Goal: Task Accomplishment & Management: Use online tool/utility

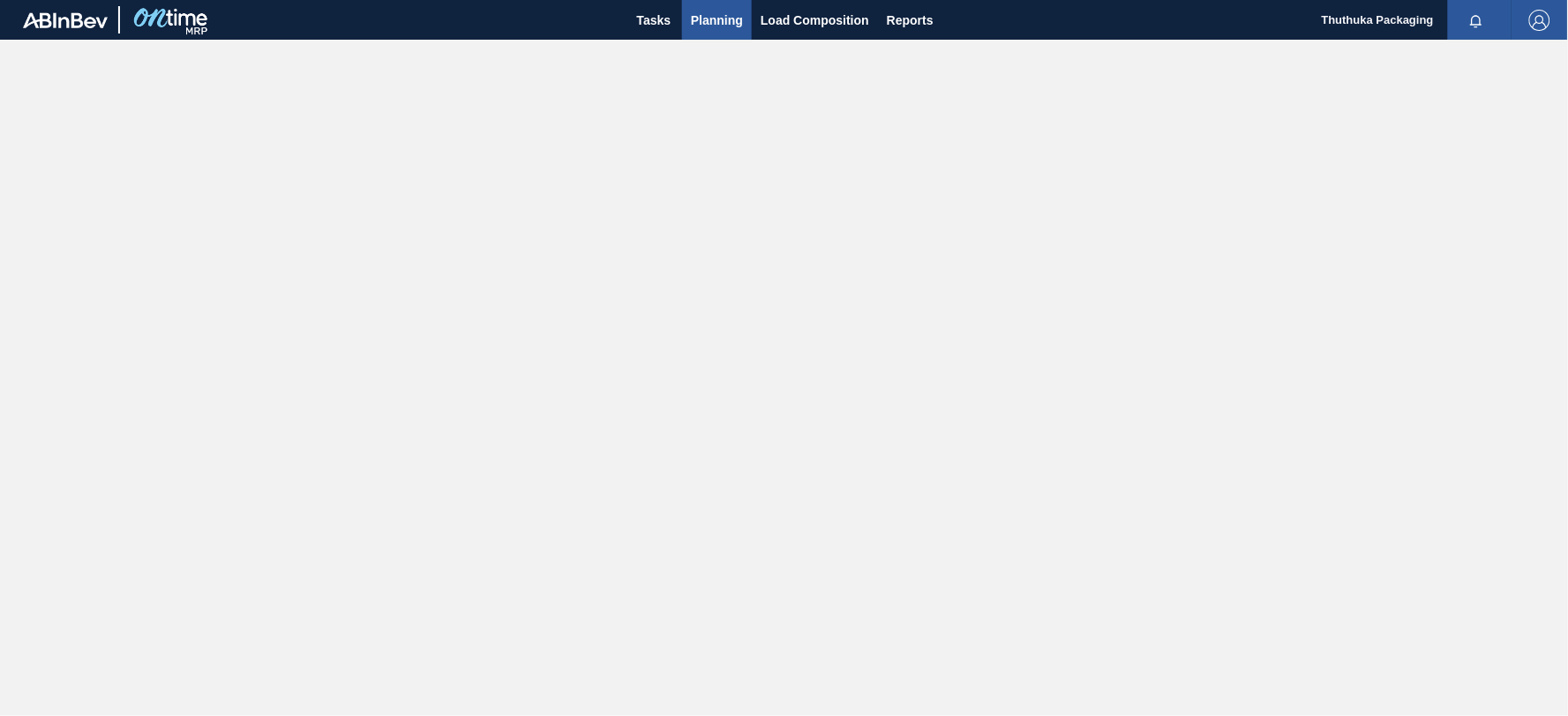
click at [697, 21] on span "Planning" at bounding box center [717, 20] width 52 height 21
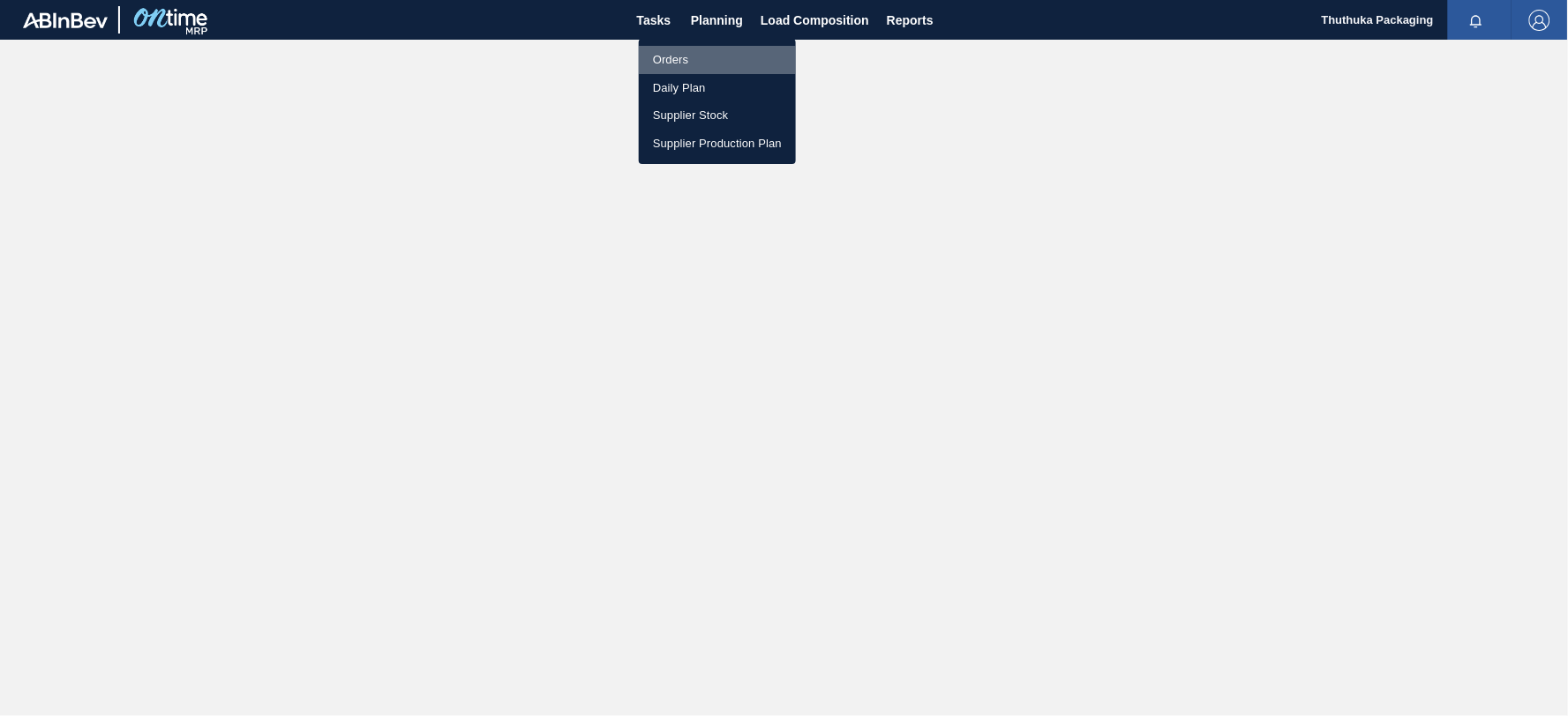
click at [683, 58] on li "Orders" at bounding box center [717, 60] width 157 height 28
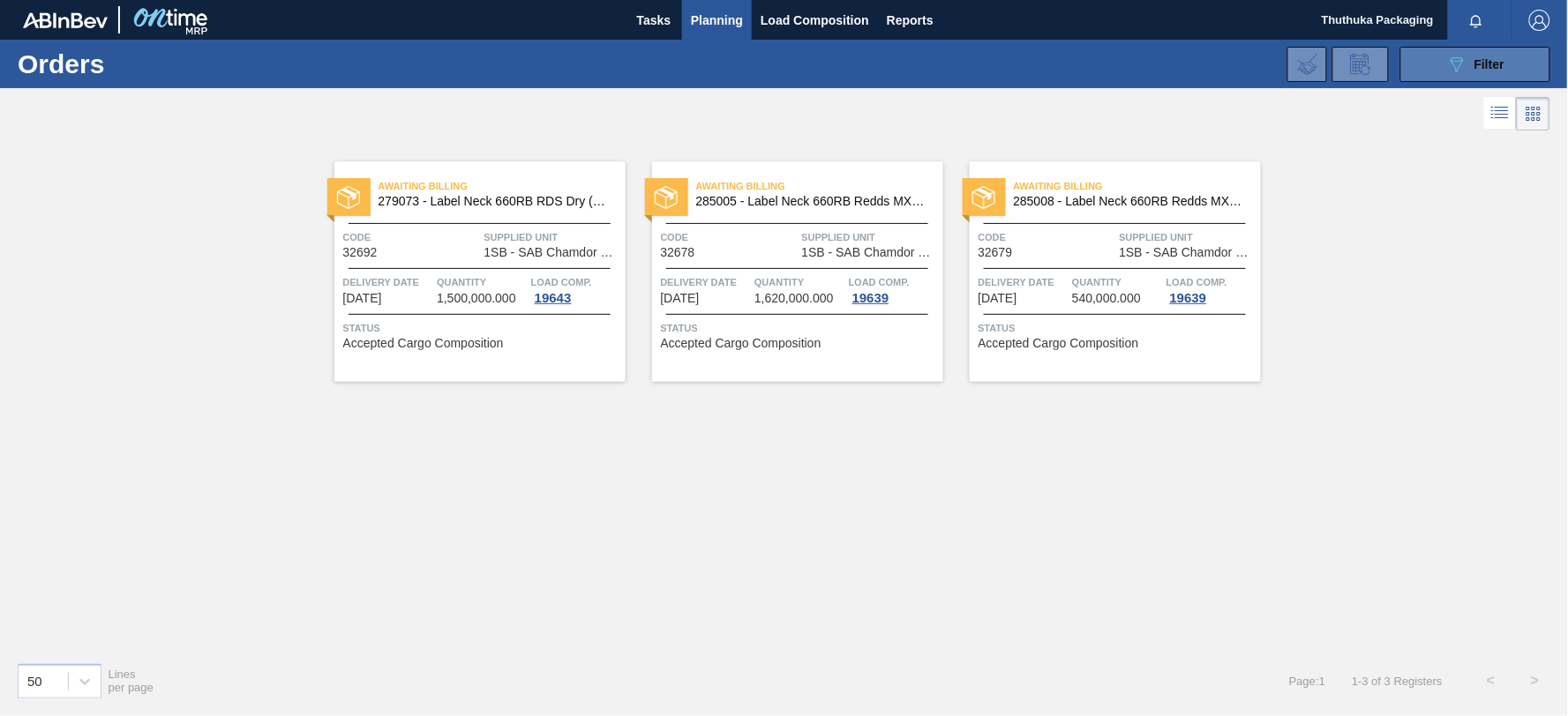
click at [1435, 56] on button "089F7B8B-B2A5-4AFE-B5C0-19BA573D28AC Filter" at bounding box center [1475, 64] width 150 height 36
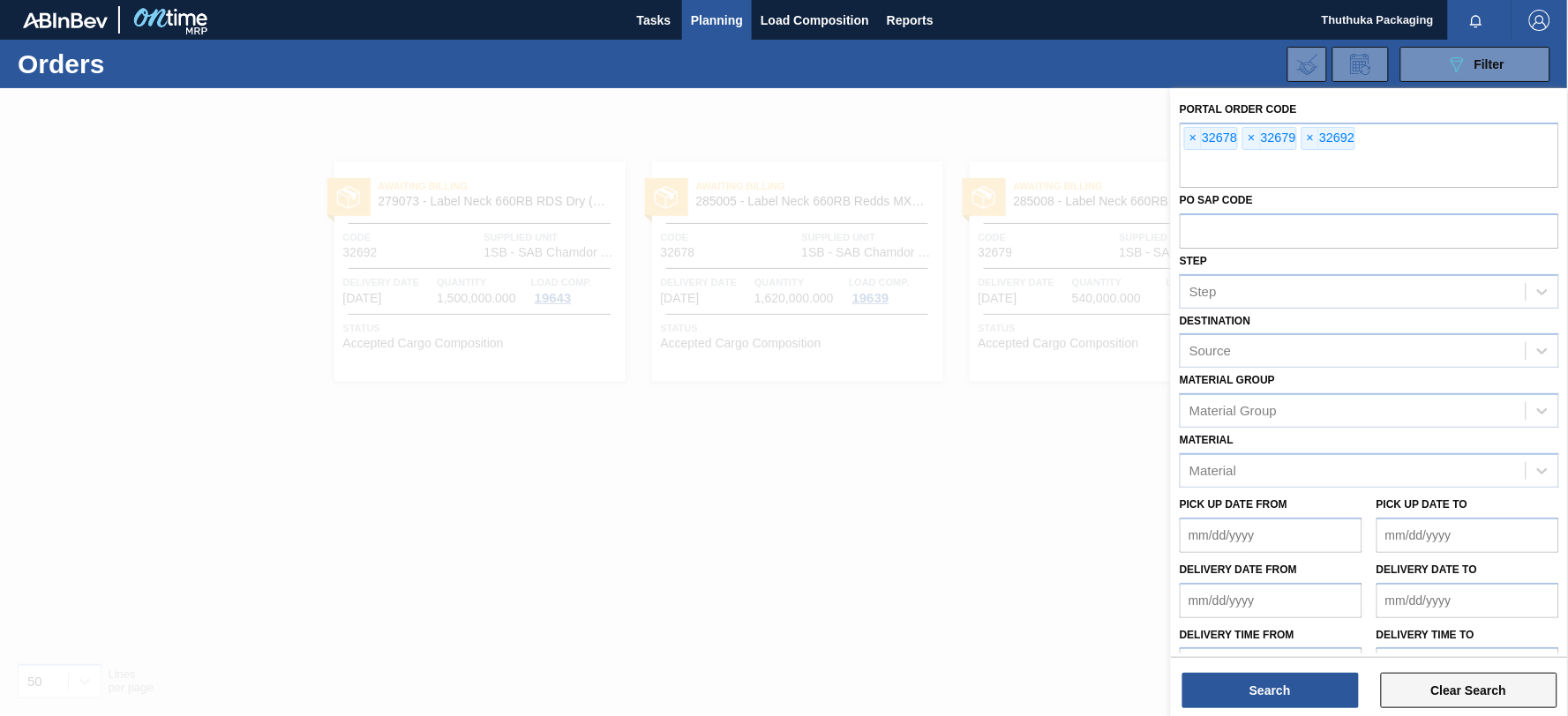
click at [1487, 689] on button "Clear Search" at bounding box center [1470, 691] width 177 height 36
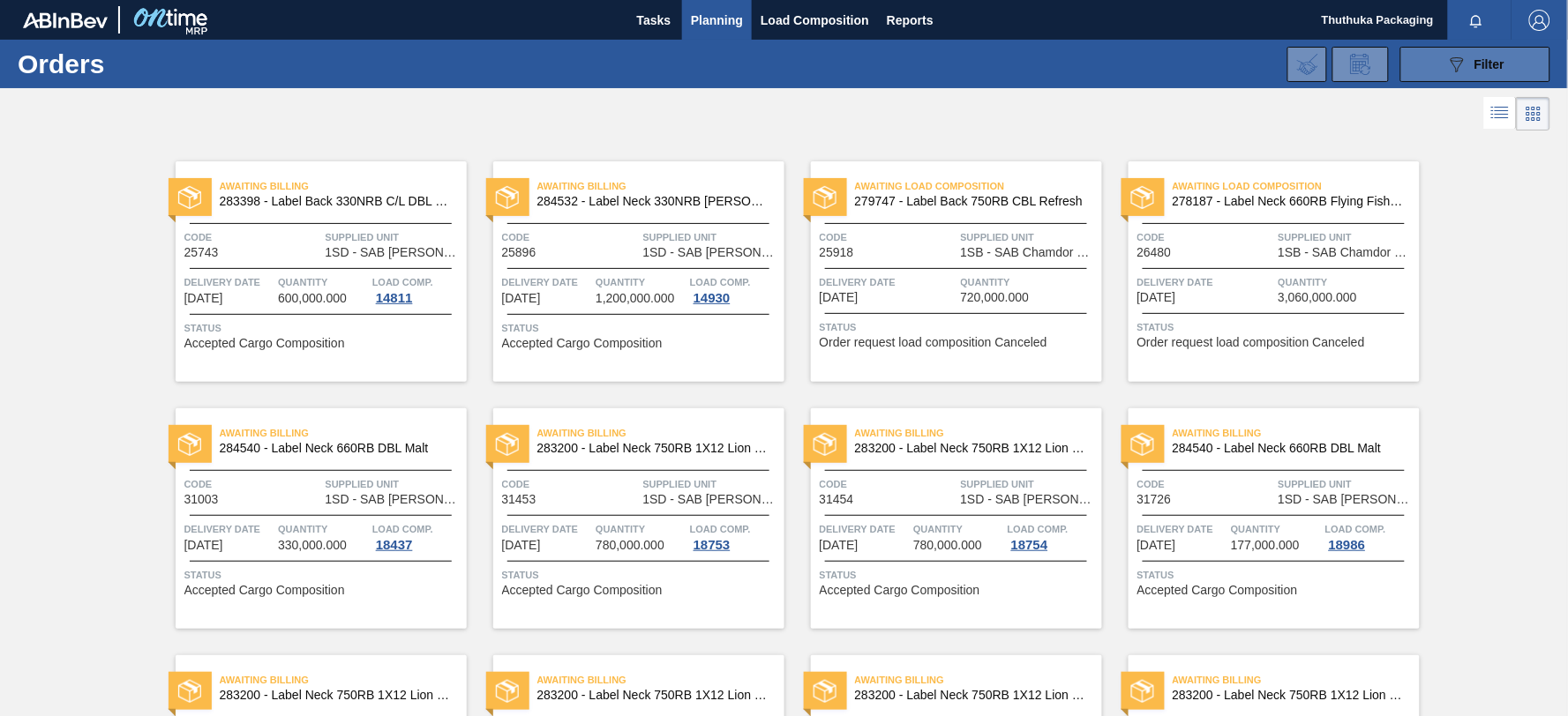
click at [1457, 58] on icon "089F7B8B-B2A5-4AFE-B5C0-19BA573D28AC" at bounding box center [1457, 65] width 21 height 21
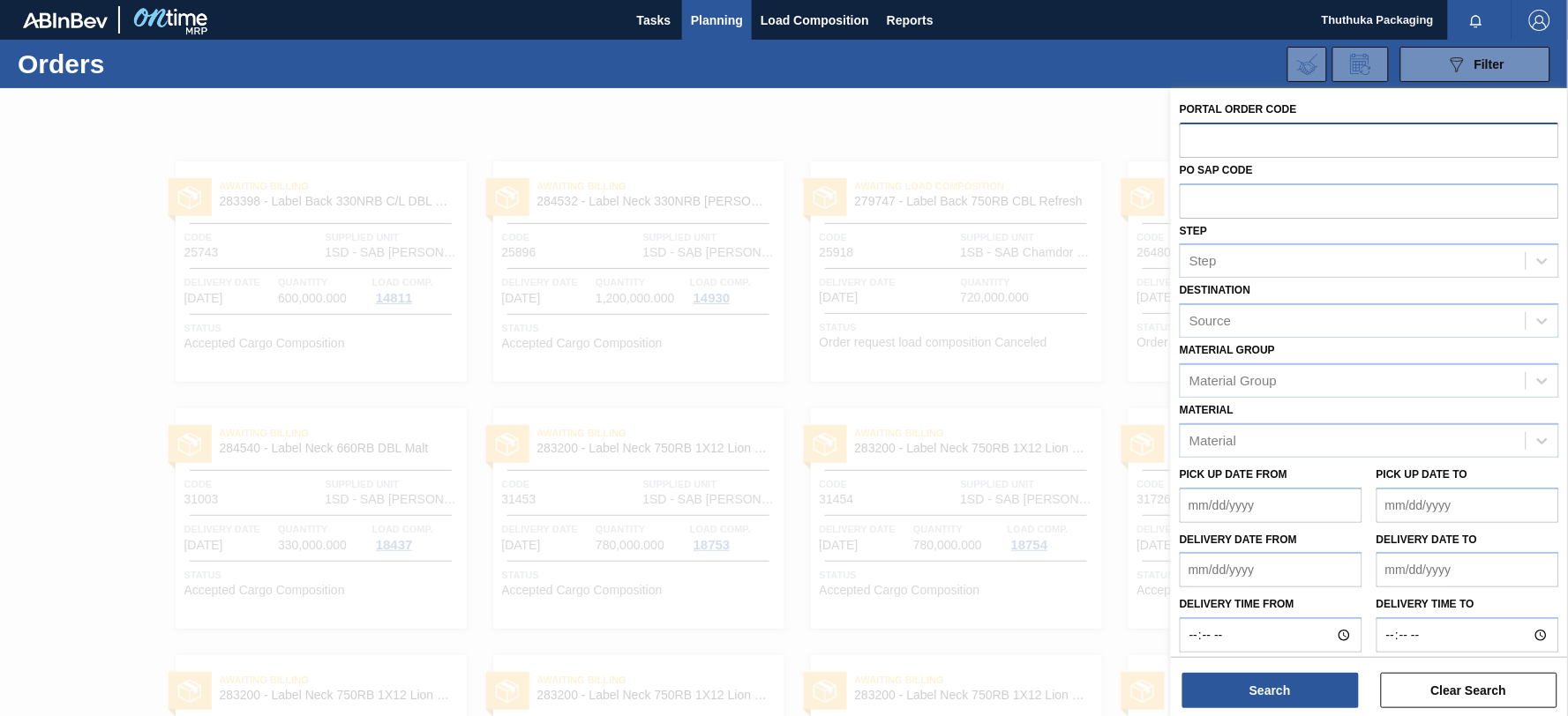
click at [1281, 136] on input "text" at bounding box center [1369, 139] width 379 height 34
type input "32725"
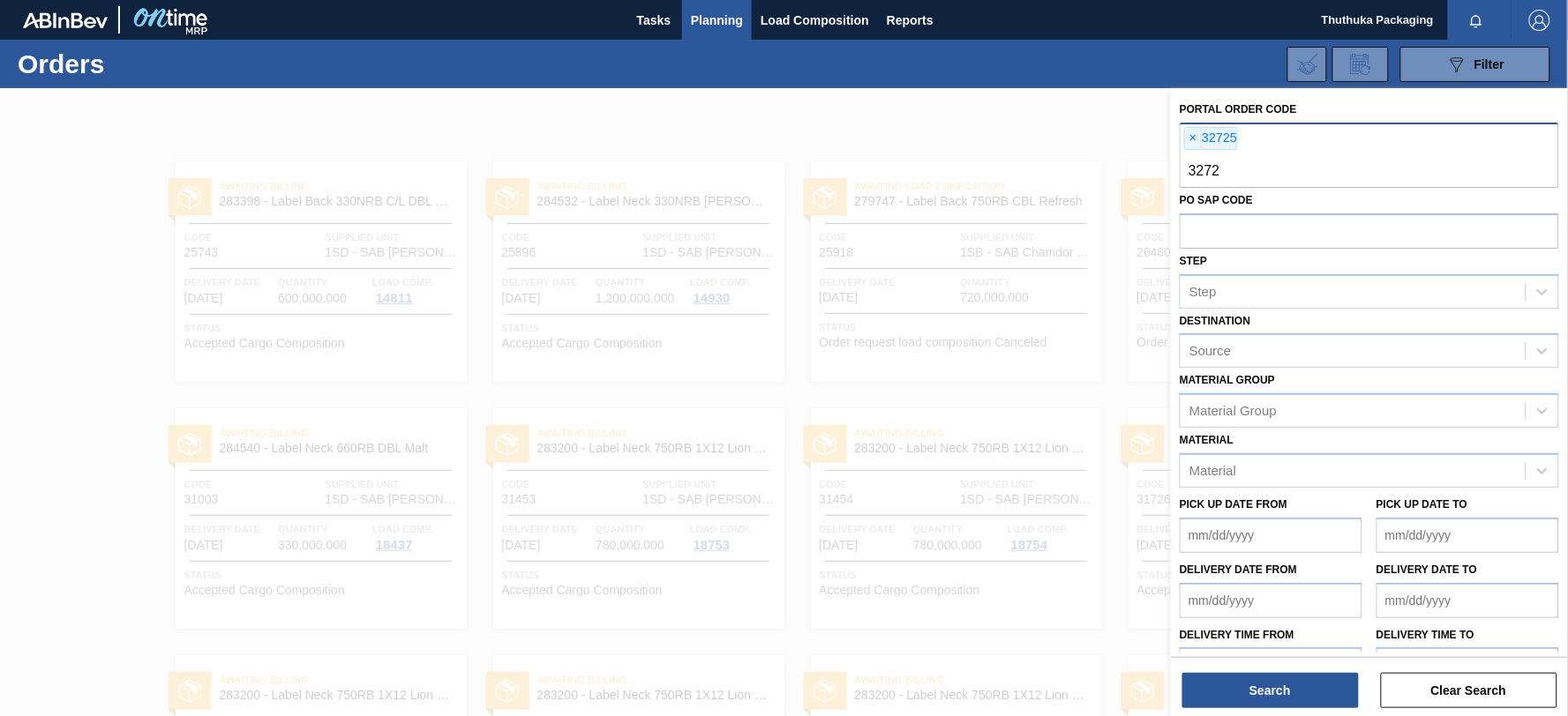
type input "32729"
type input "32731"
type input "32714"
type input "32716"
type input "32708"
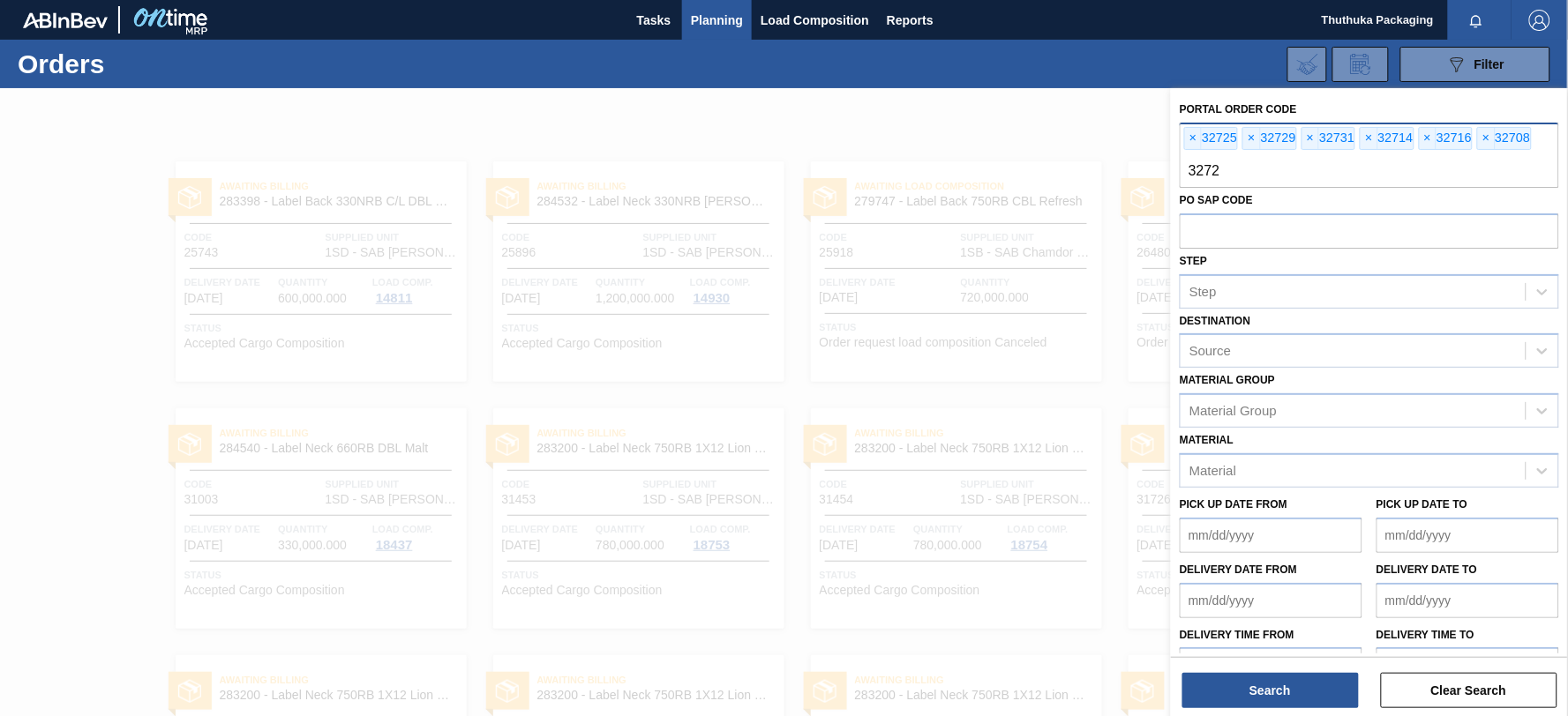
type input "32722"
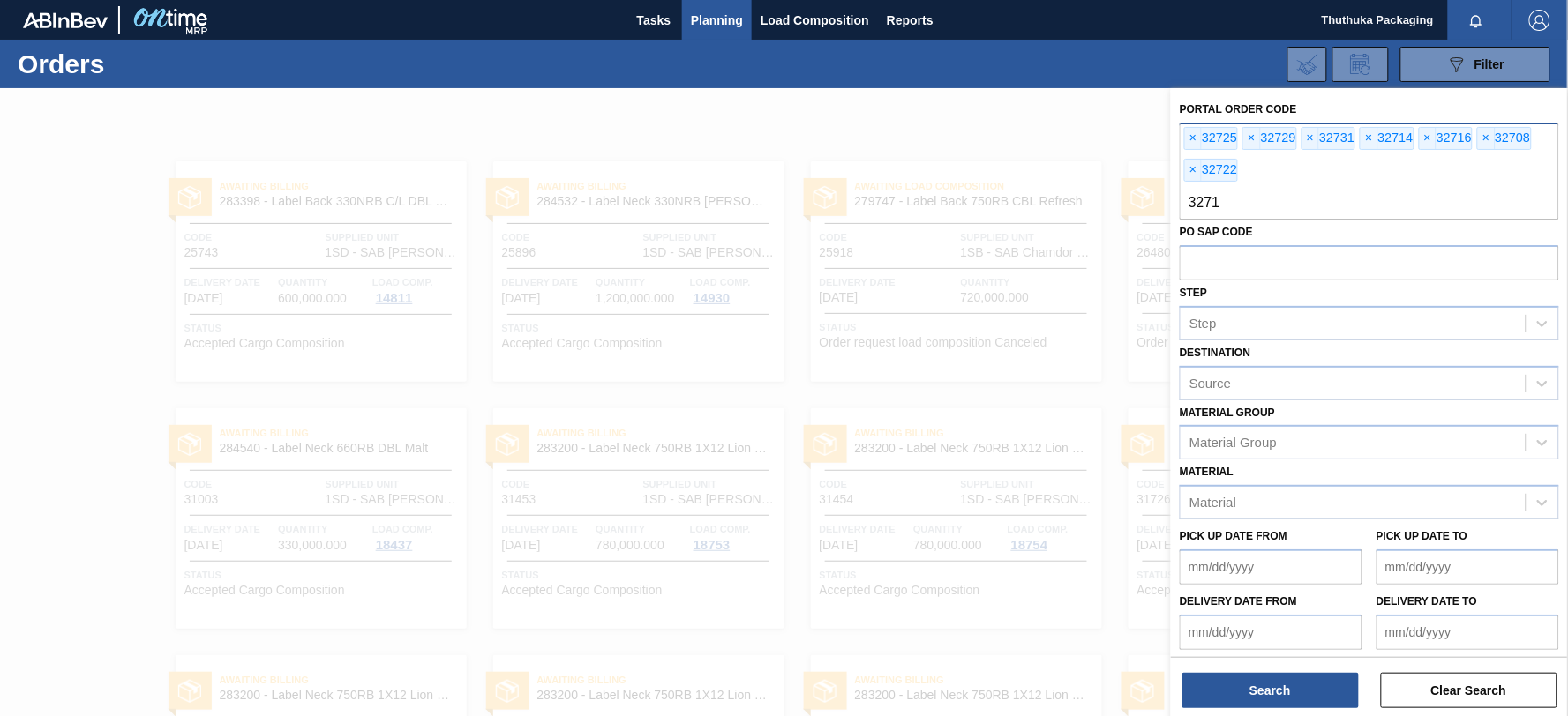
type input "32718"
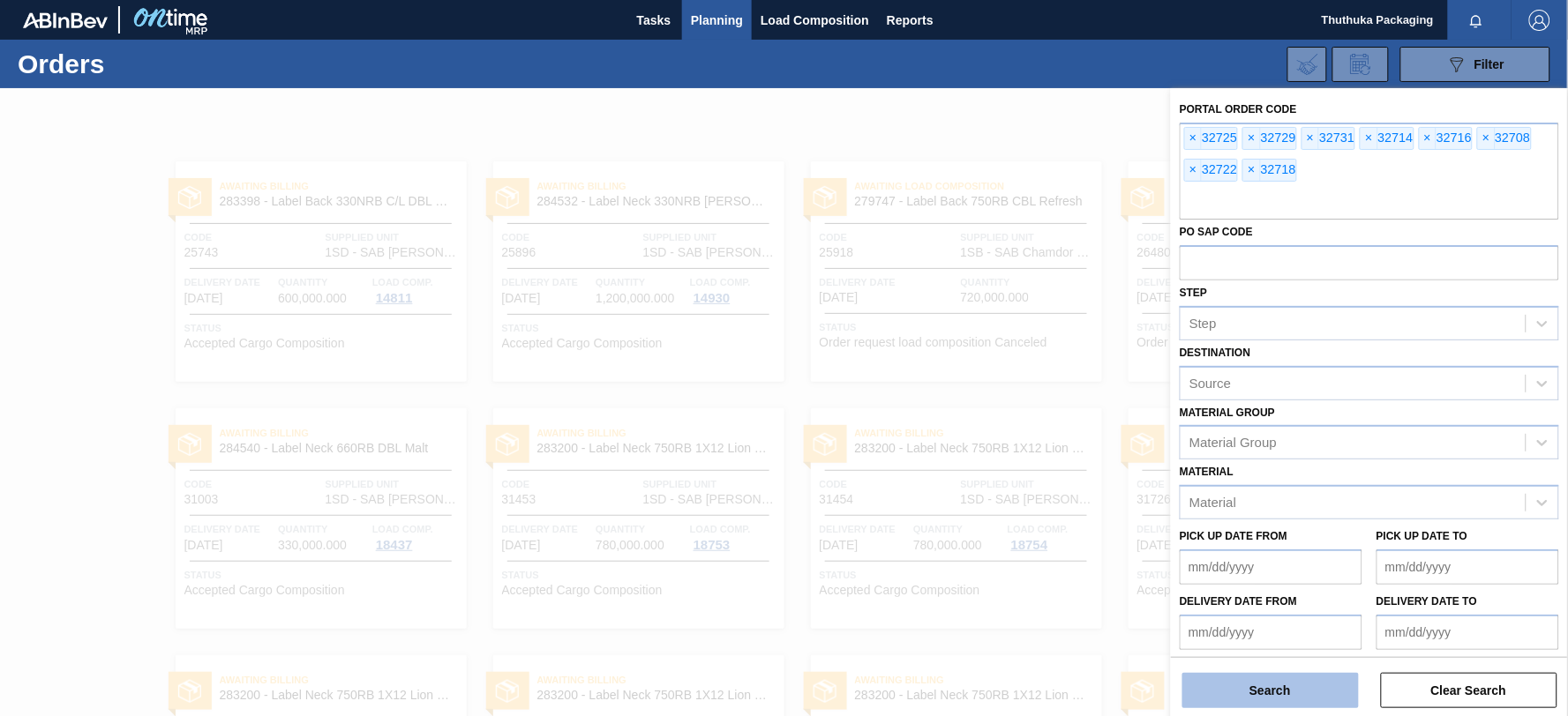
click at [1283, 692] on button "Search" at bounding box center [1271, 691] width 177 height 36
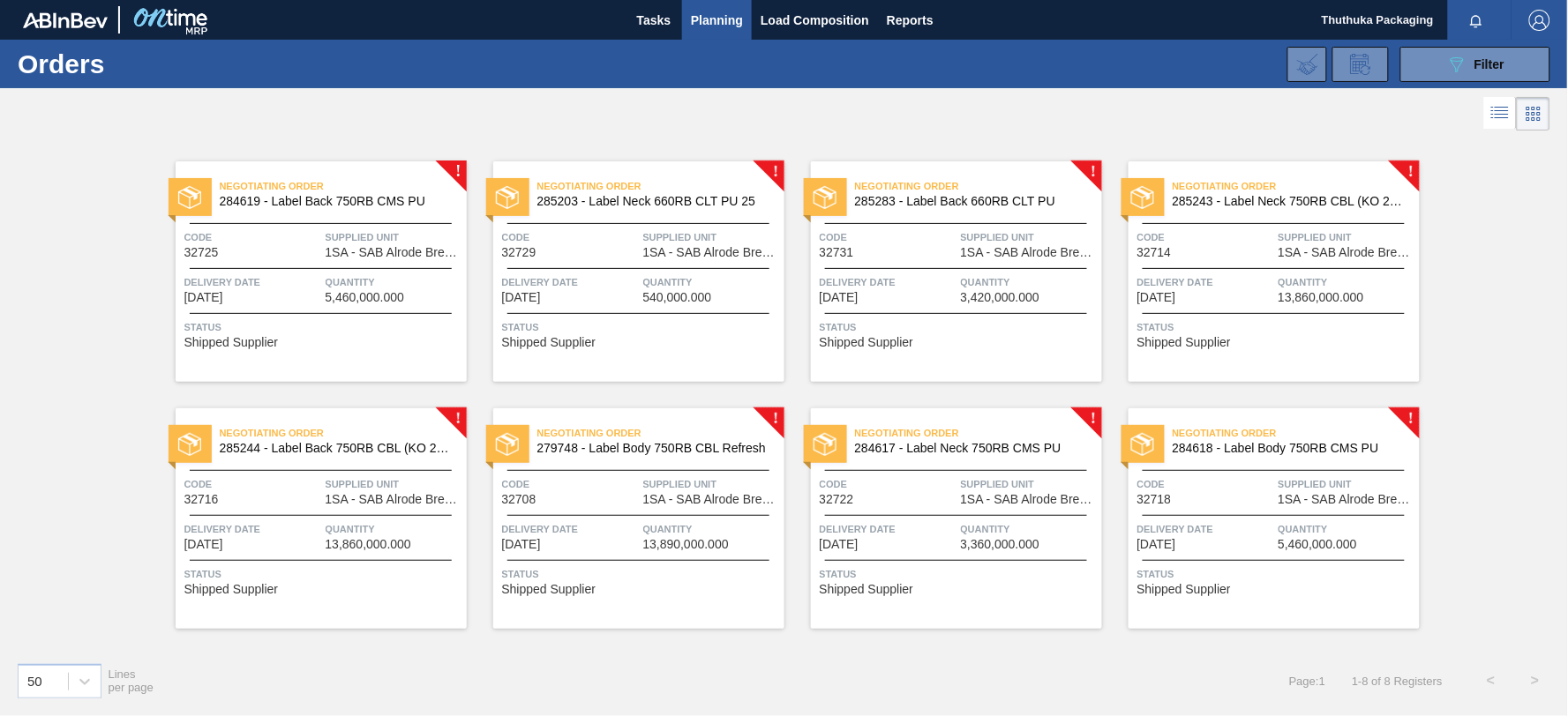
click at [376, 201] on span "284619 - Label Back 750RB CMS PU" at bounding box center [336, 202] width 233 height 14
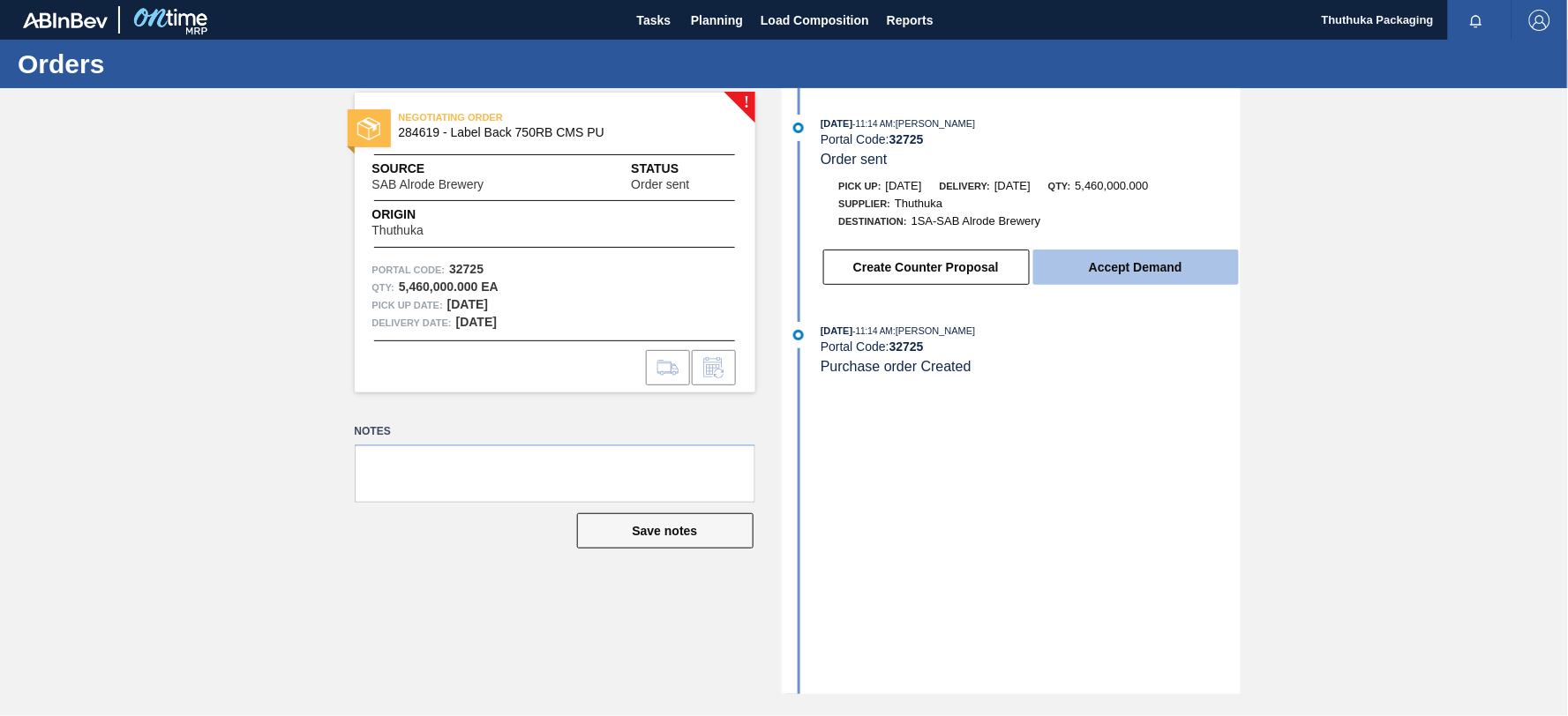
click at [1087, 272] on button "Accept Demand" at bounding box center [1135, 267] width 206 height 36
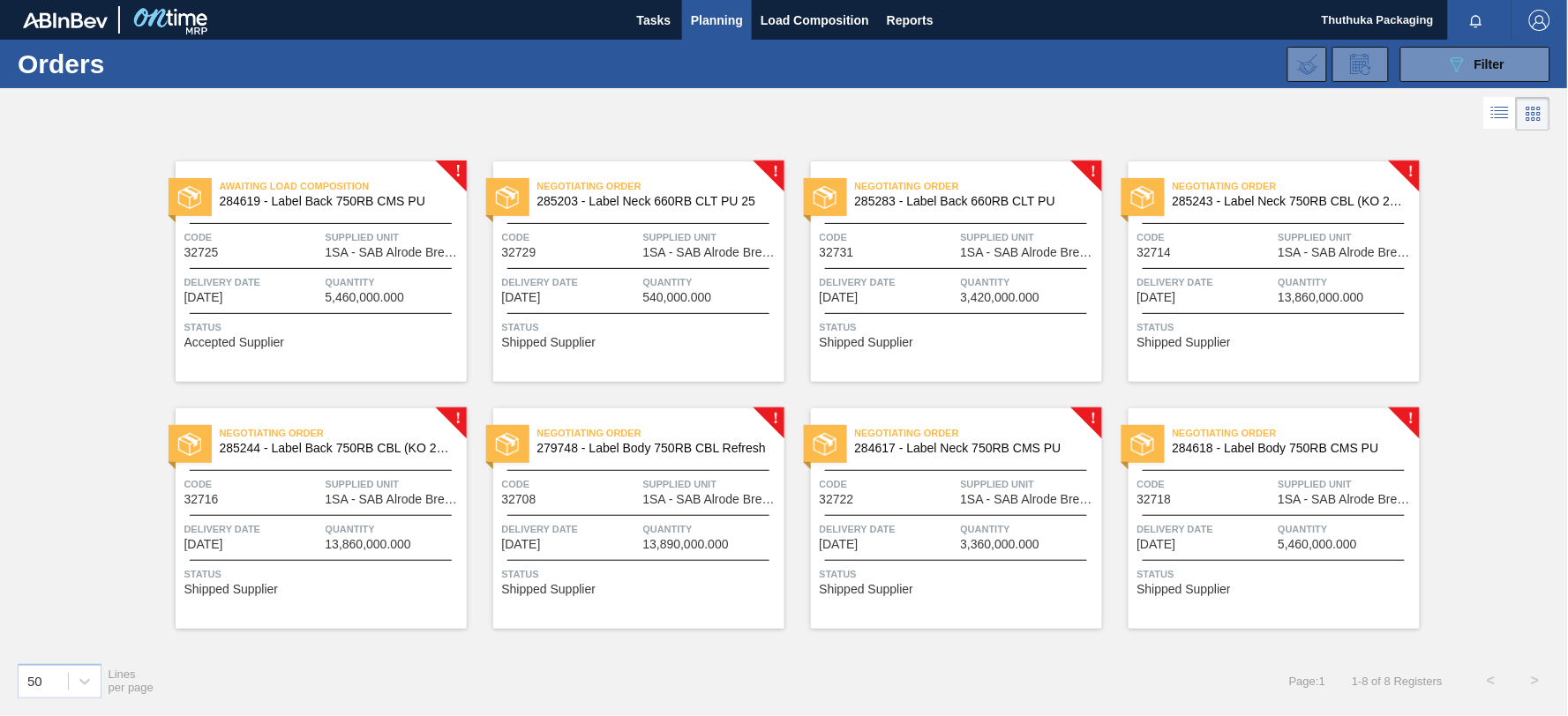
click at [553, 185] on span "Negotiating Order" at bounding box center [661, 186] width 247 height 17
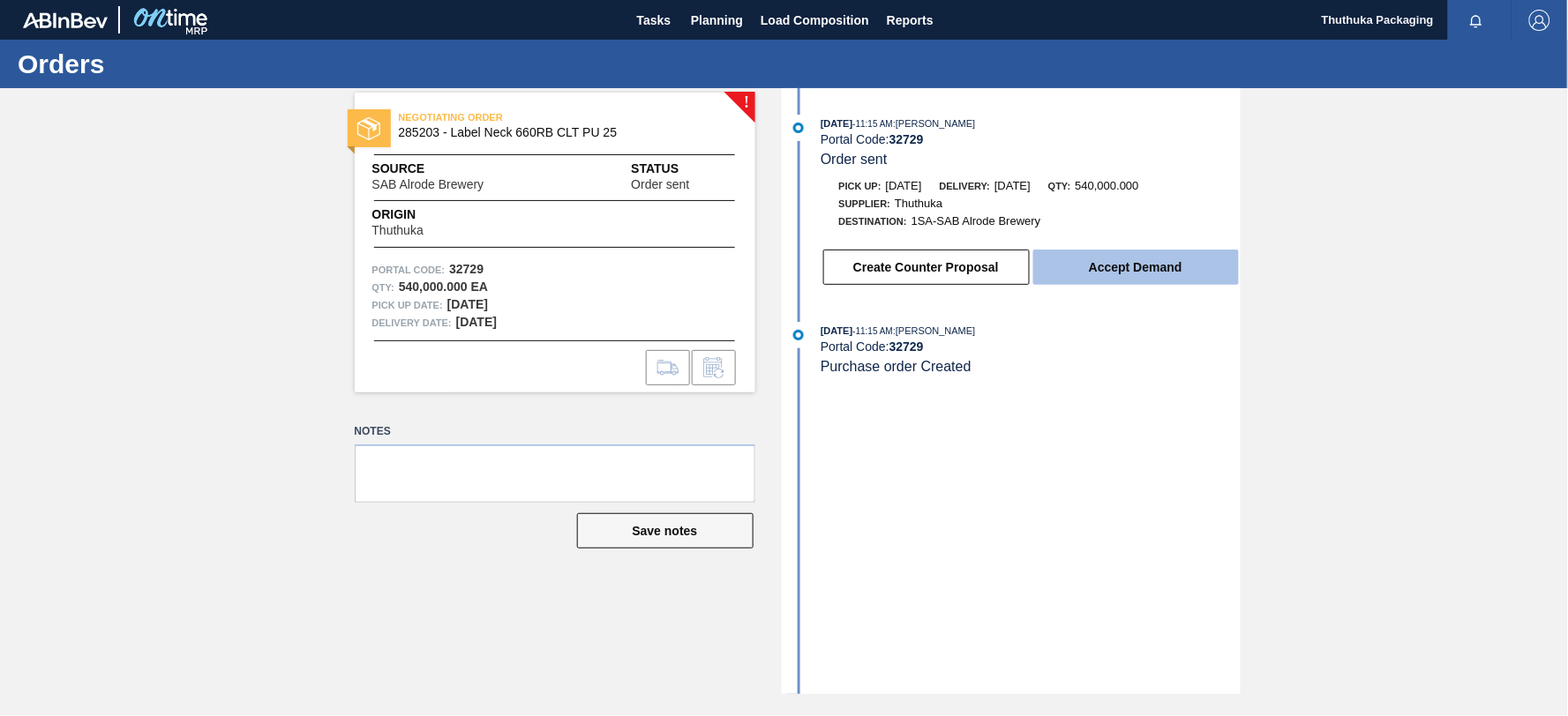
click at [1106, 276] on button "Accept Demand" at bounding box center [1135, 267] width 206 height 36
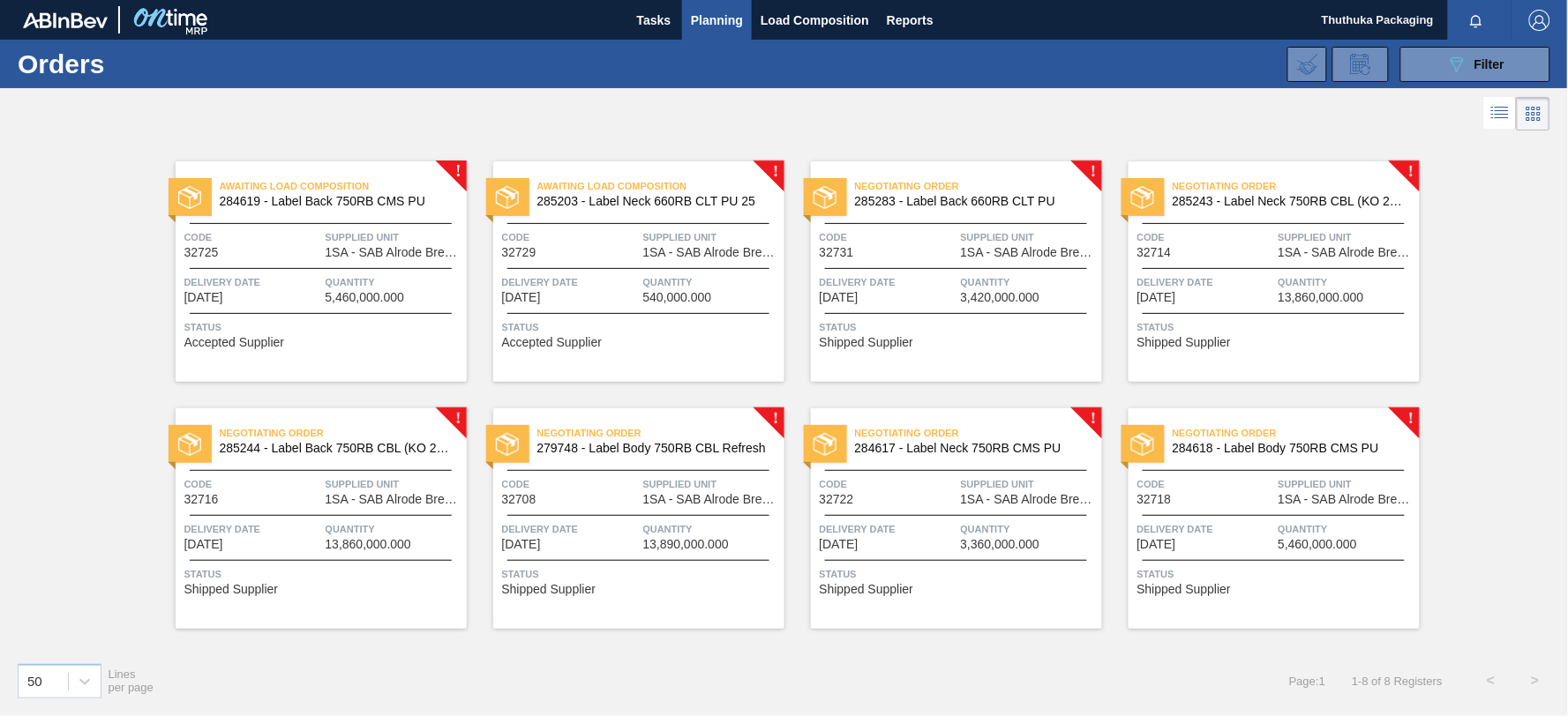
click at [937, 205] on span "285283 - Label Back 660RB CLT PU" at bounding box center [971, 202] width 233 height 14
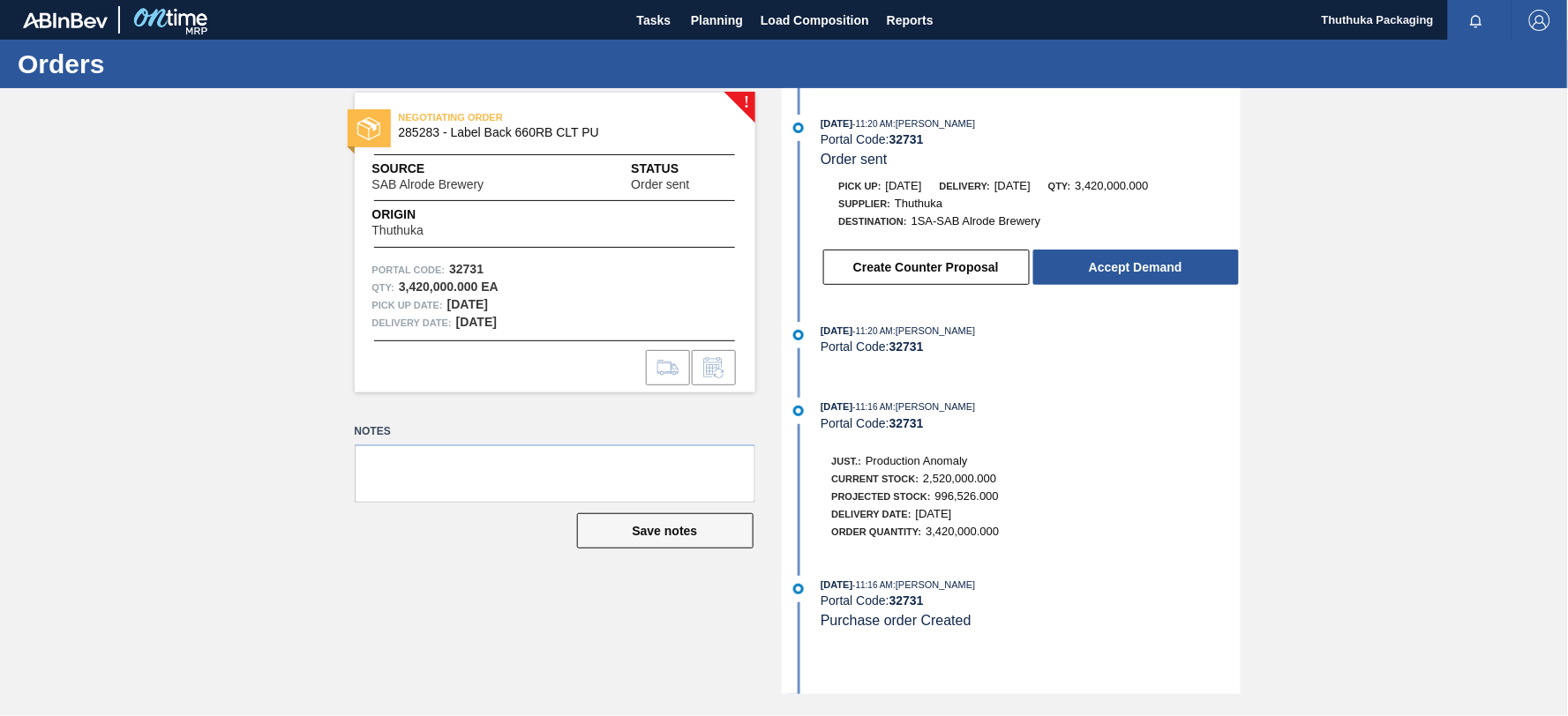
click at [1027, 273] on button "Create Counter Proposal" at bounding box center [927, 267] width 207 height 36
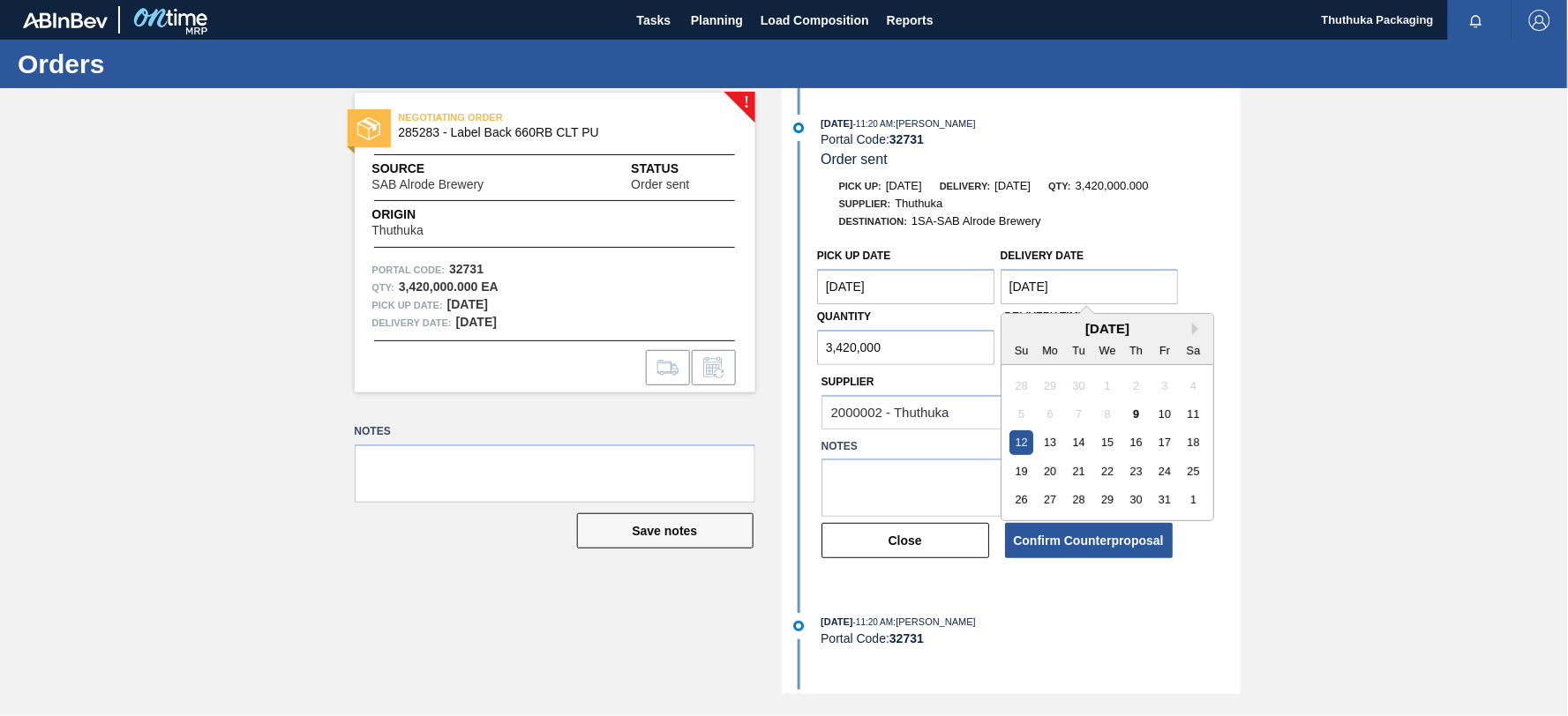
click at [1029, 271] on Date "[DATE]" at bounding box center [1090, 287] width 179 height 36
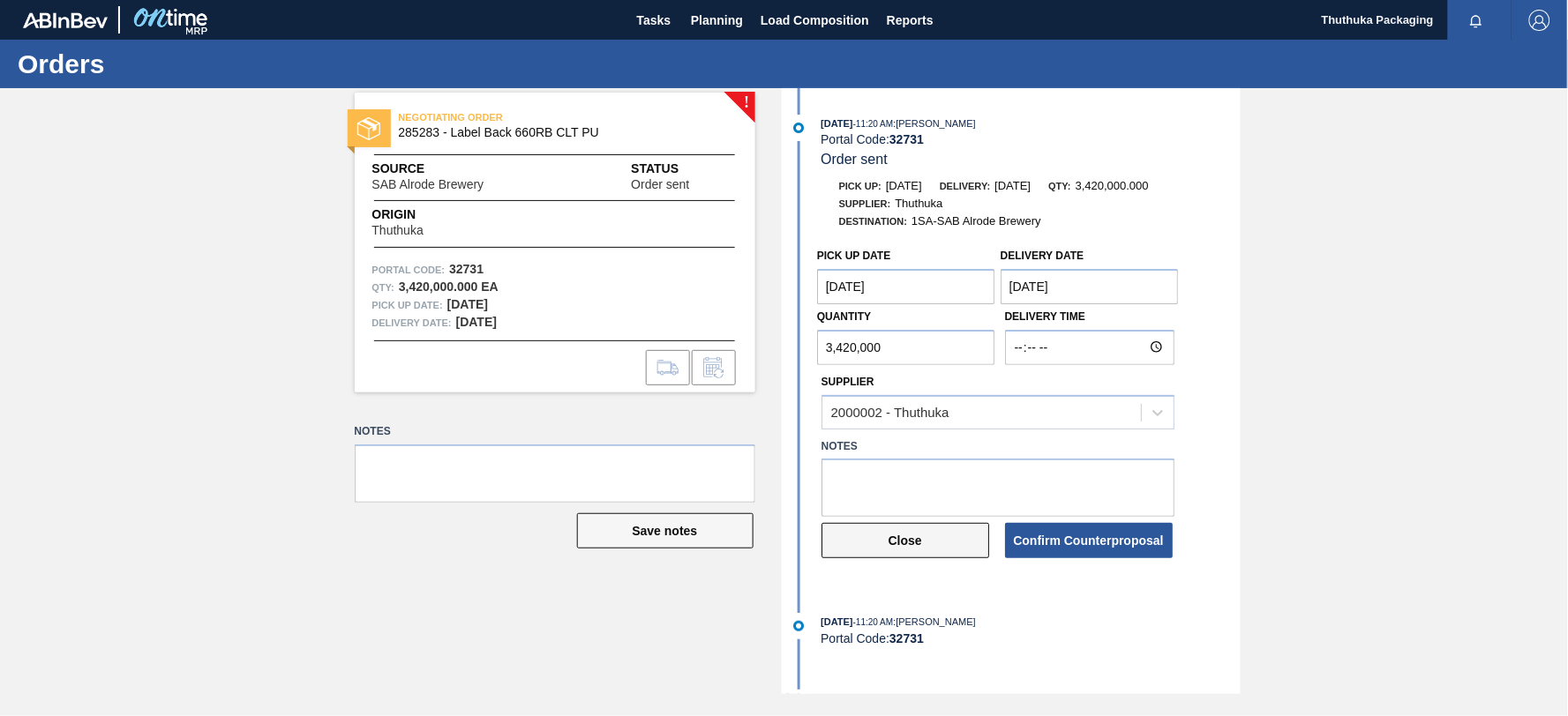
click at [931, 543] on button "Close" at bounding box center [906, 540] width 168 height 36
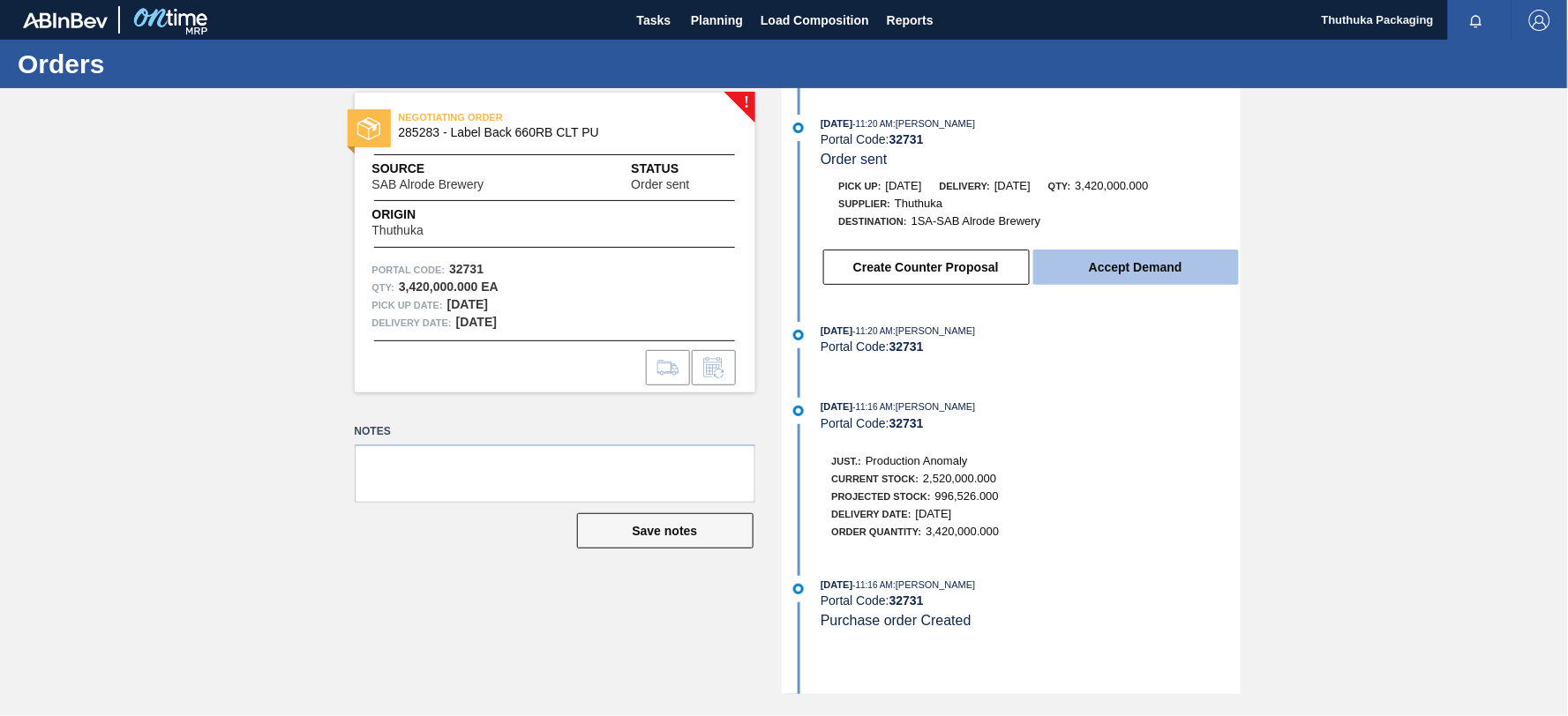
click at [1106, 273] on button "Accept Demand" at bounding box center [1135, 267] width 206 height 36
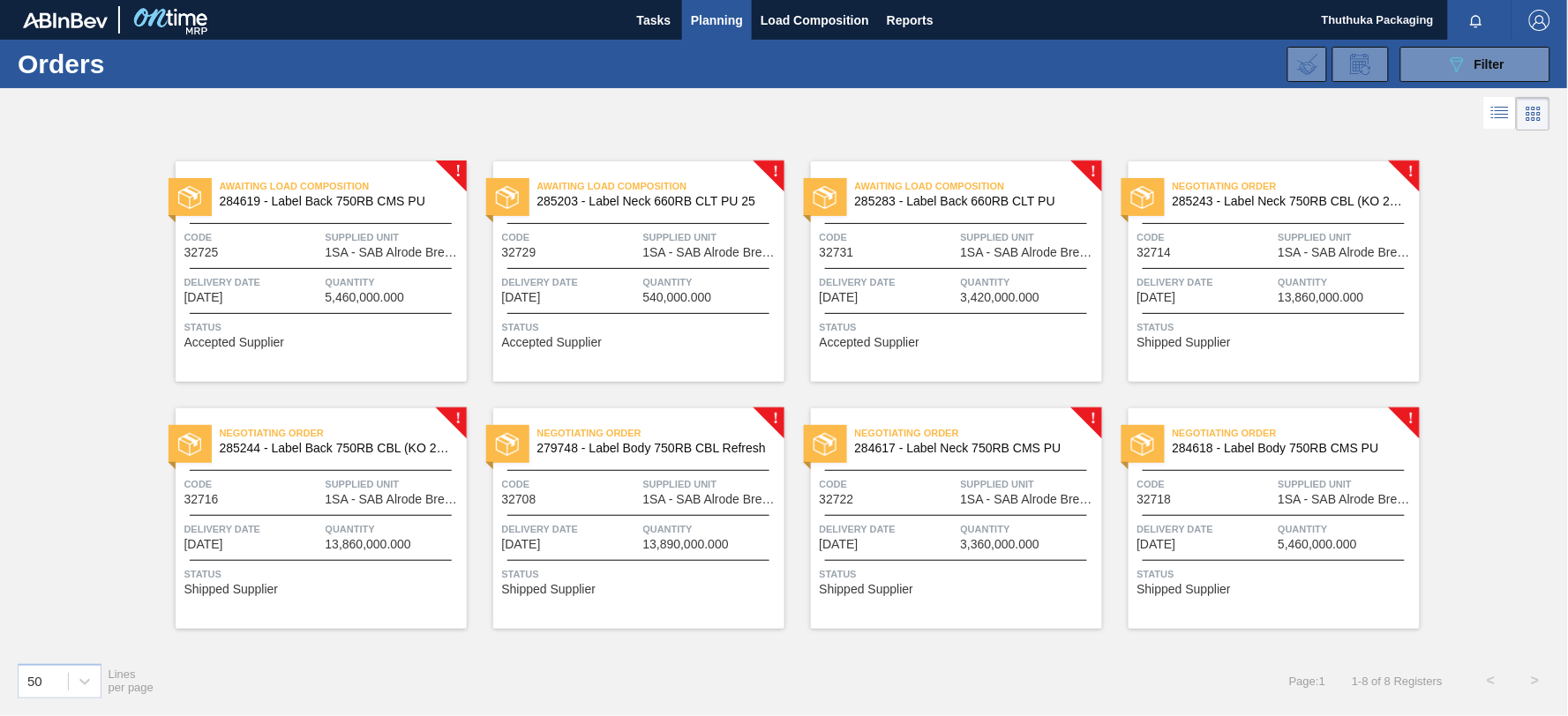
click at [1257, 207] on span "285243 - Label Neck 750RB CBL (KO 2025)" at bounding box center [1289, 202] width 233 height 14
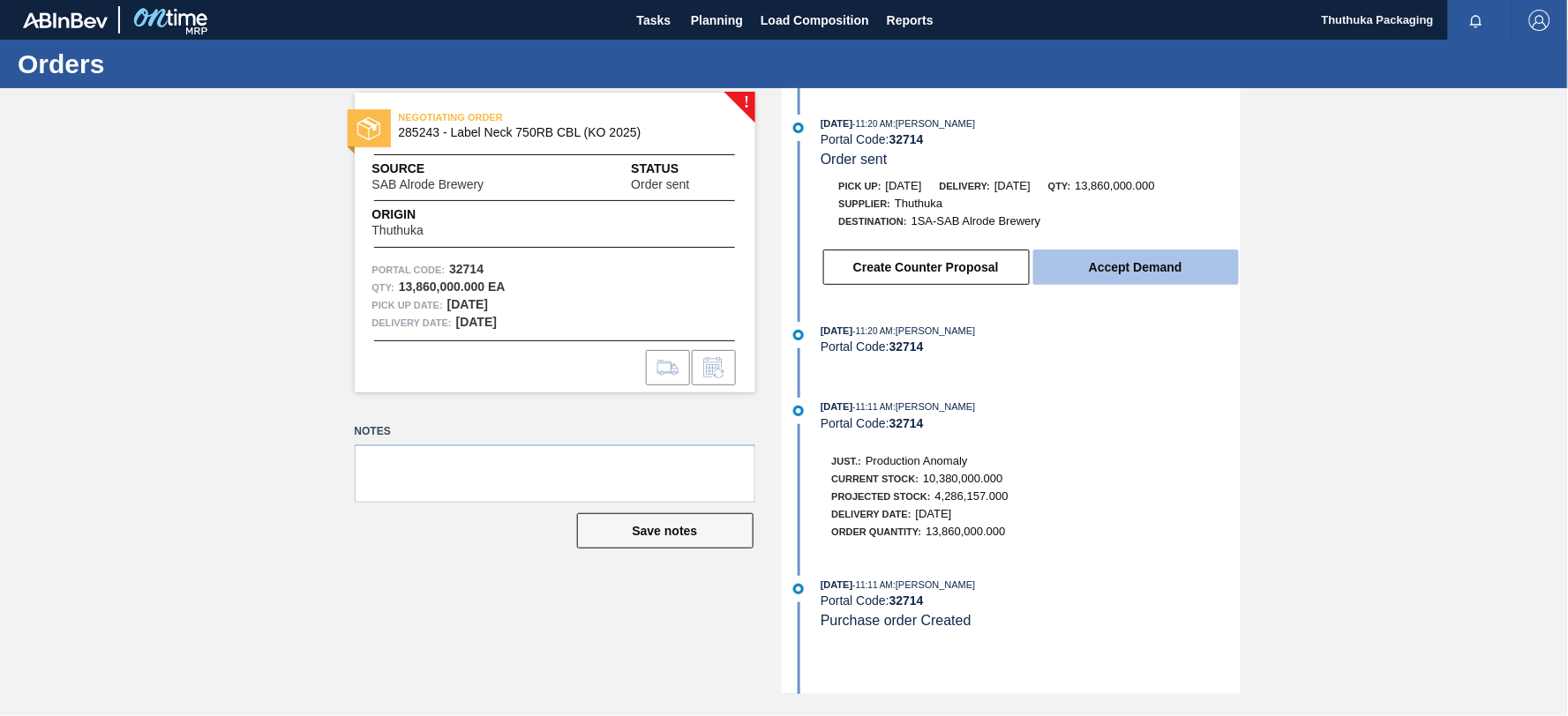
click at [1147, 268] on button "Accept Demand" at bounding box center [1135, 267] width 206 height 36
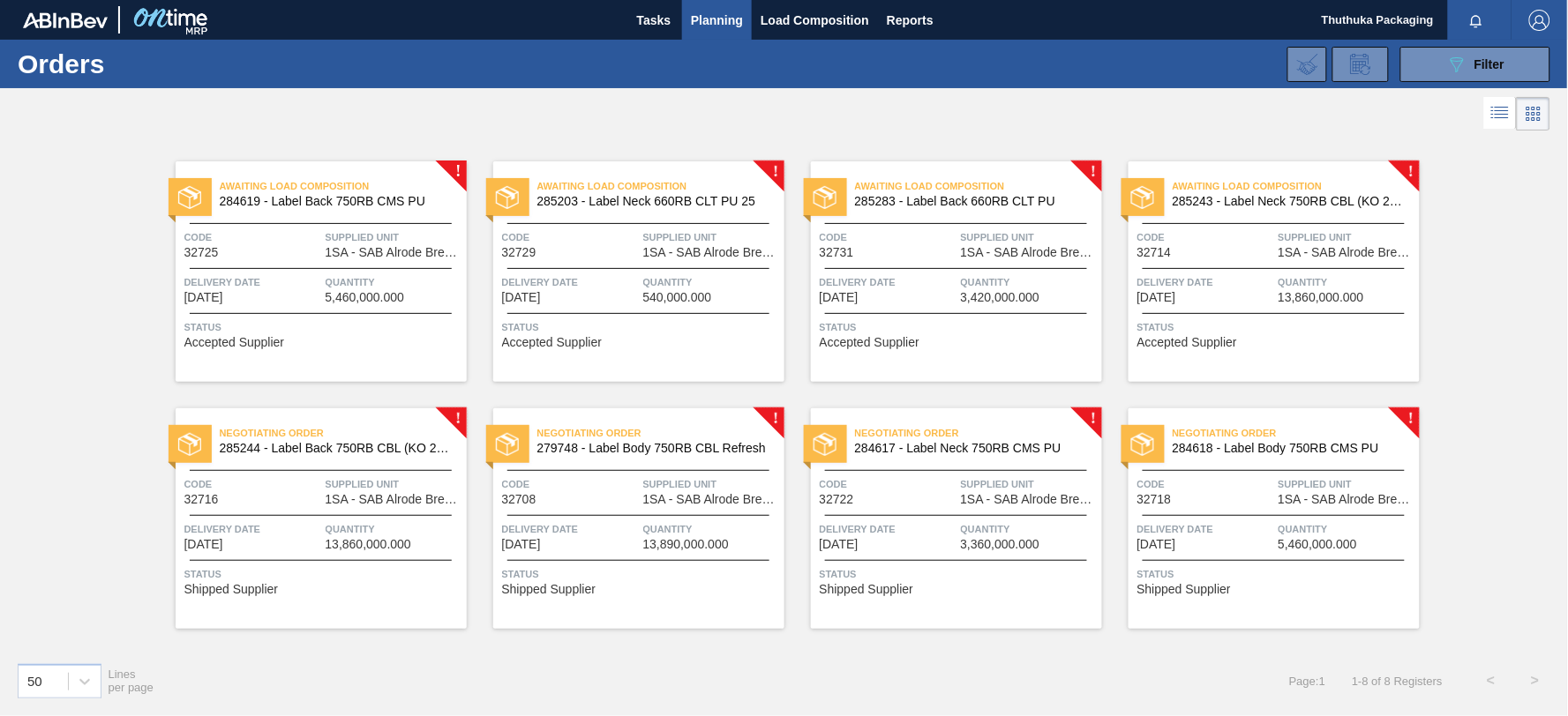
click at [372, 446] on span "285244 - Label Back 750RB CBL (KO 2025)" at bounding box center [336, 449] width 233 height 14
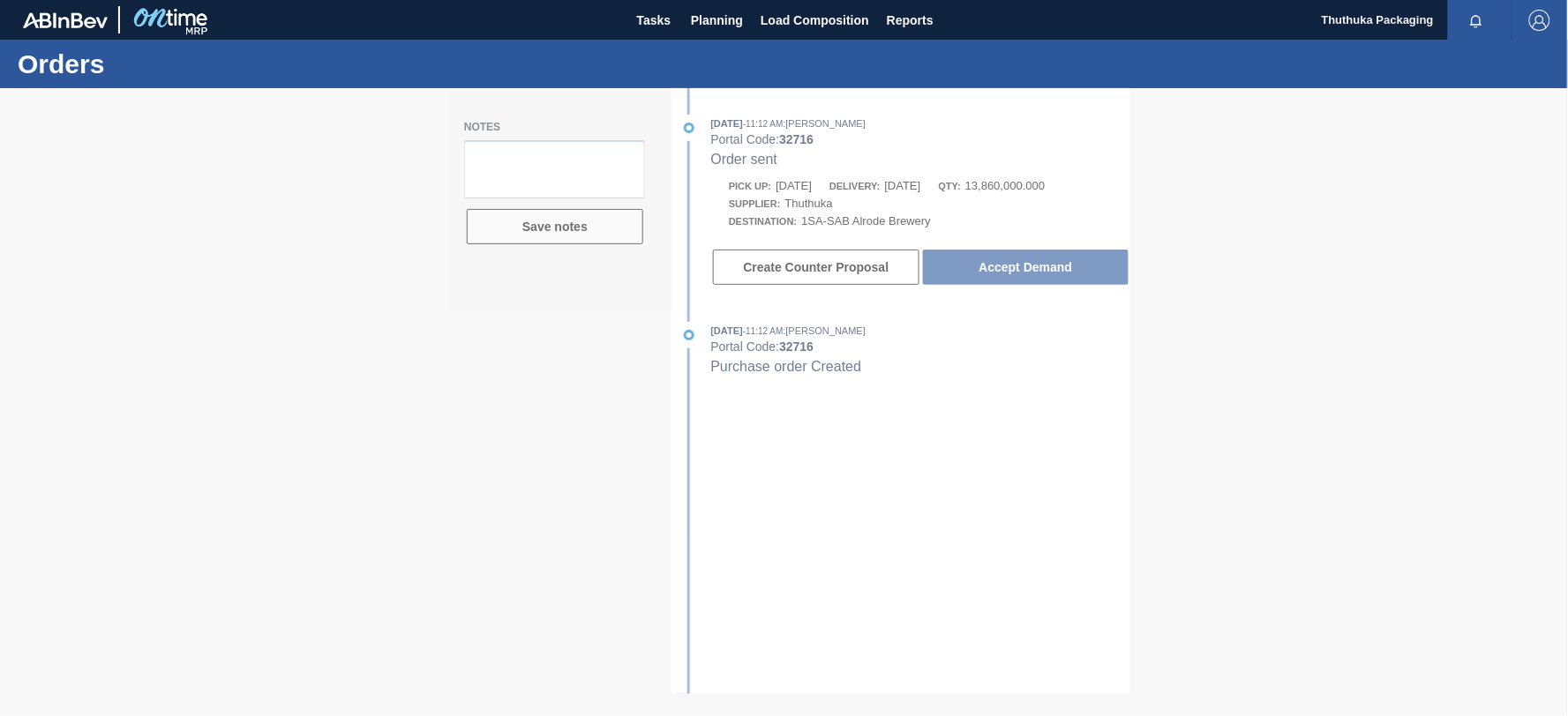
click at [982, 269] on div at bounding box center [784, 401] width 1568 height 628
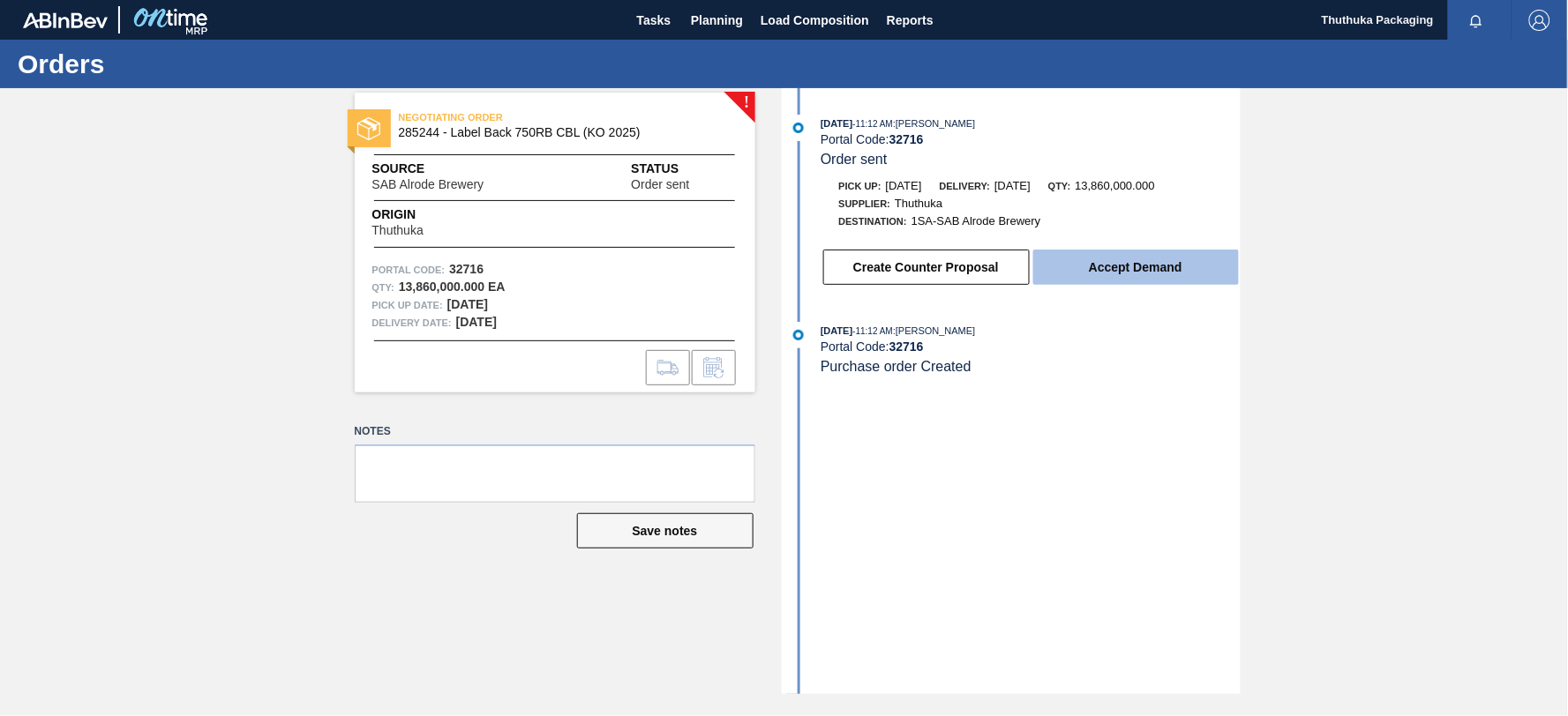
click at [1106, 271] on button "Accept Demand" at bounding box center [1135, 267] width 206 height 36
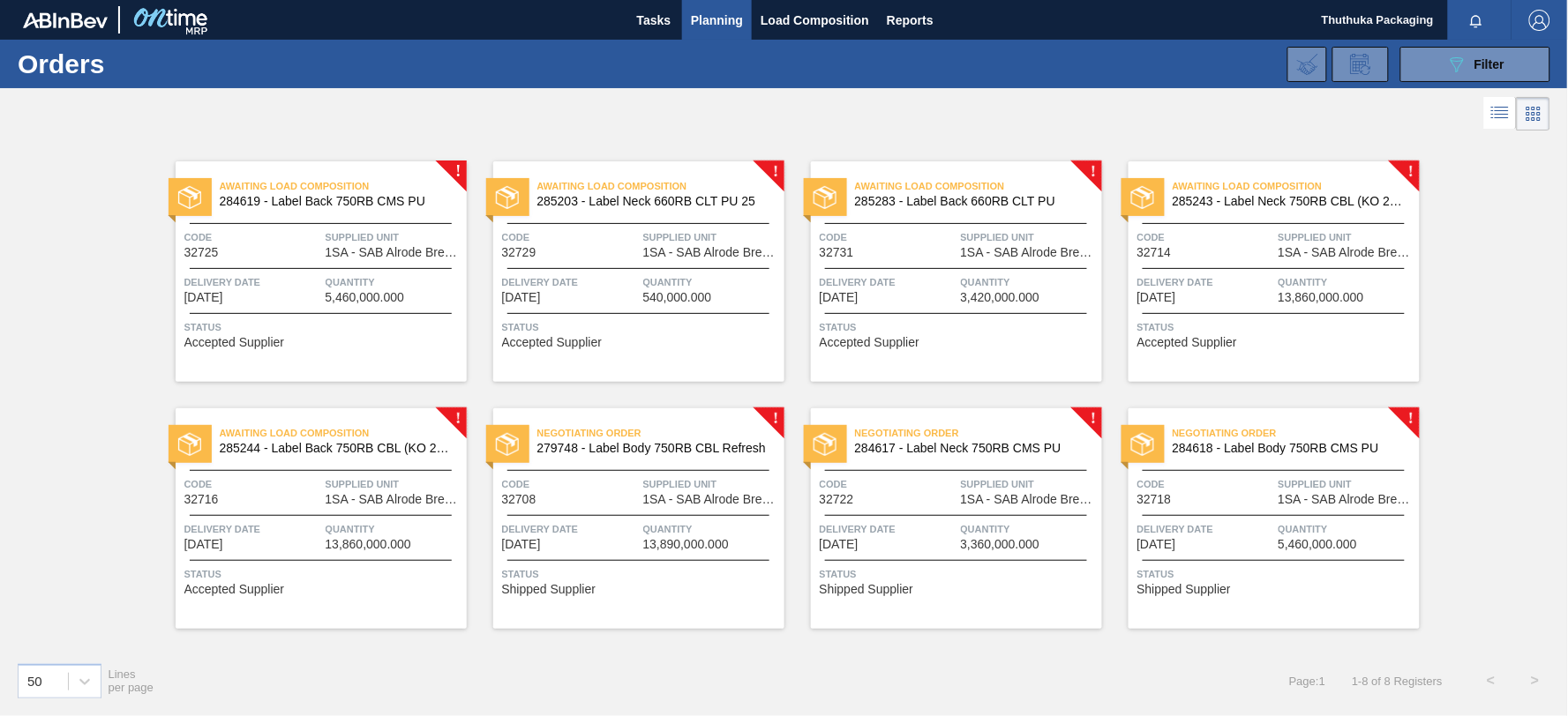
click at [680, 447] on span "279748 - Label Body 750RB CBL Refresh" at bounding box center [654, 449] width 233 height 14
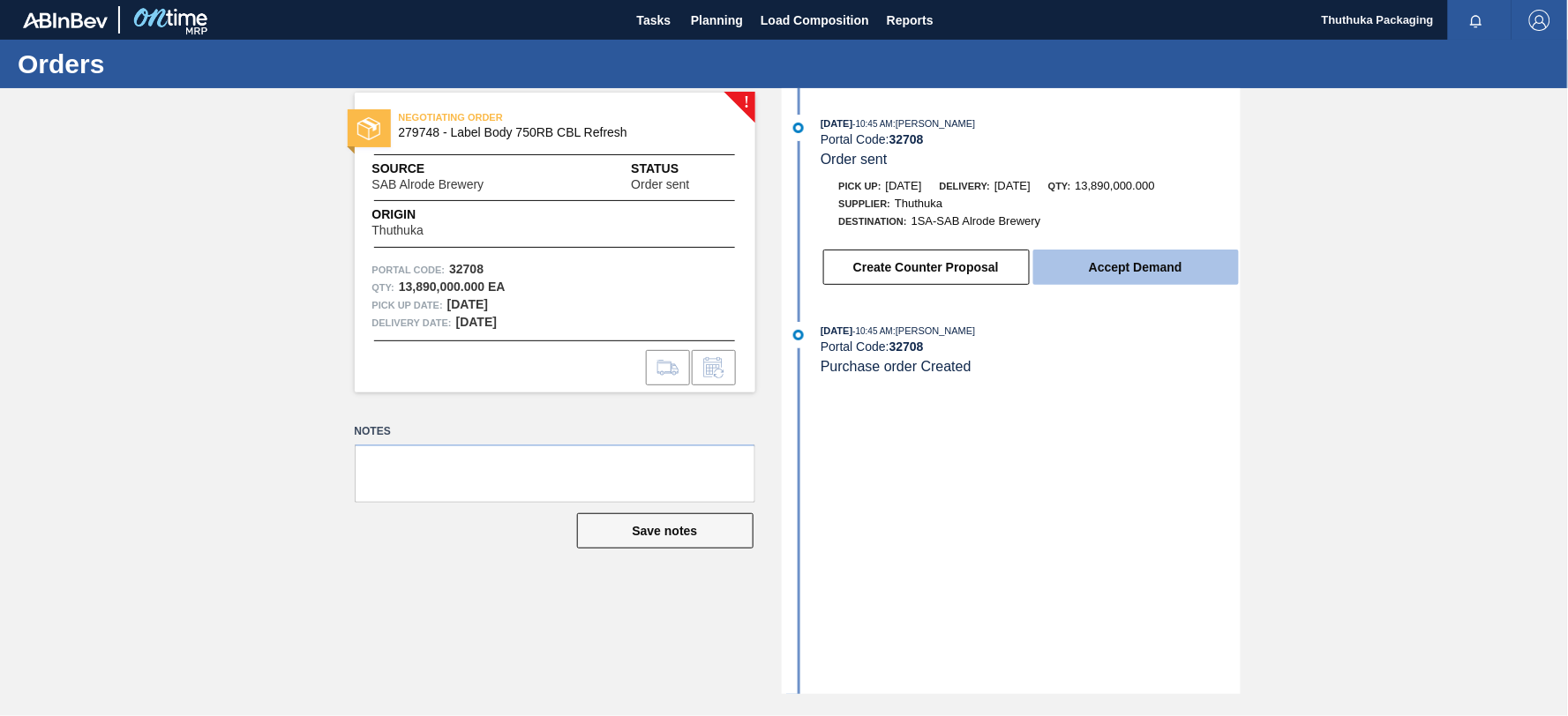
click at [1116, 277] on button "Accept Demand" at bounding box center [1135, 267] width 206 height 36
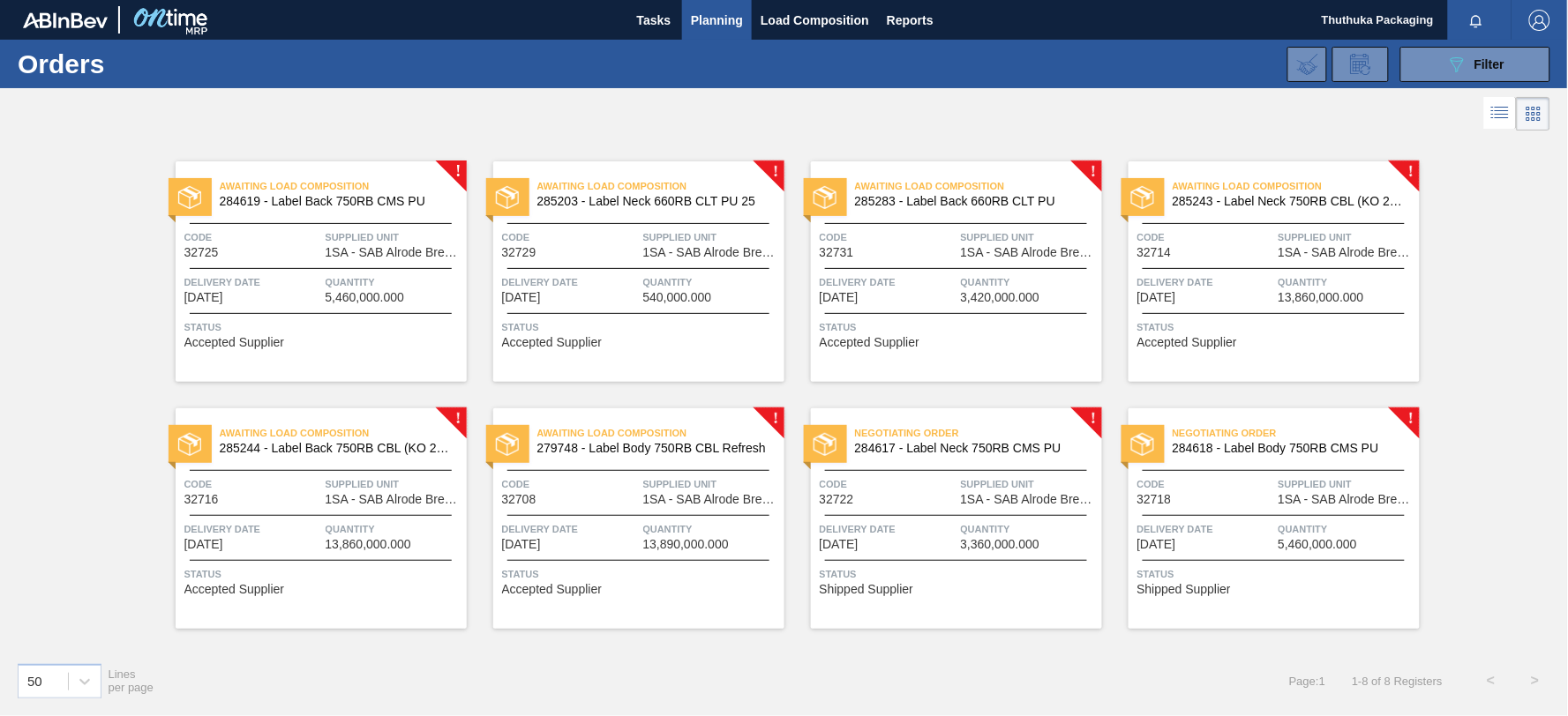
click at [882, 443] on span "284617 - Label Neck 750RB CMS PU" at bounding box center [971, 449] width 233 height 14
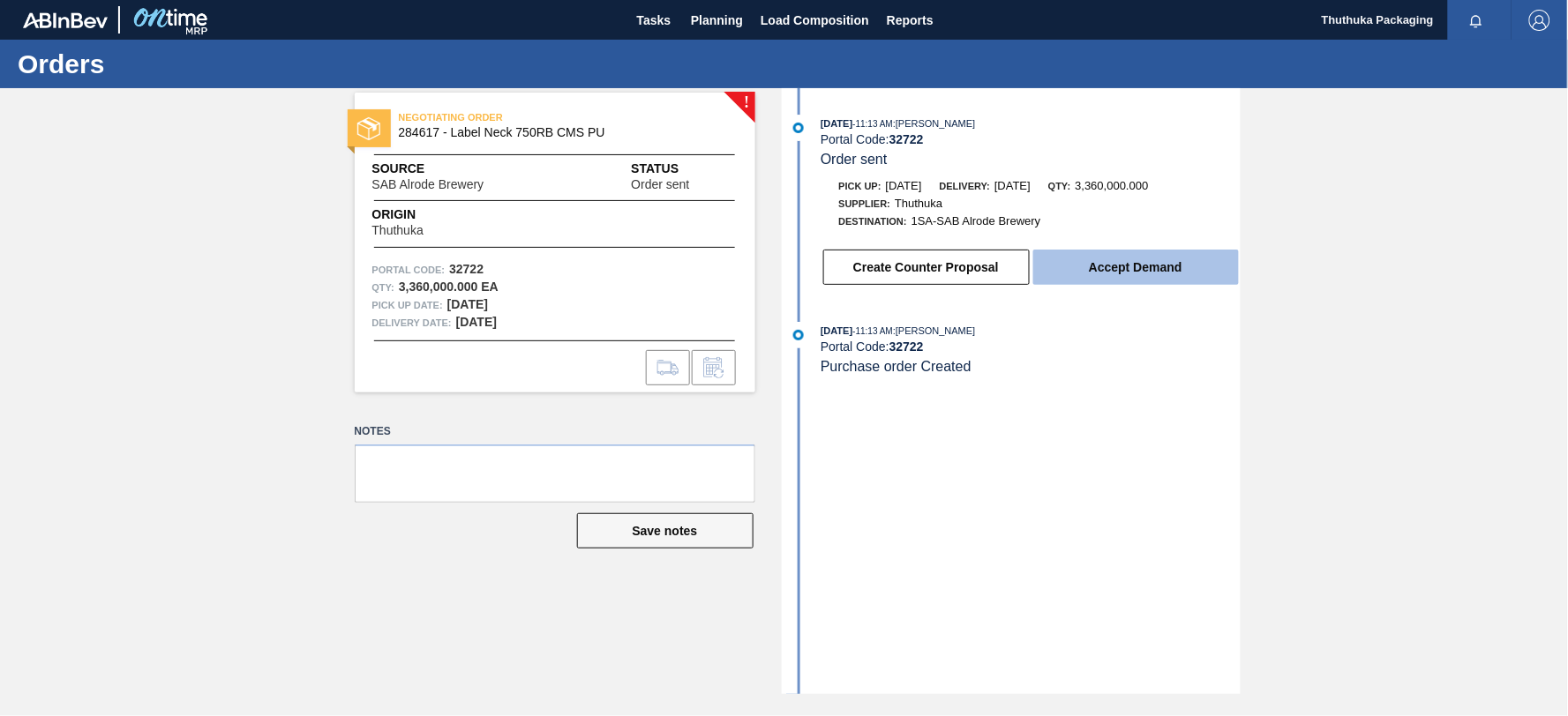
click at [1110, 267] on button "Accept Demand" at bounding box center [1135, 267] width 206 height 36
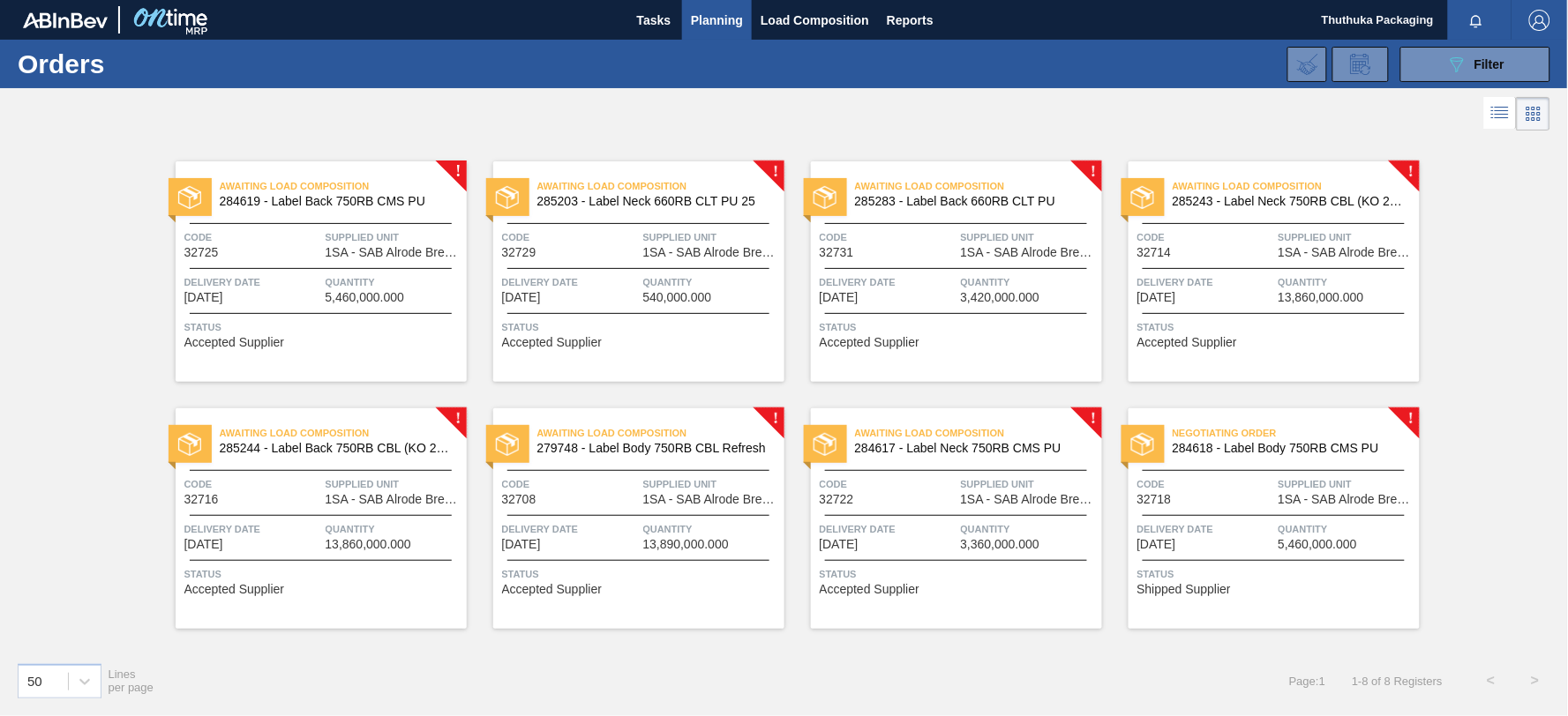
click at [1269, 436] on span "Negotiating Order" at bounding box center [1297, 433] width 247 height 17
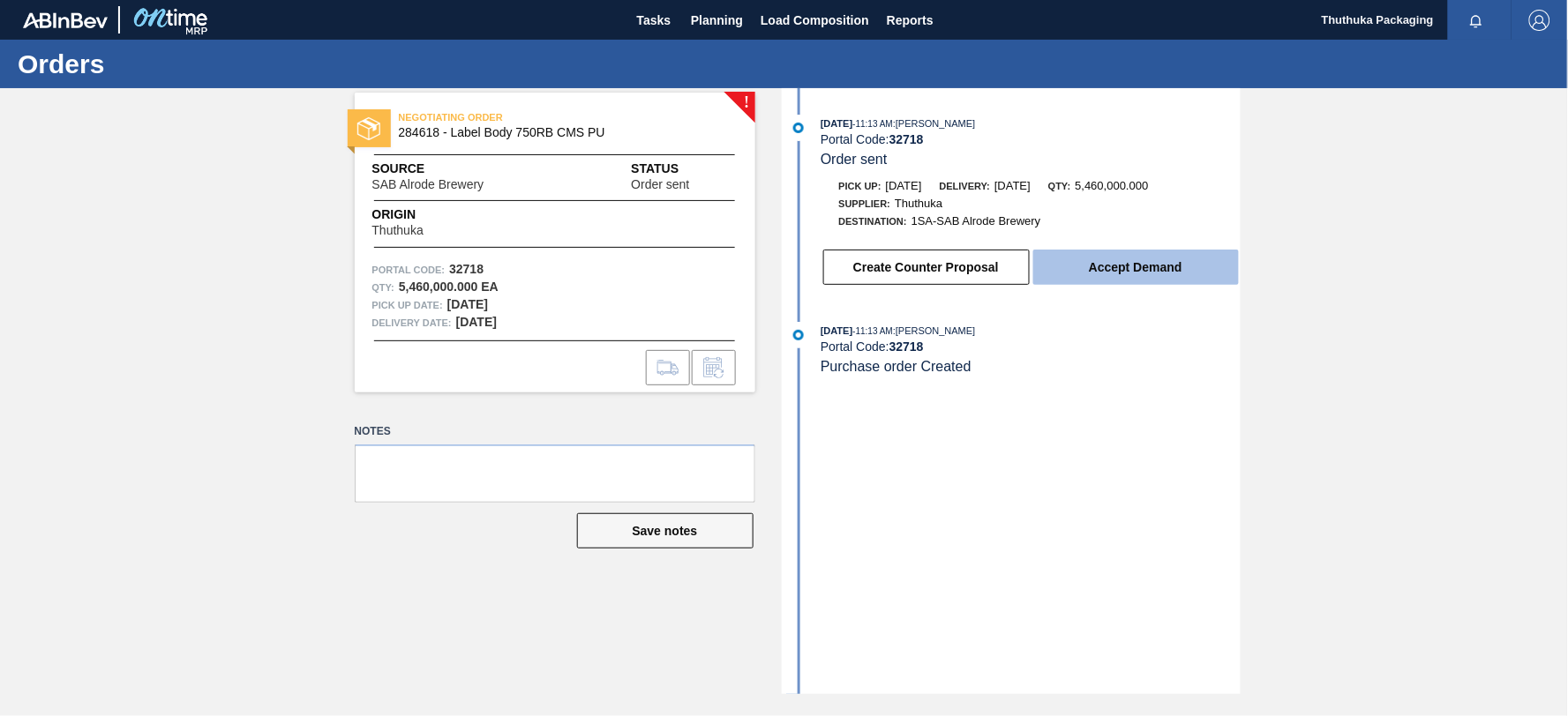
click at [1082, 273] on button "Accept Demand" at bounding box center [1135, 267] width 206 height 36
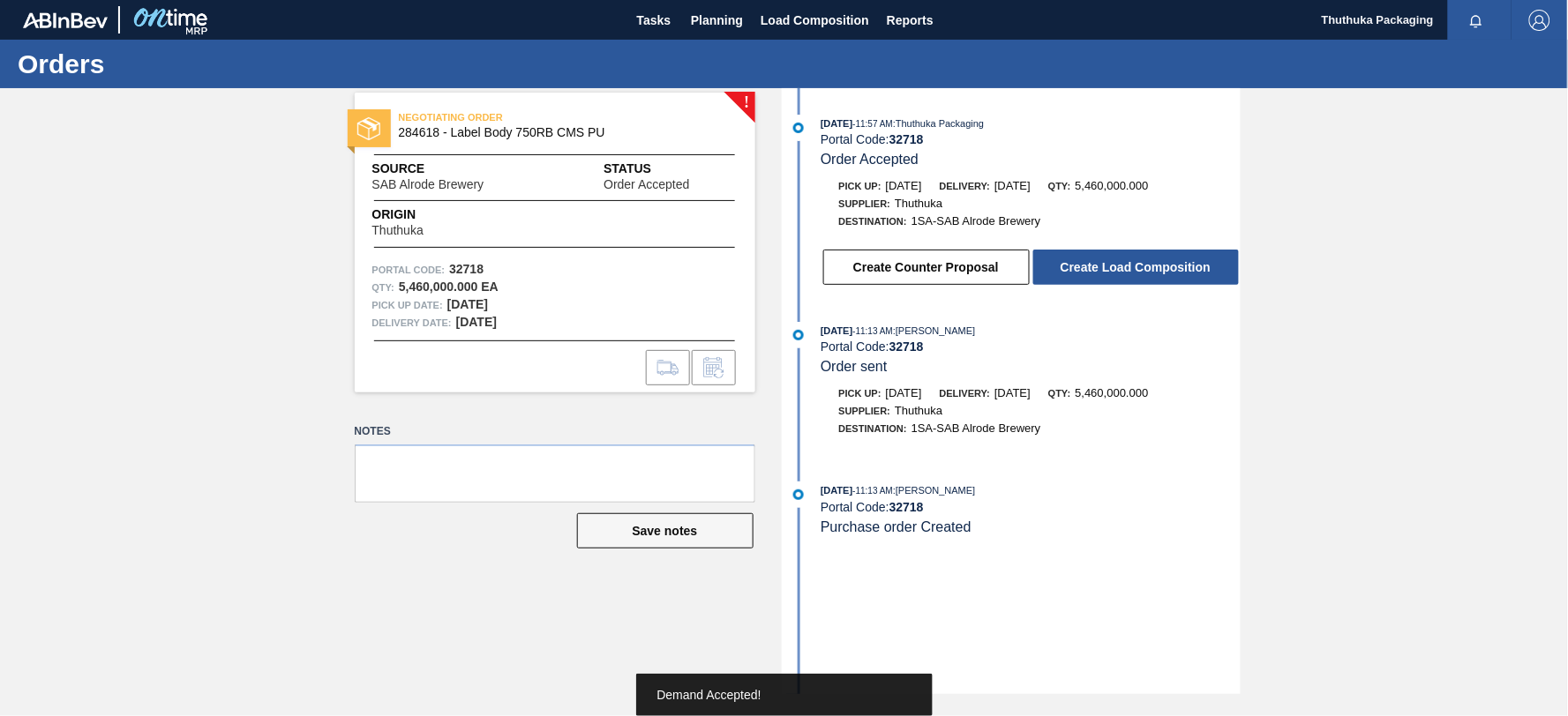
click at [1083, 272] on button "Create Load Composition" at bounding box center [1135, 267] width 206 height 36
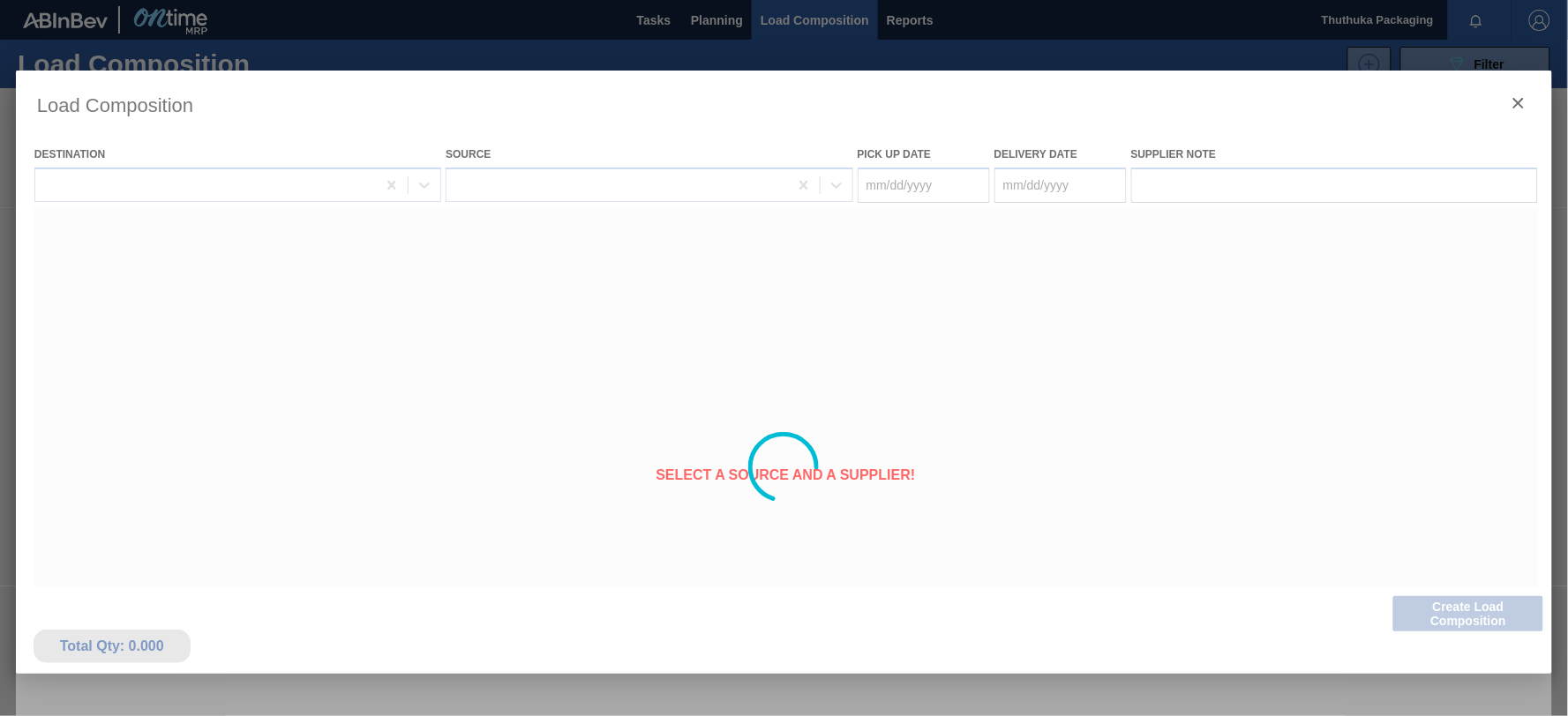
type Date "[DATE]"
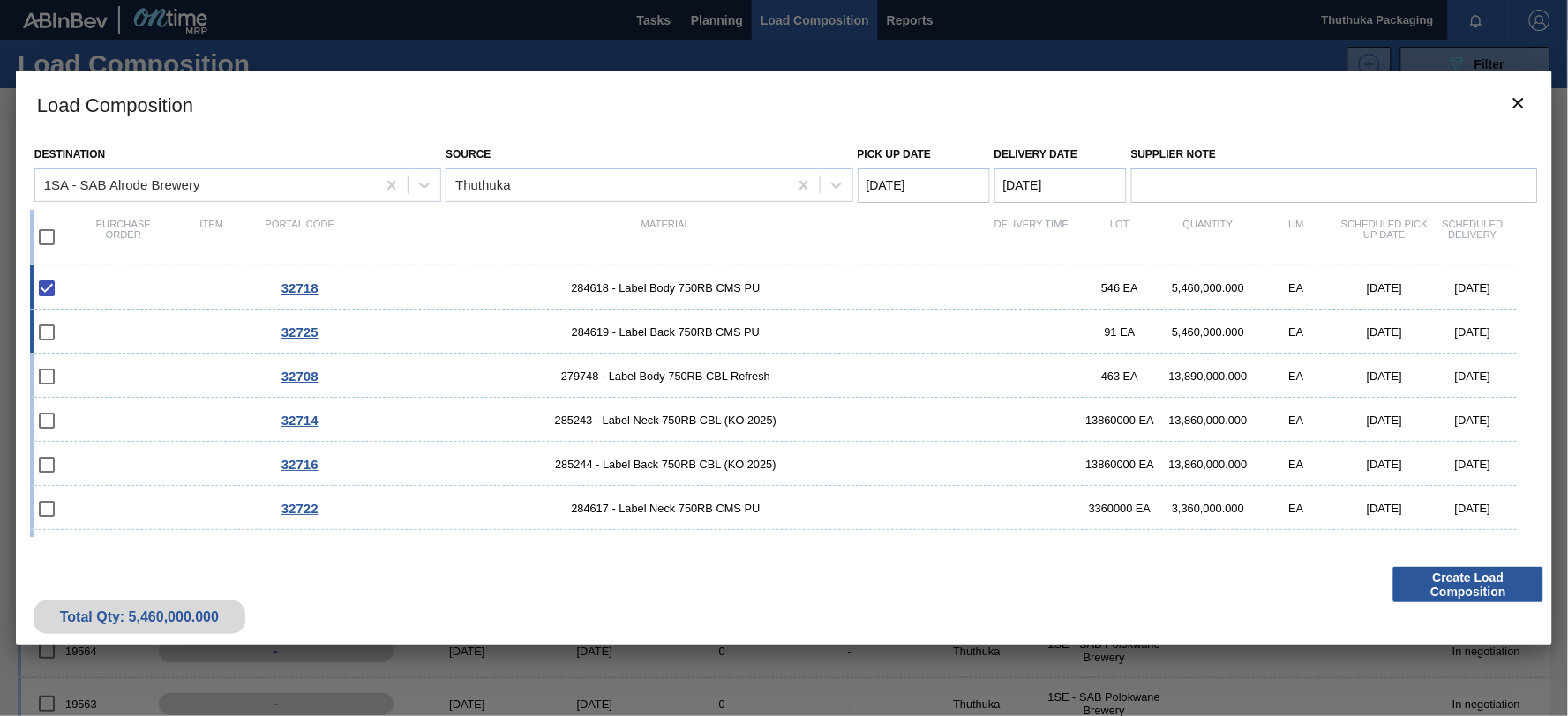
click at [714, 333] on span "284619 - Label Back 750RB CMS PU" at bounding box center [666, 332] width 643 height 14
checkbox input "true"
click at [711, 373] on span "279748 - Label Body 750RB CBL Refresh" at bounding box center [666, 376] width 643 height 14
click at [706, 376] on span "279748 - Label Body 750RB CBL Refresh" at bounding box center [666, 376] width 643 height 14
checkbox input "false"
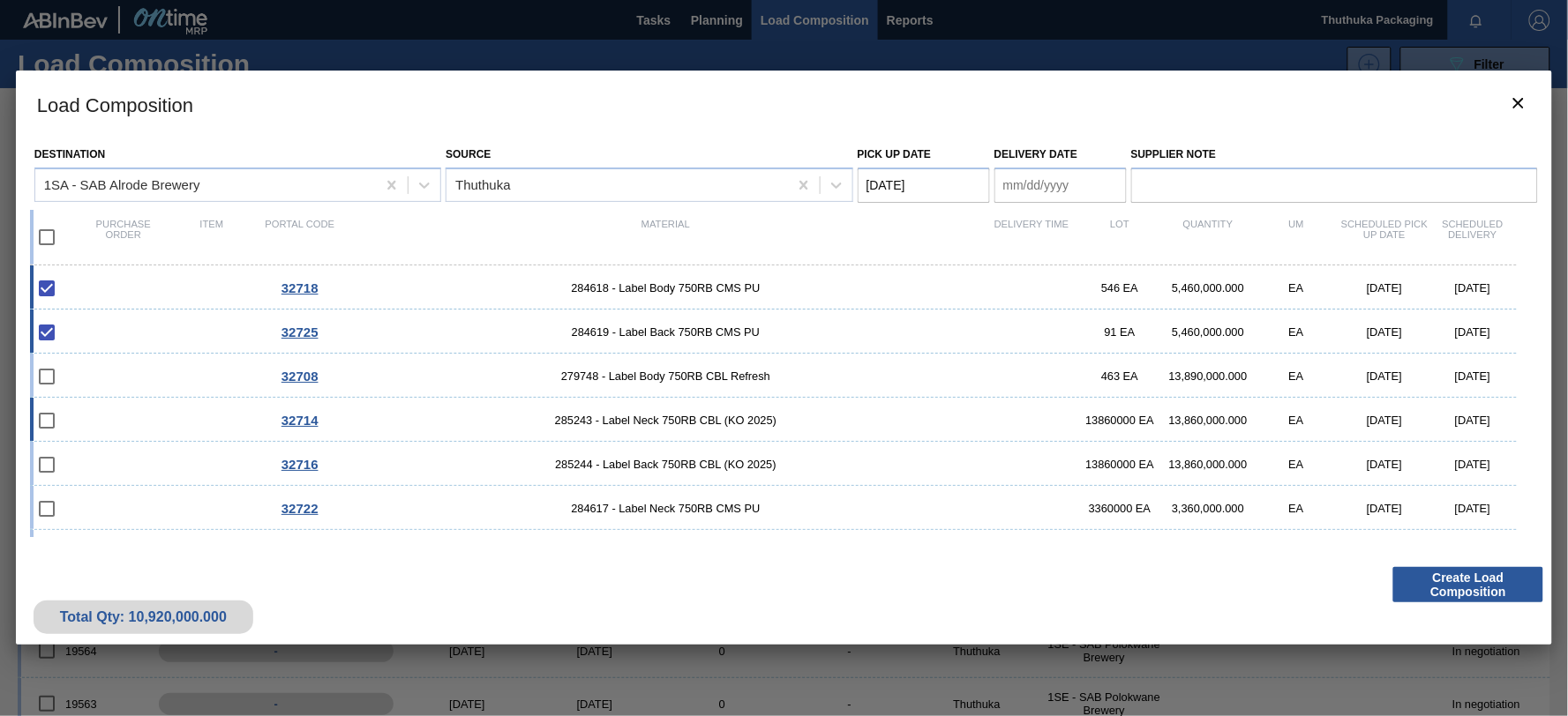
click at [704, 409] on div "32714 285243 - Label Neck 750RB CBL (KO 2025) 13860000 EA 13,860,000.000 EA [DA…" at bounding box center [773, 420] width 1487 height 44
checkbox input "true"
click at [691, 458] on span "285244 - Label Back 750RB CBL (KO 2025)" at bounding box center [666, 464] width 643 height 14
checkbox input "true"
click at [686, 500] on div "32722 284617 - Label Neck 750RB CMS PU 3360000 EA 3,360,000.000 EA [DATE] [DATE]" at bounding box center [773, 509] width 1487 height 44
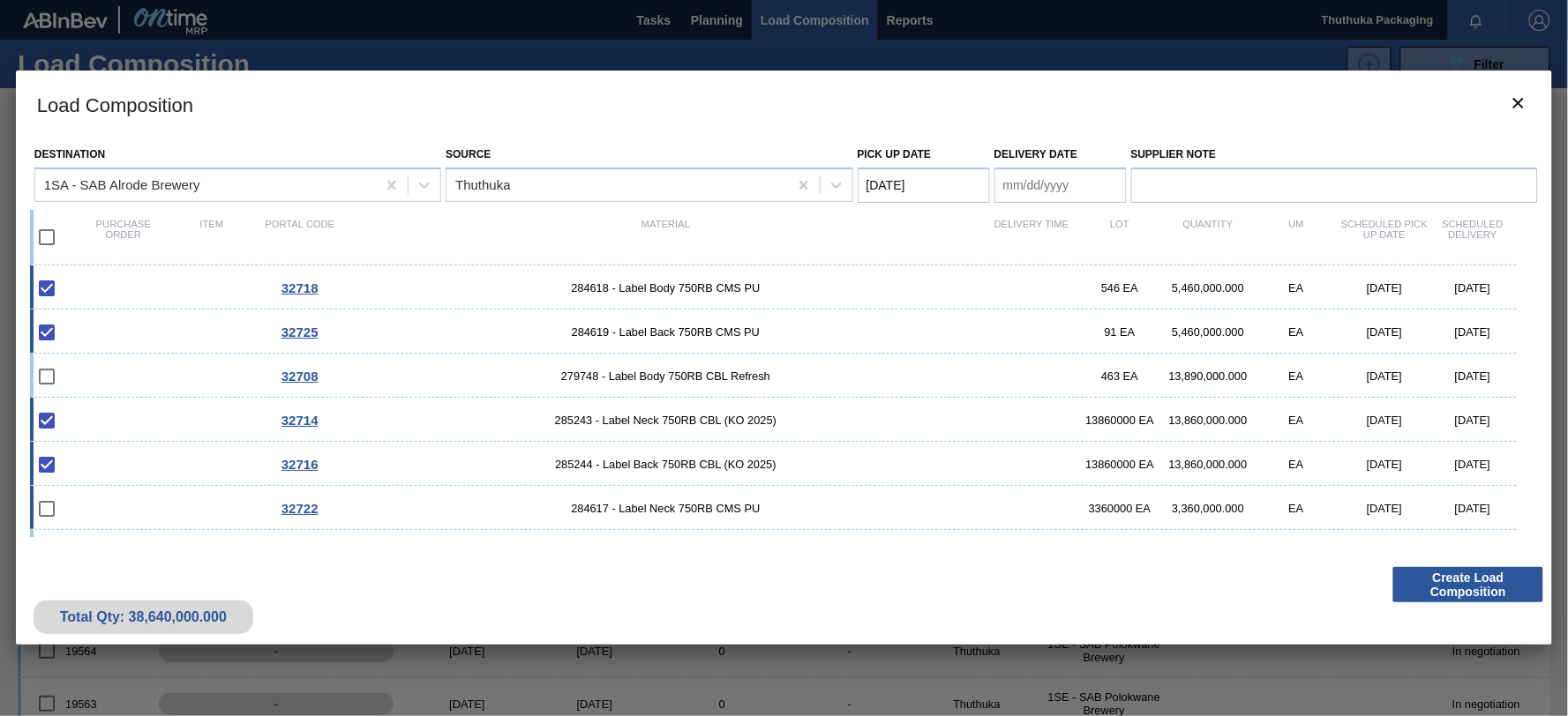
checkbox input "true"
click at [697, 375] on span "279748 - Label Body 750RB CBL Refresh" at bounding box center [666, 376] width 643 height 14
checkbox input "true"
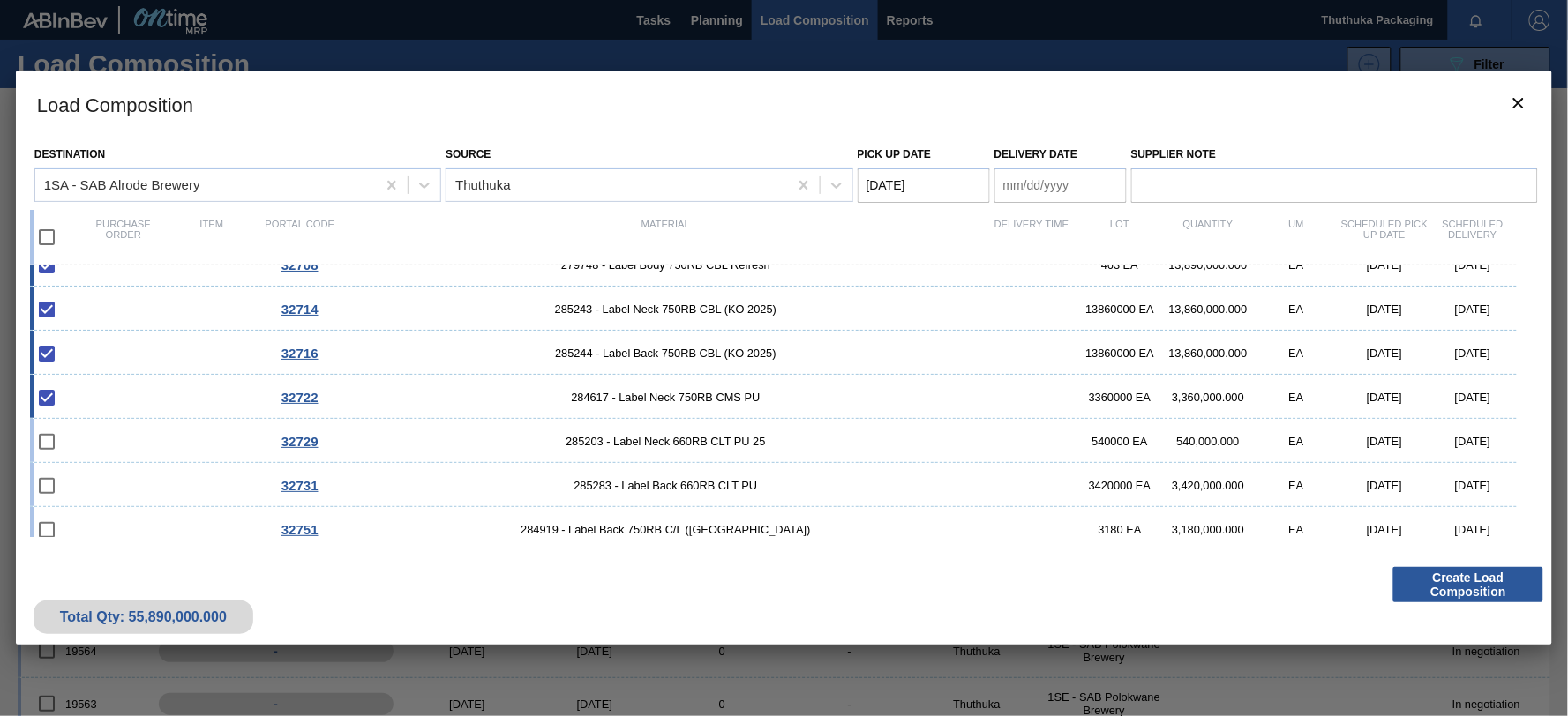
scroll to position [124, 0]
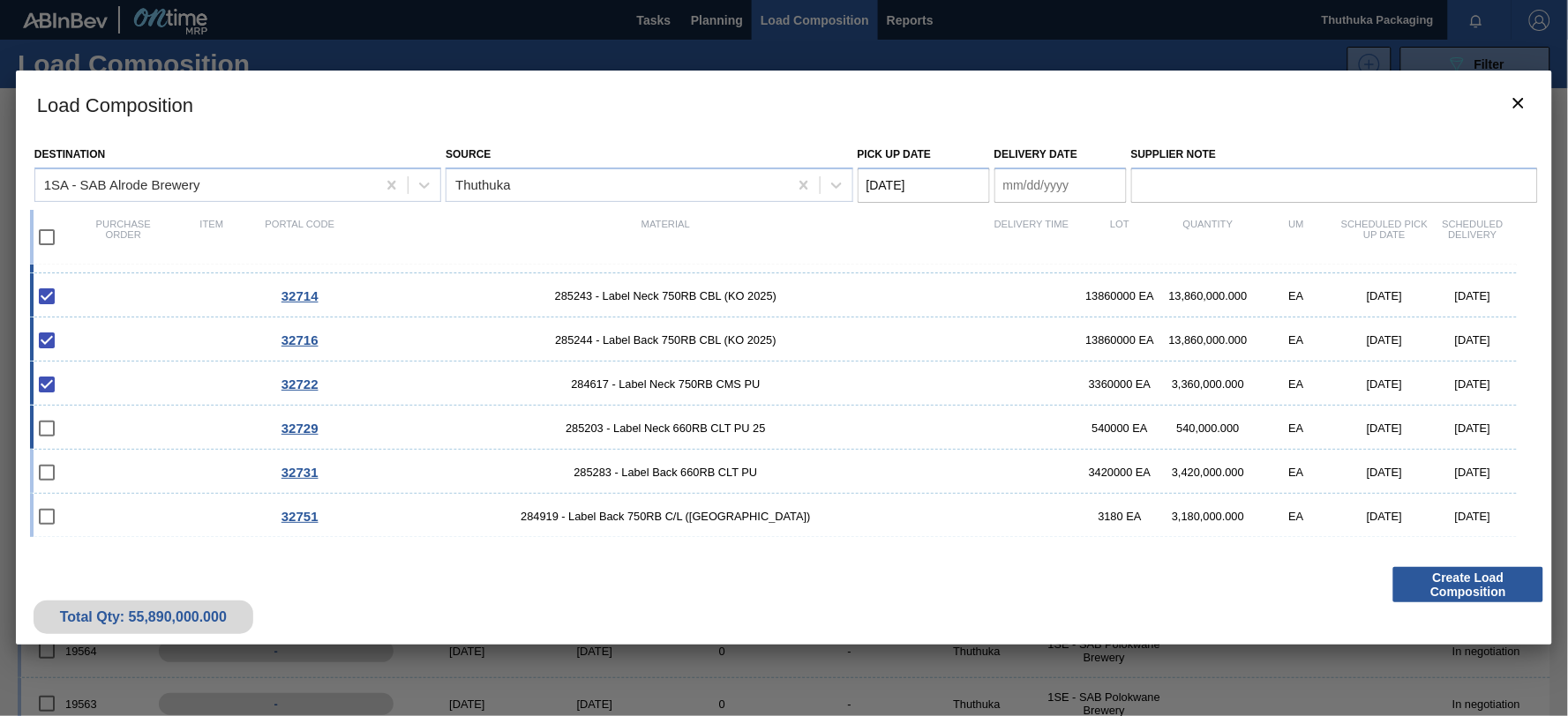
click at [701, 425] on span "285203 - Label Neck 660RB CLT PU 25" at bounding box center [666, 428] width 643 height 14
checkbox input "true"
click at [698, 469] on span "285283 - Label Back 660RB CLT PU" at bounding box center [666, 473] width 643 height 14
checkbox input "true"
click at [691, 509] on span "284919 - Label Back 750RB C/L ([GEOGRAPHIC_DATA])" at bounding box center [666, 516] width 643 height 14
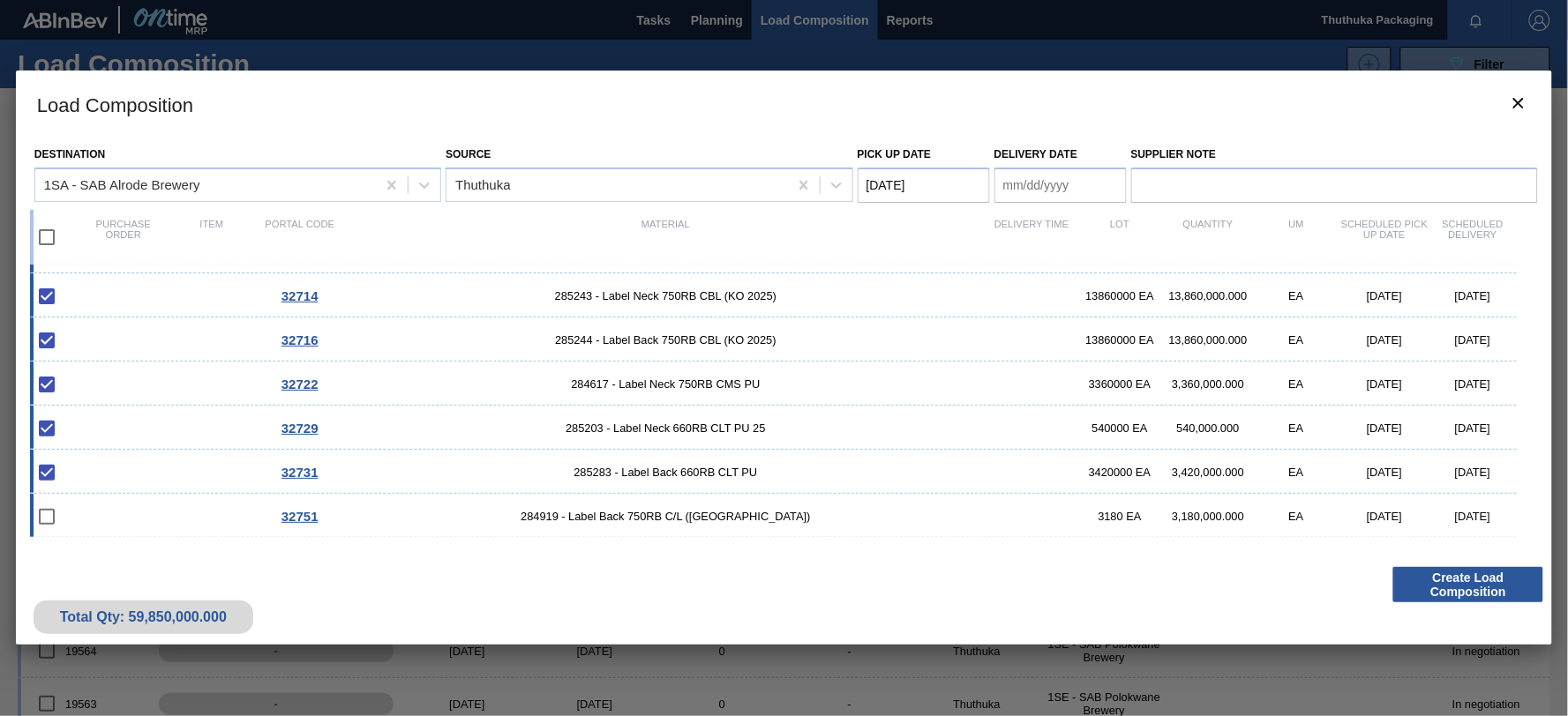
checkbox input "true"
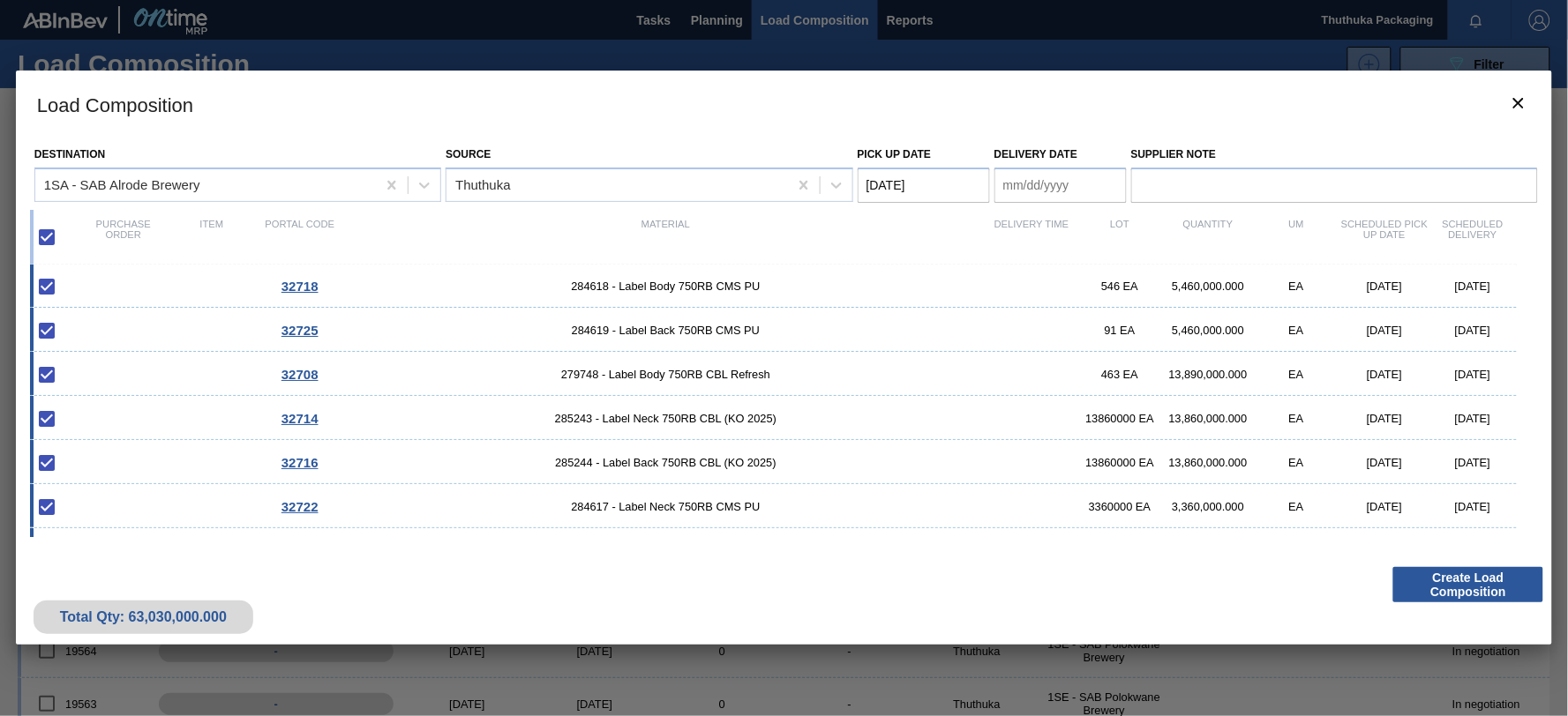
scroll to position [0, 0]
click at [1030, 181] on Date "Delivery Date" at bounding box center [1060, 185] width 132 height 36
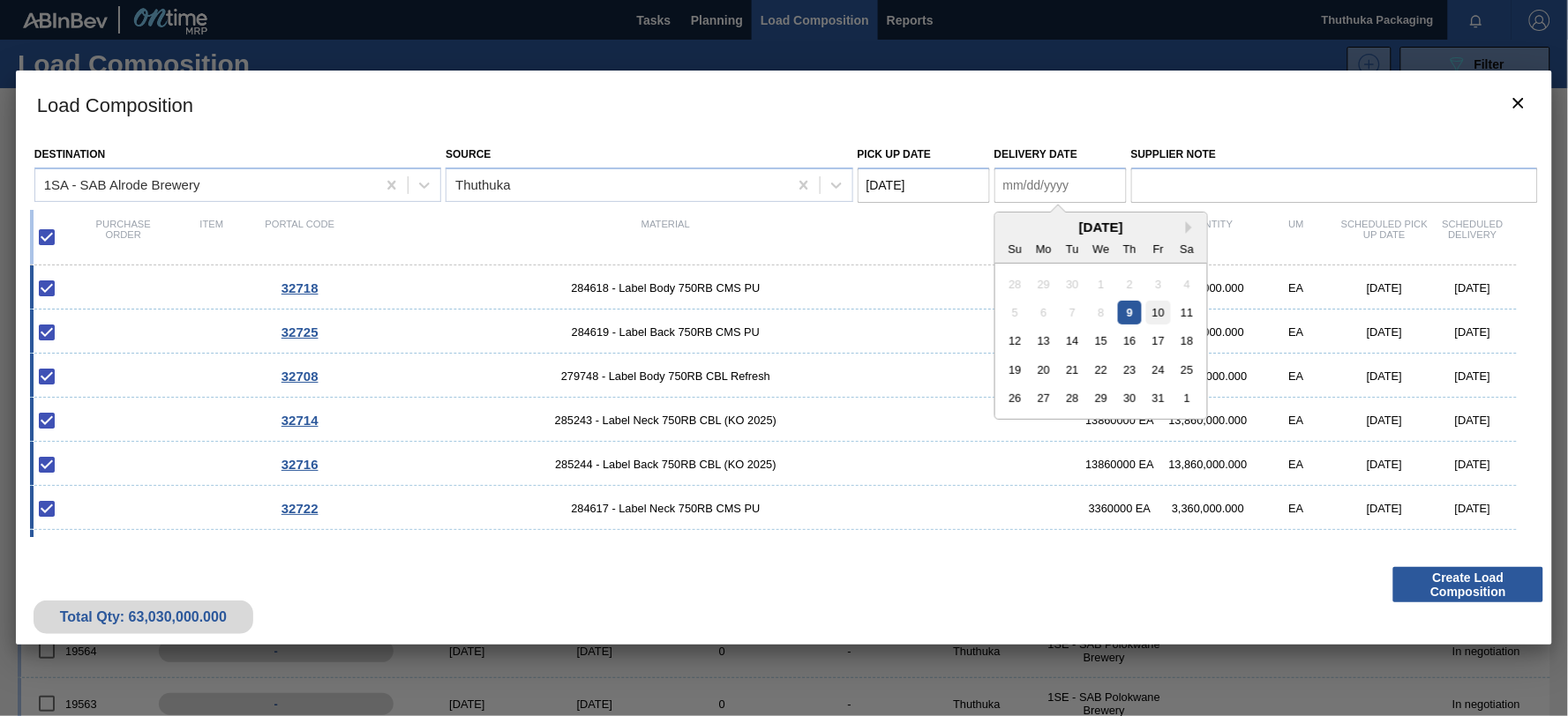
click at [1167, 306] on div "10" at bounding box center [1159, 313] width 24 height 24
type Date "[DATE]"
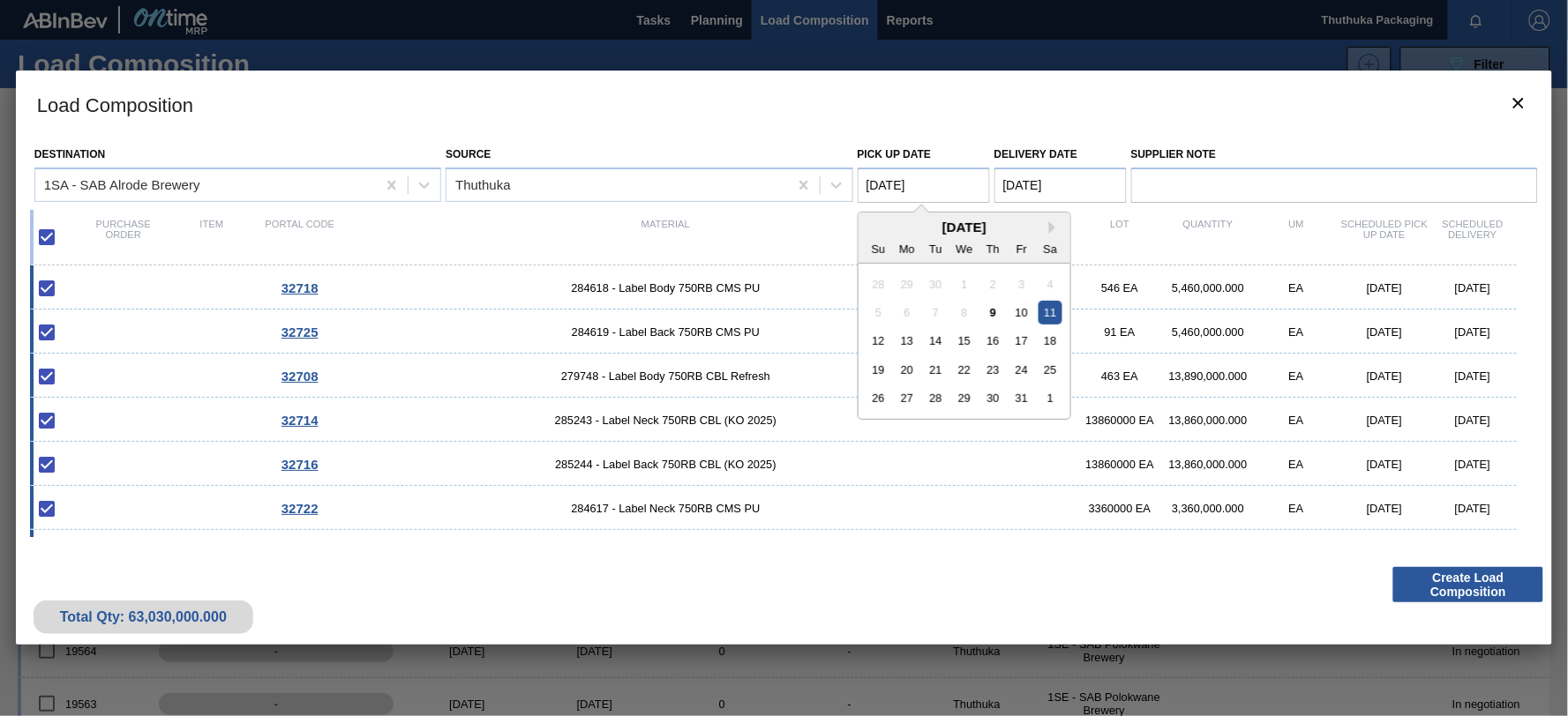
click at [923, 172] on Date "[DATE]" at bounding box center [924, 185] width 132 height 36
click at [992, 311] on div "9" at bounding box center [994, 313] width 24 height 24
type Date "[DATE]"
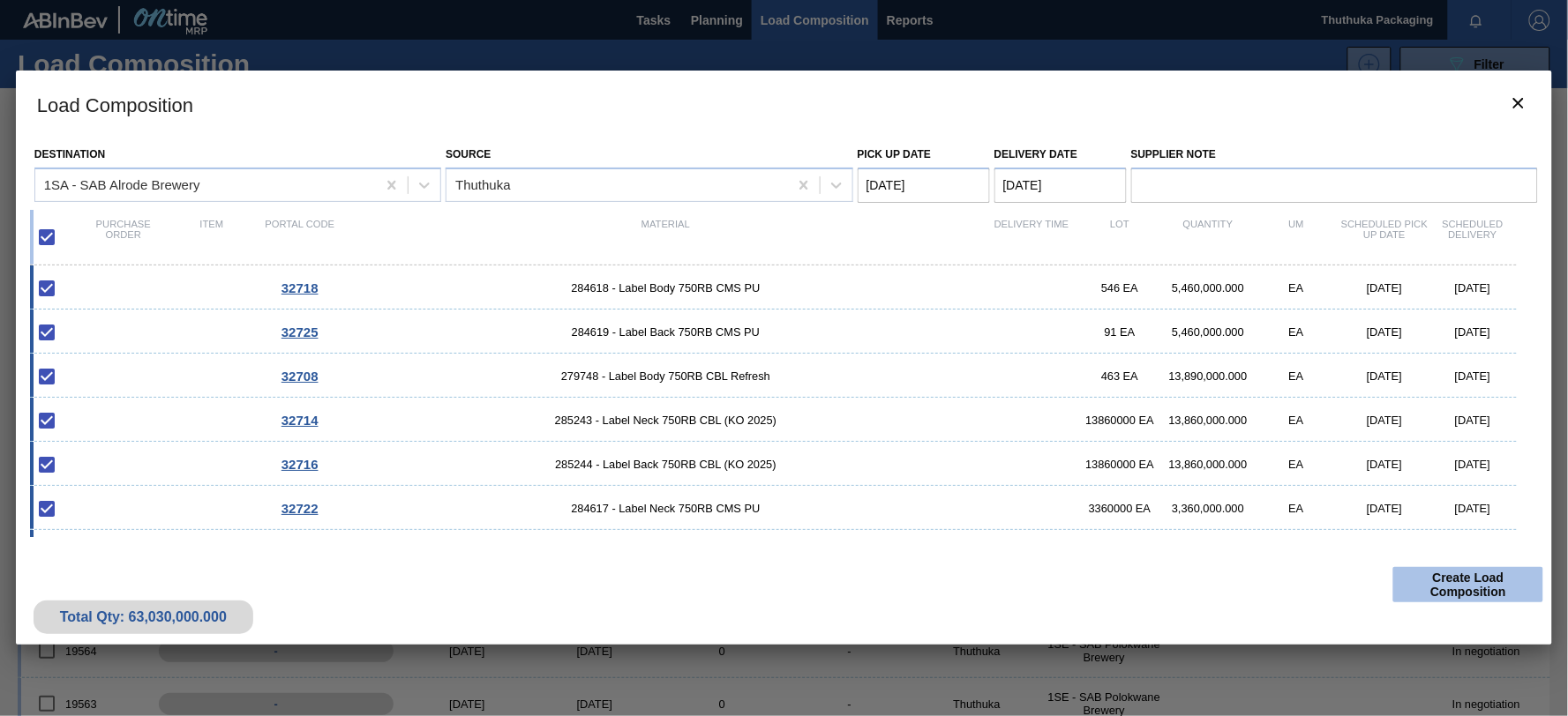
click at [1471, 585] on button "Create Load Composition" at bounding box center [1468, 585] width 150 height 36
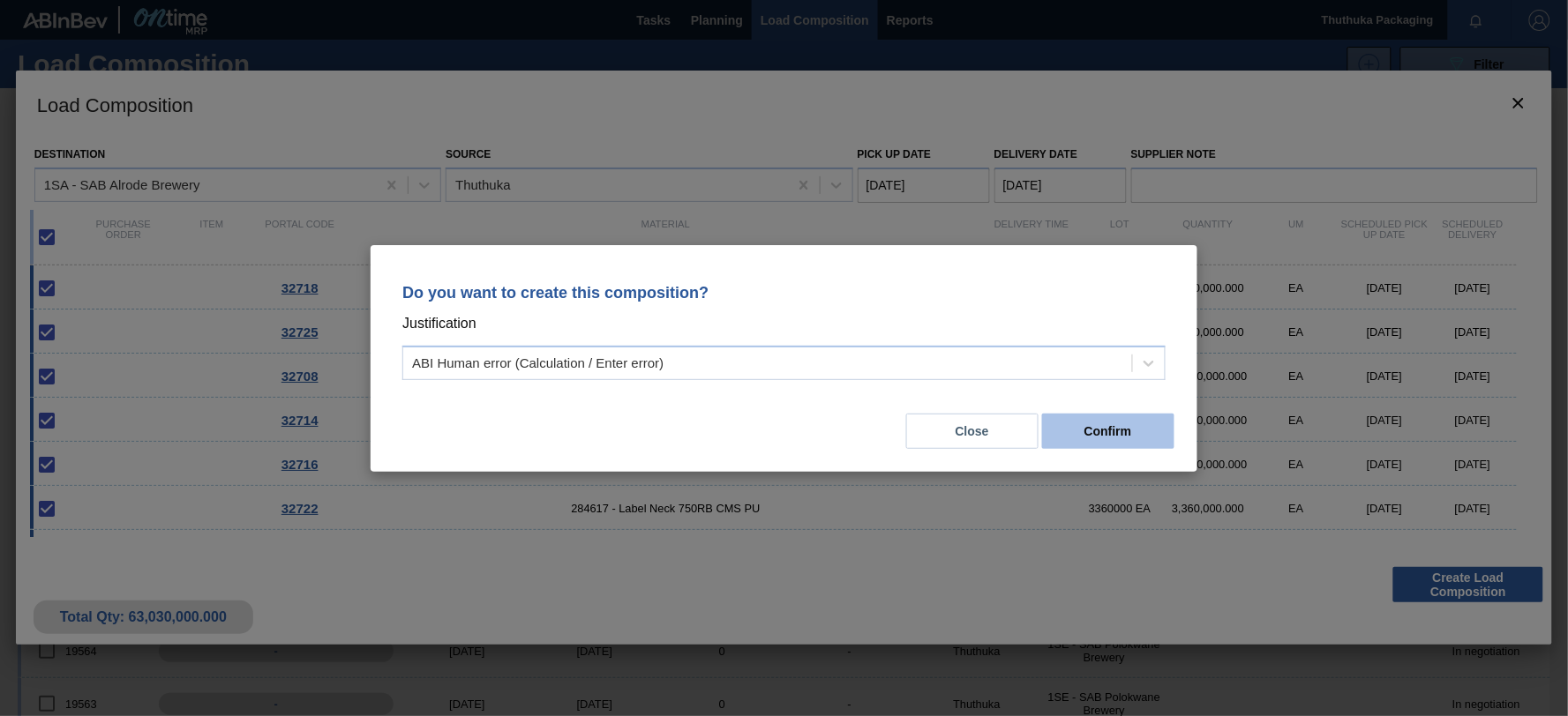
click at [1140, 435] on button "Confirm" at bounding box center [1108, 431] width 132 height 36
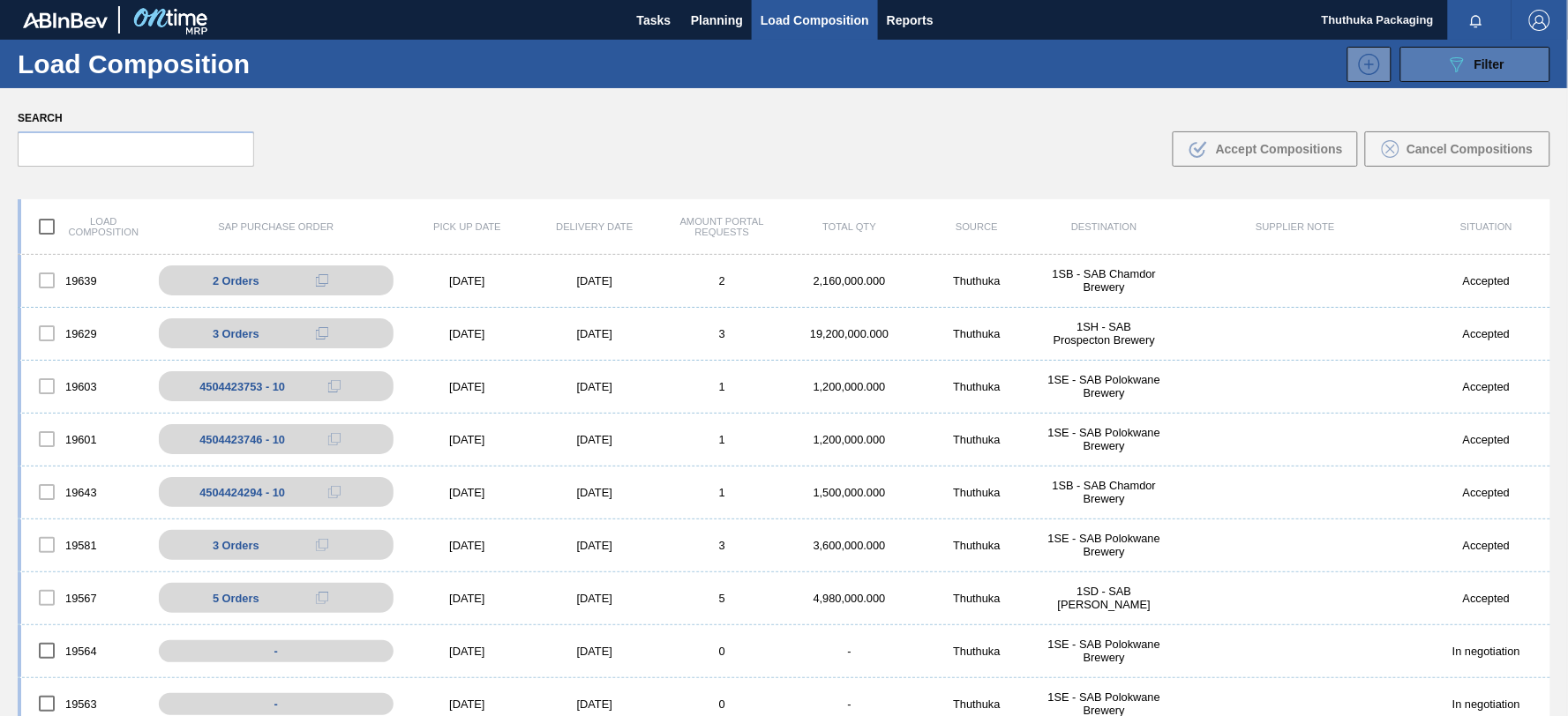
click at [1452, 62] on icon "089F7B8B-B2A5-4AFE-B5C0-19BA573D28AC" at bounding box center [1457, 65] width 21 height 21
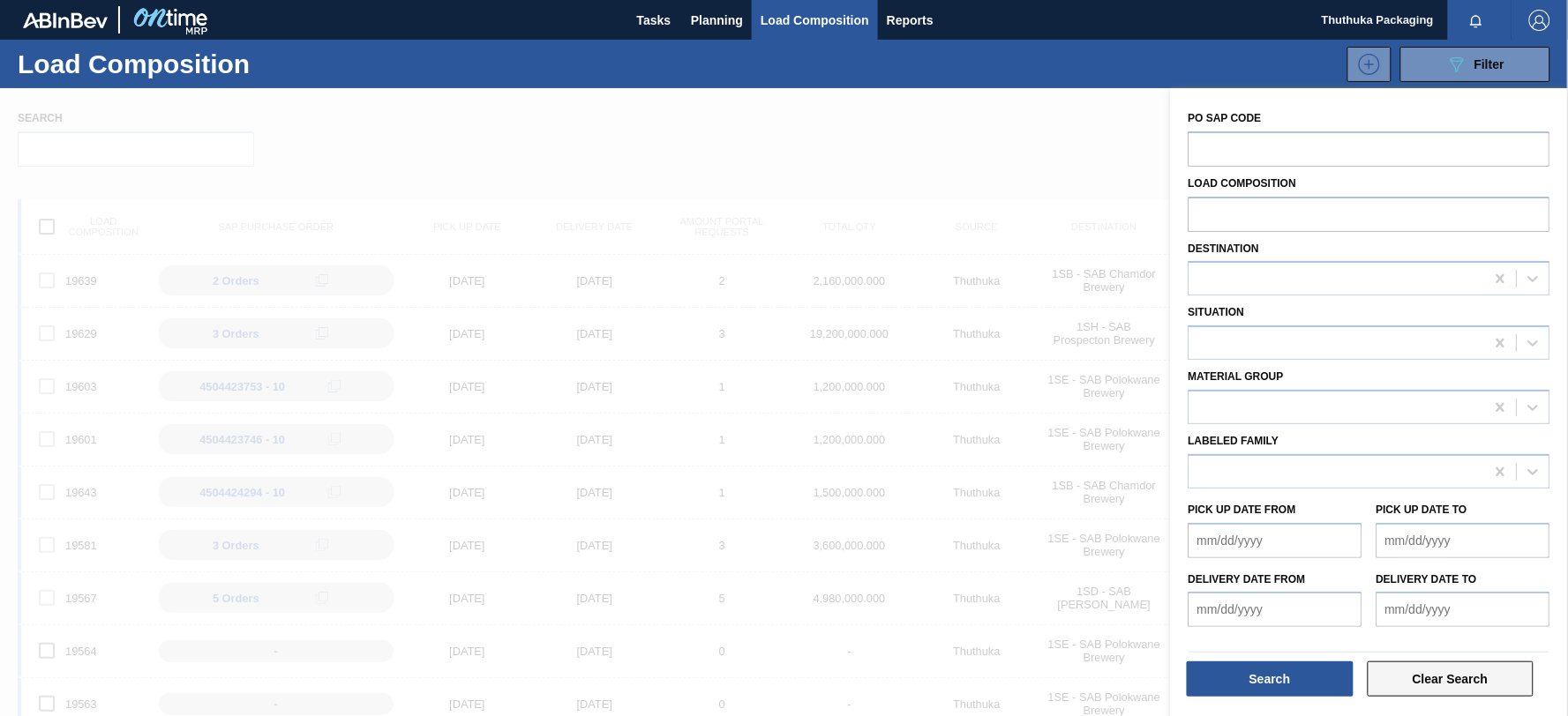
click at [1422, 676] on button "Clear Search" at bounding box center [1451, 679] width 167 height 36
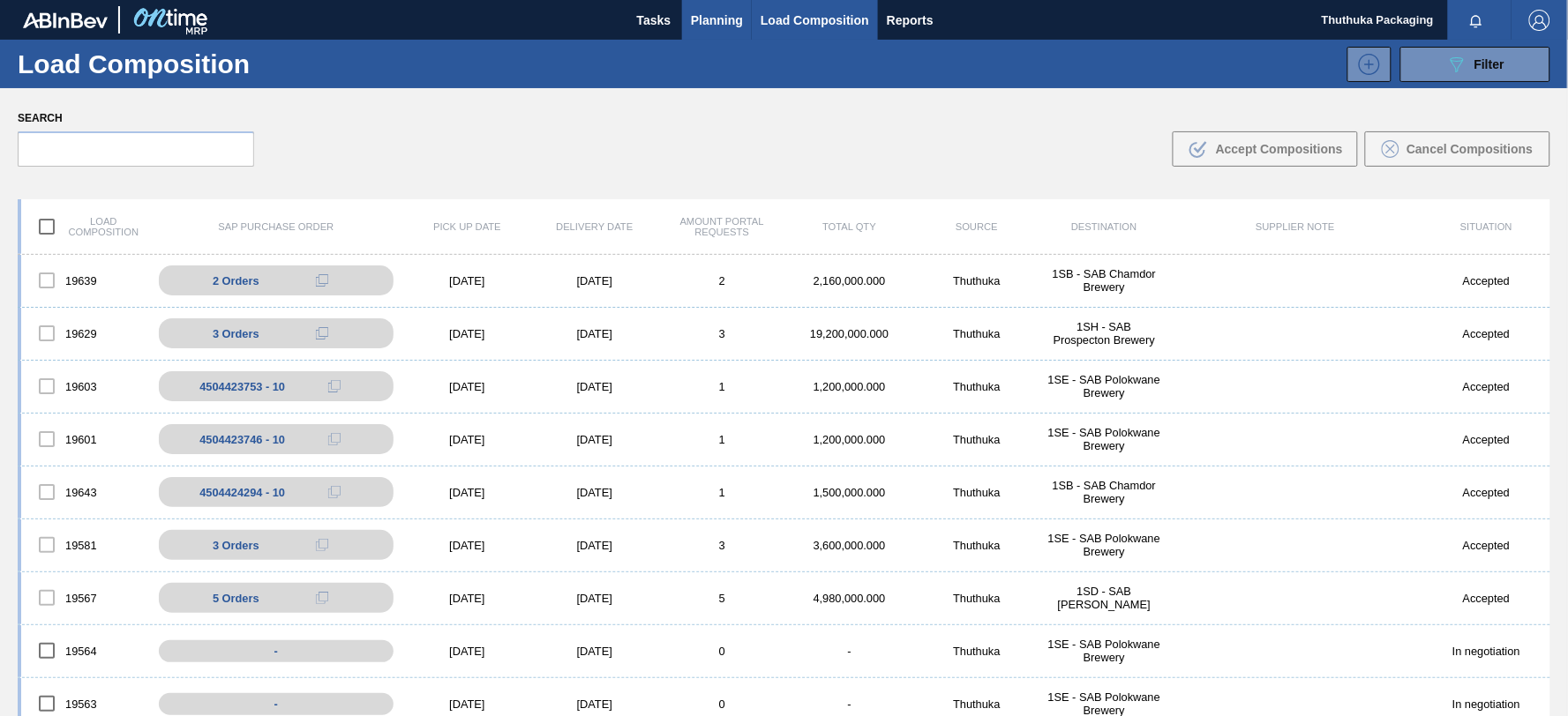
click at [719, 18] on span "Planning" at bounding box center [717, 20] width 52 height 21
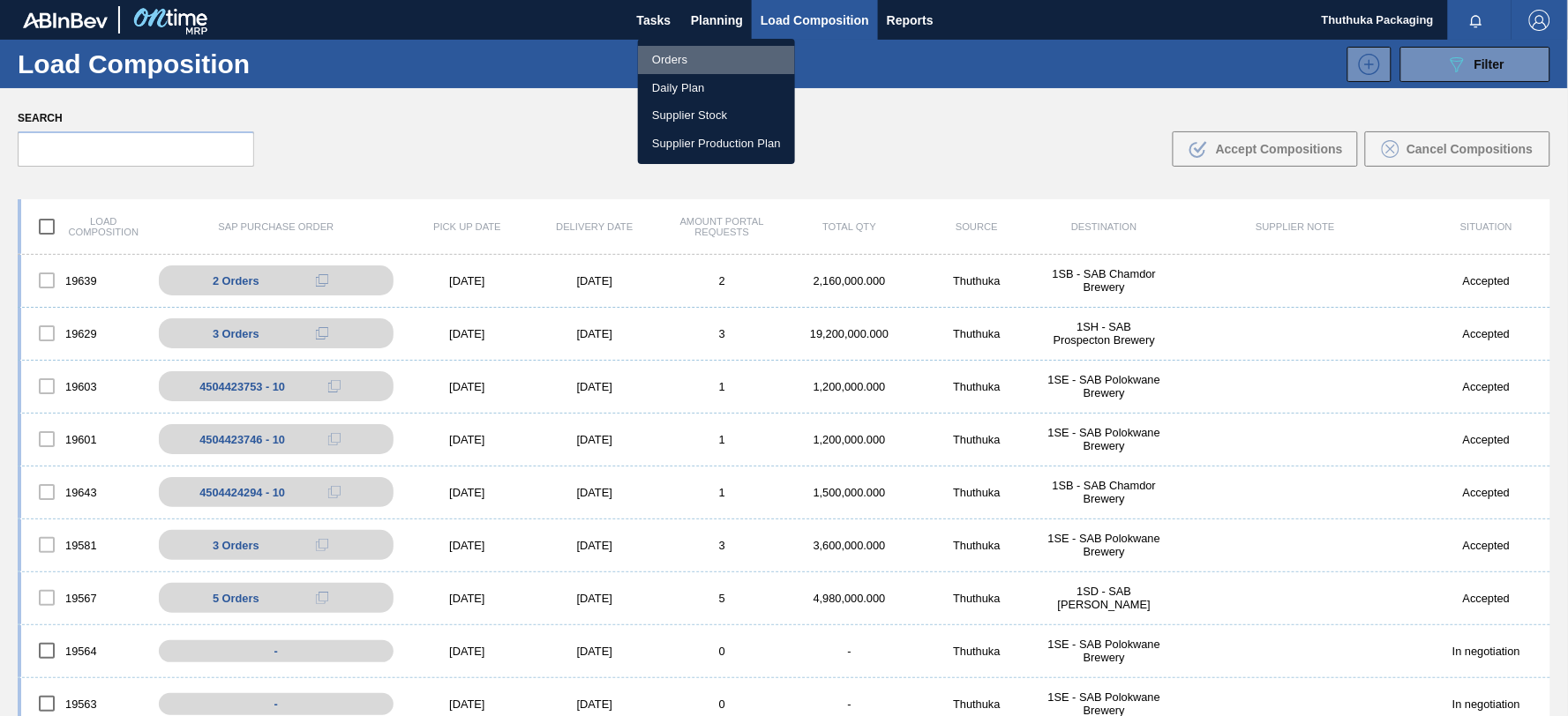
click at [684, 57] on li "Orders" at bounding box center [716, 60] width 157 height 28
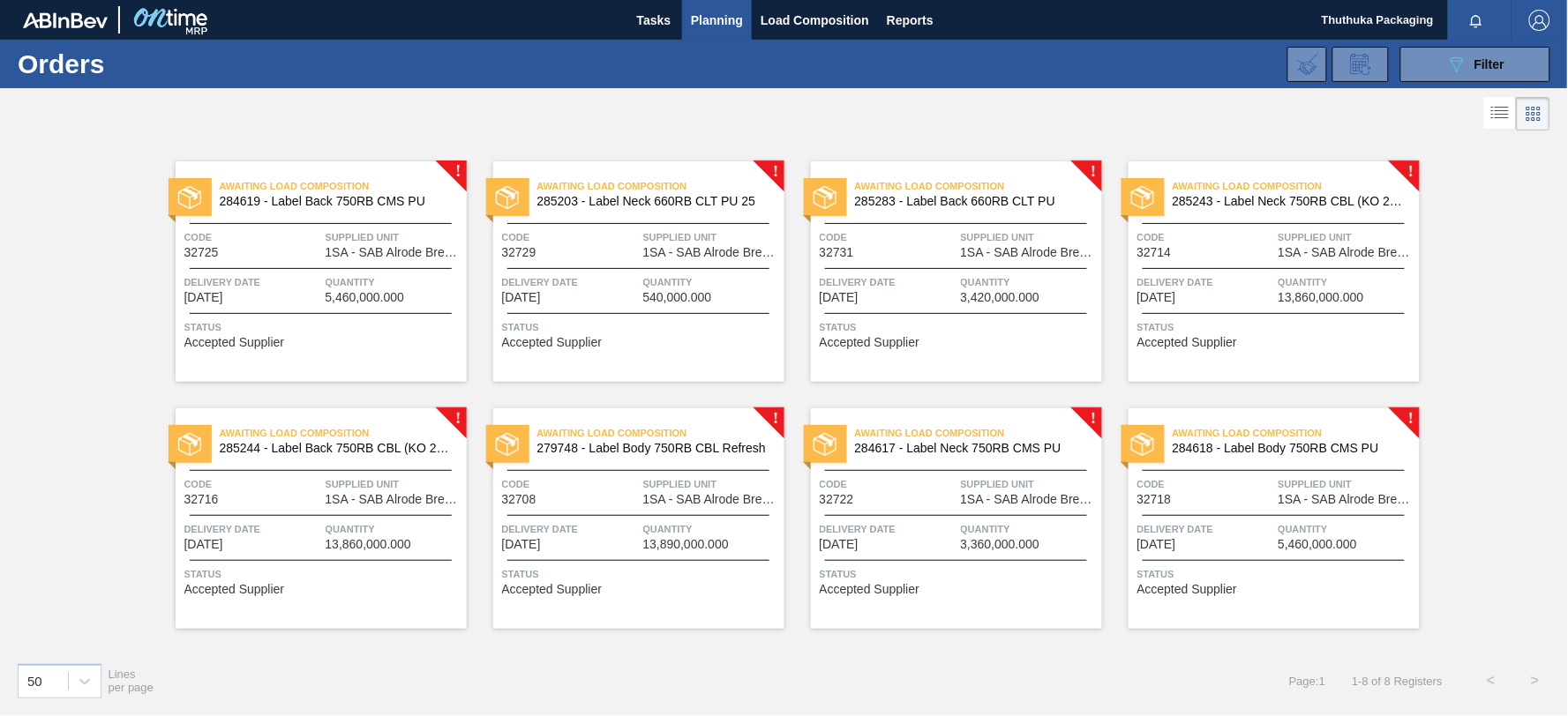
click at [382, 201] on span "284619 - Label Back 750RB CMS PU" at bounding box center [336, 202] width 233 height 14
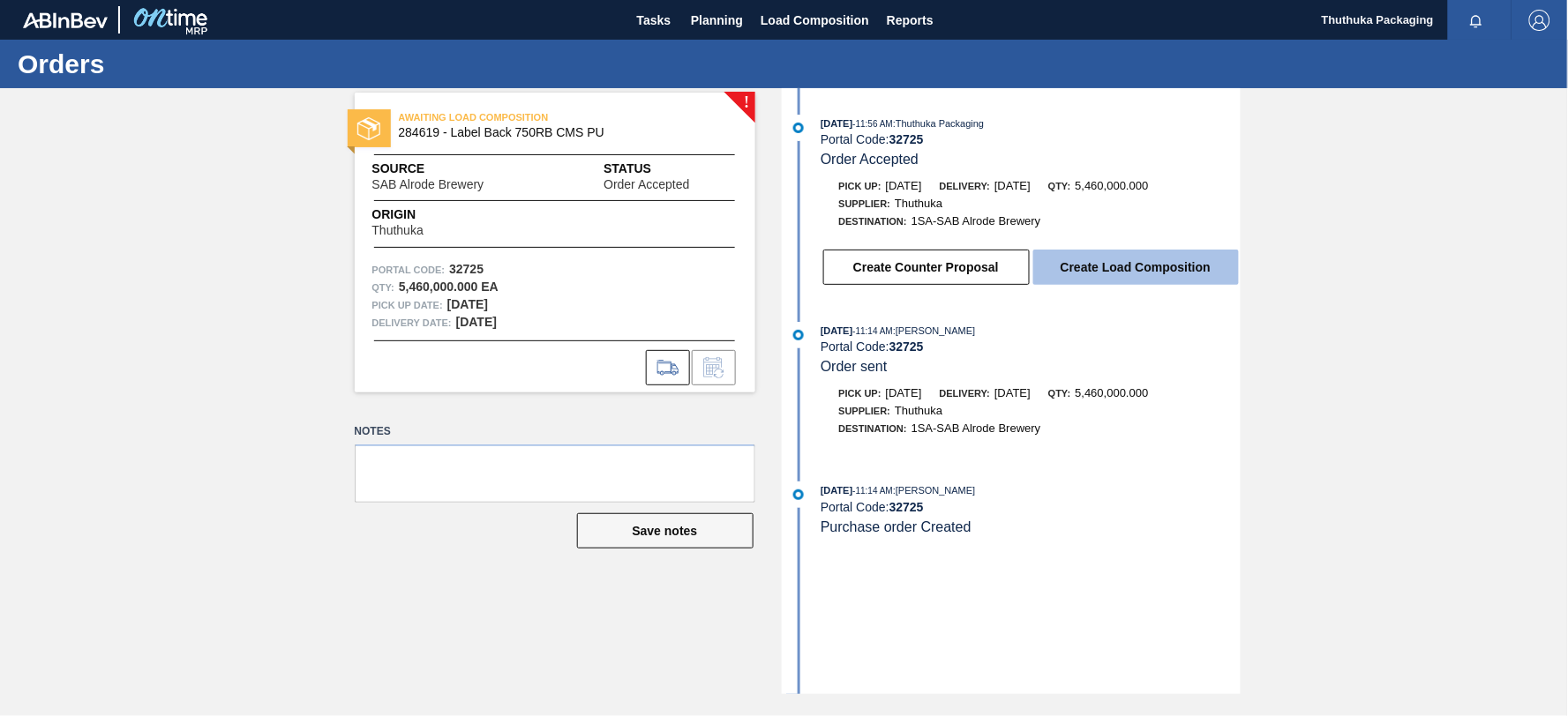
click at [1128, 267] on button "Create Load Composition" at bounding box center [1135, 267] width 206 height 36
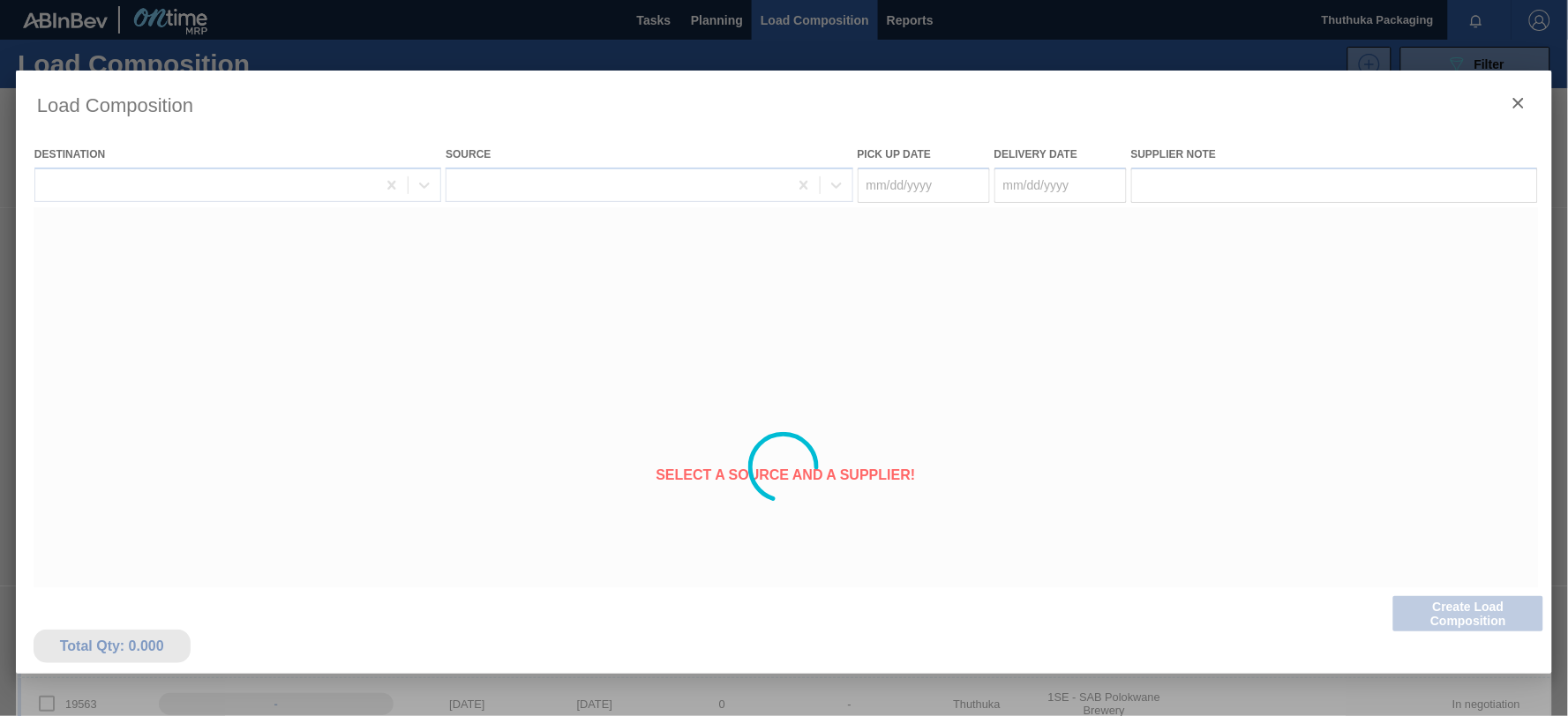
type Date "[DATE]"
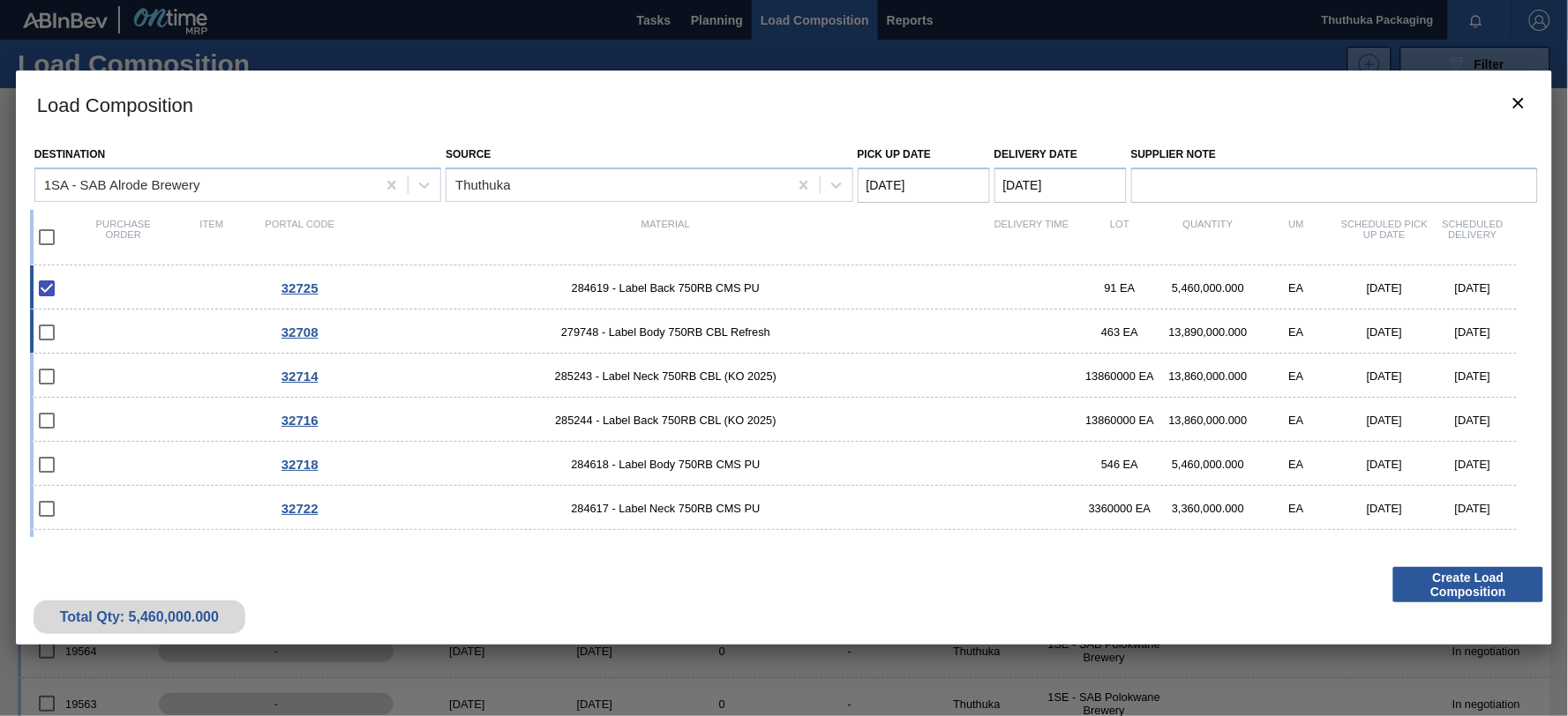
click at [637, 335] on span "279748 - Label Body 750RB CBL Refresh" at bounding box center [666, 332] width 643 height 14
checkbox input "true"
click at [645, 377] on span "285243 - Label Neck 750RB CBL (KO 2025)" at bounding box center [666, 376] width 643 height 14
checkbox input "true"
click at [649, 426] on span "285244 - Label Back 750RB CBL (KO 2025)" at bounding box center [666, 421] width 643 height 14
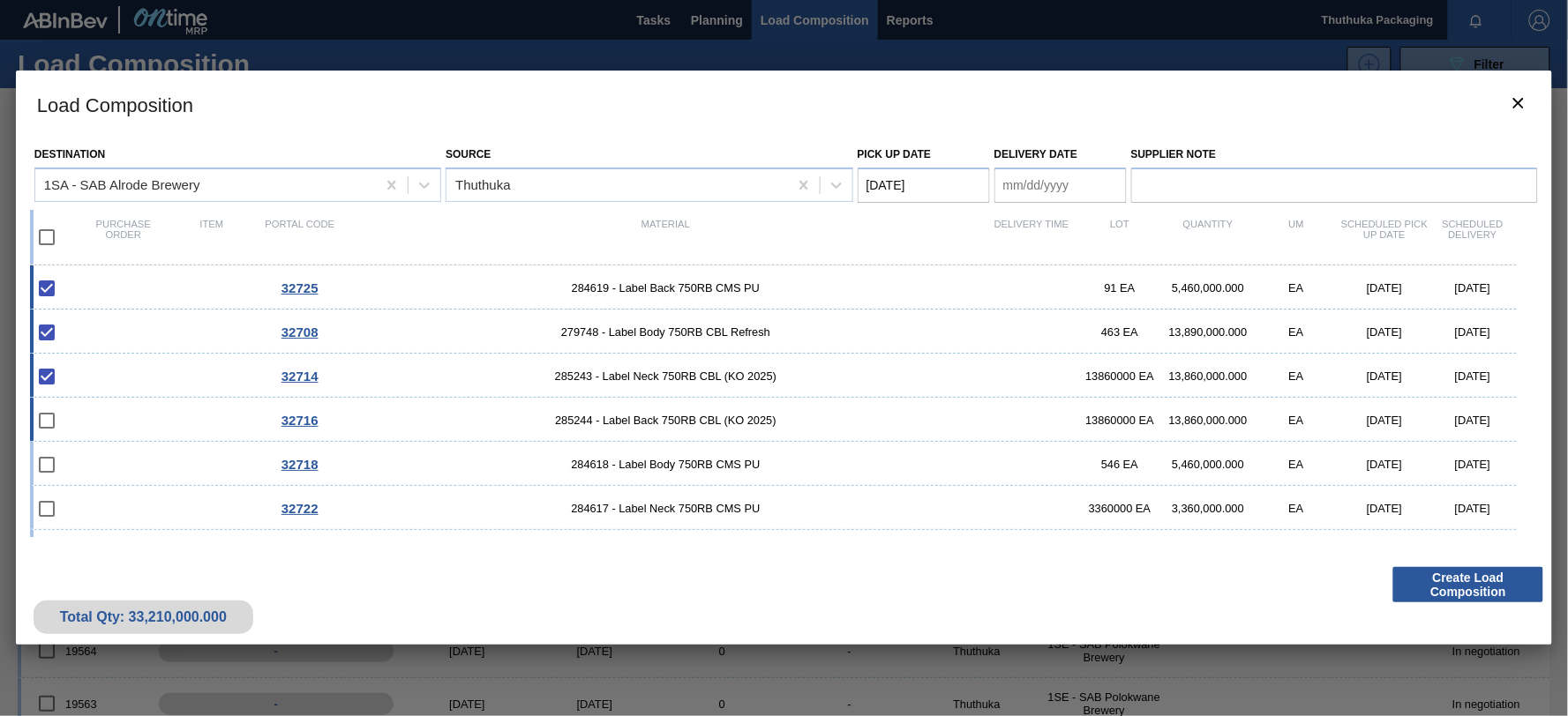
checkbox input "true"
click at [664, 463] on span "284618 - Label Body 750RB CMS PU" at bounding box center [666, 464] width 643 height 14
checkbox input "true"
click at [678, 508] on span "284617 - Label Neck 750RB CMS PU" at bounding box center [666, 509] width 643 height 14
checkbox input "true"
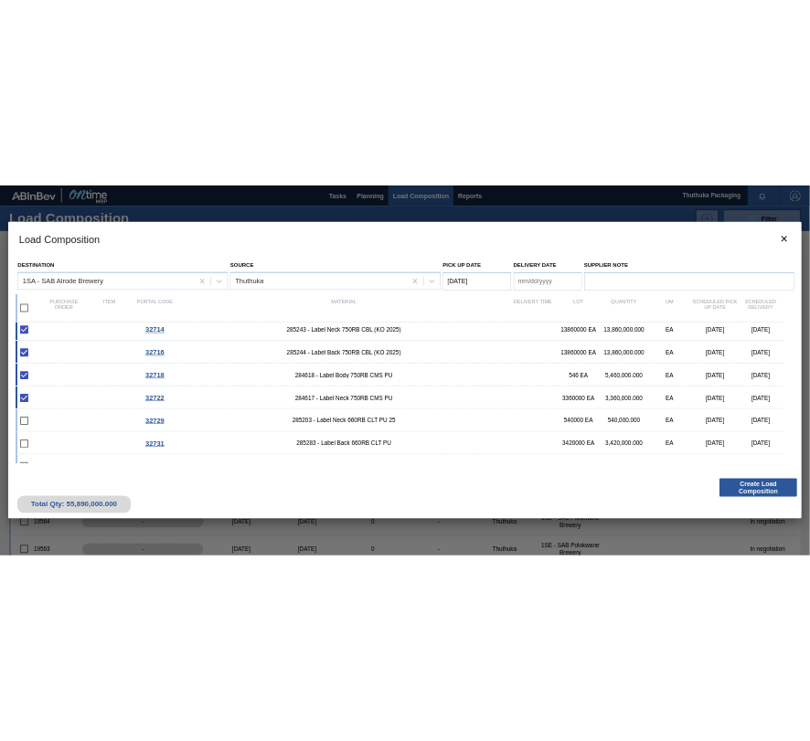
scroll to position [129, 0]
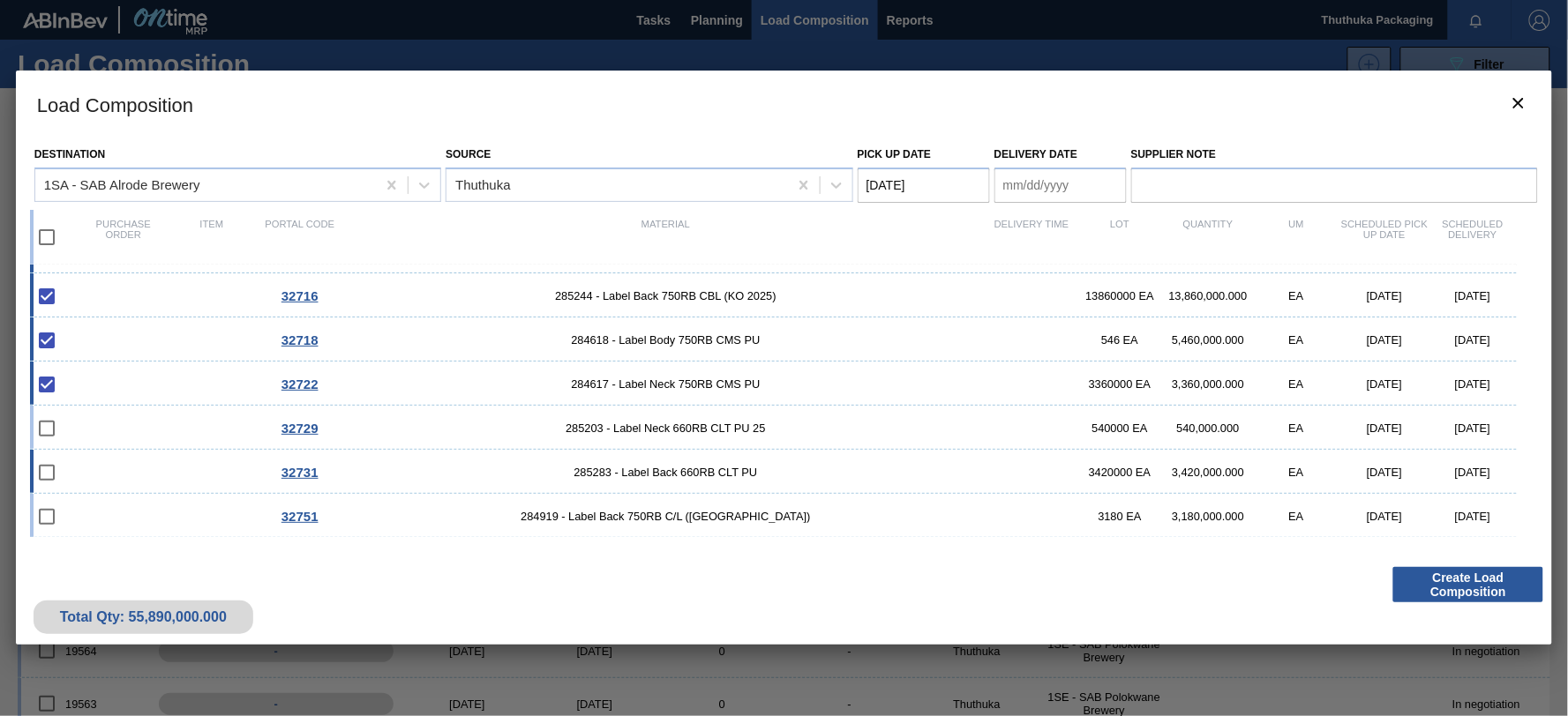
click at [691, 478] on span "285283 - Label Back 660RB CLT PU" at bounding box center [666, 473] width 643 height 14
checkbox input "true"
click at [686, 425] on span "285203 - Label Neck 660RB CLT PU 25" at bounding box center [666, 428] width 643 height 14
checkbox input "true"
click at [913, 163] on div "Pick up Date [DATE]" at bounding box center [924, 172] width 132 height 61
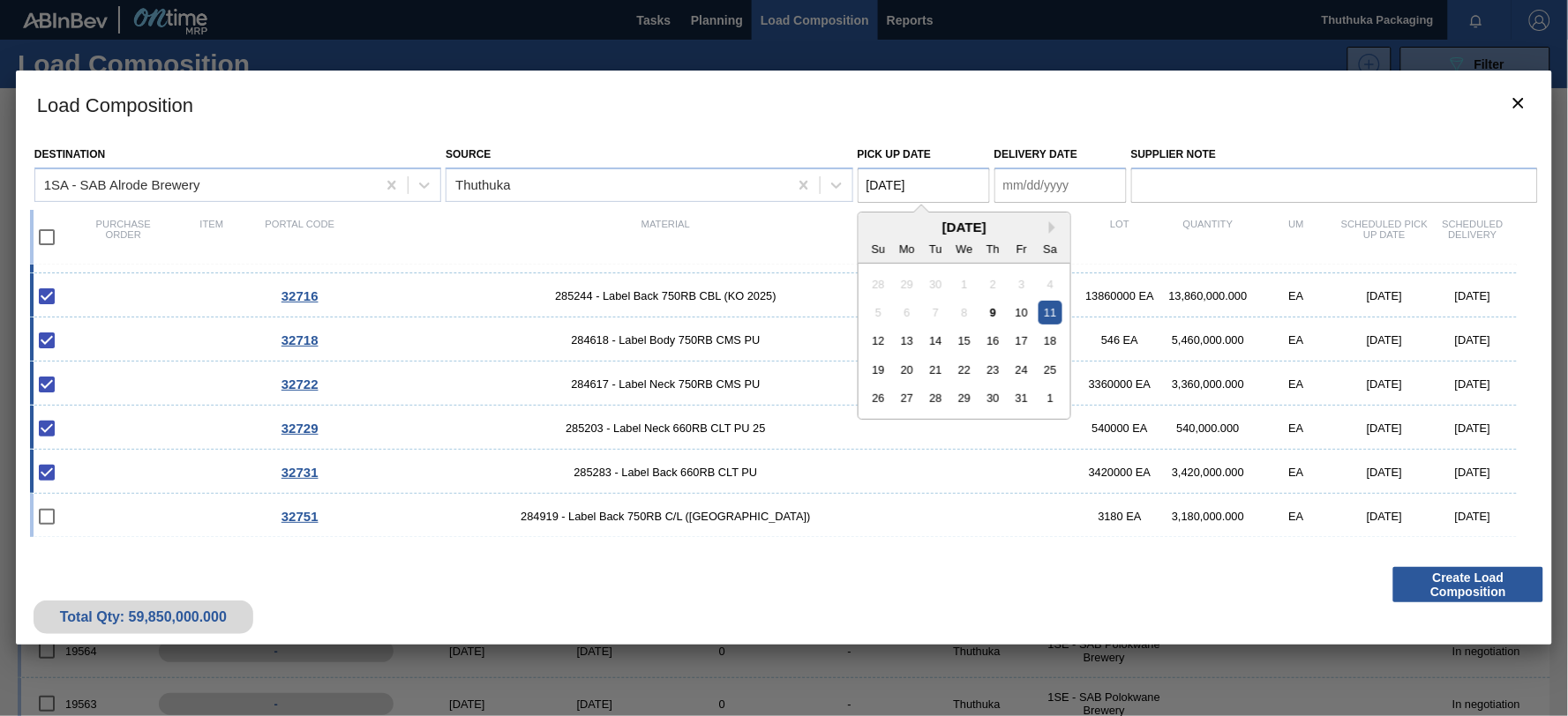
click at [918, 178] on Date "[DATE]" at bounding box center [924, 185] width 132 height 36
click at [997, 312] on div "9" at bounding box center [994, 313] width 24 height 24
type Date "[DATE]"
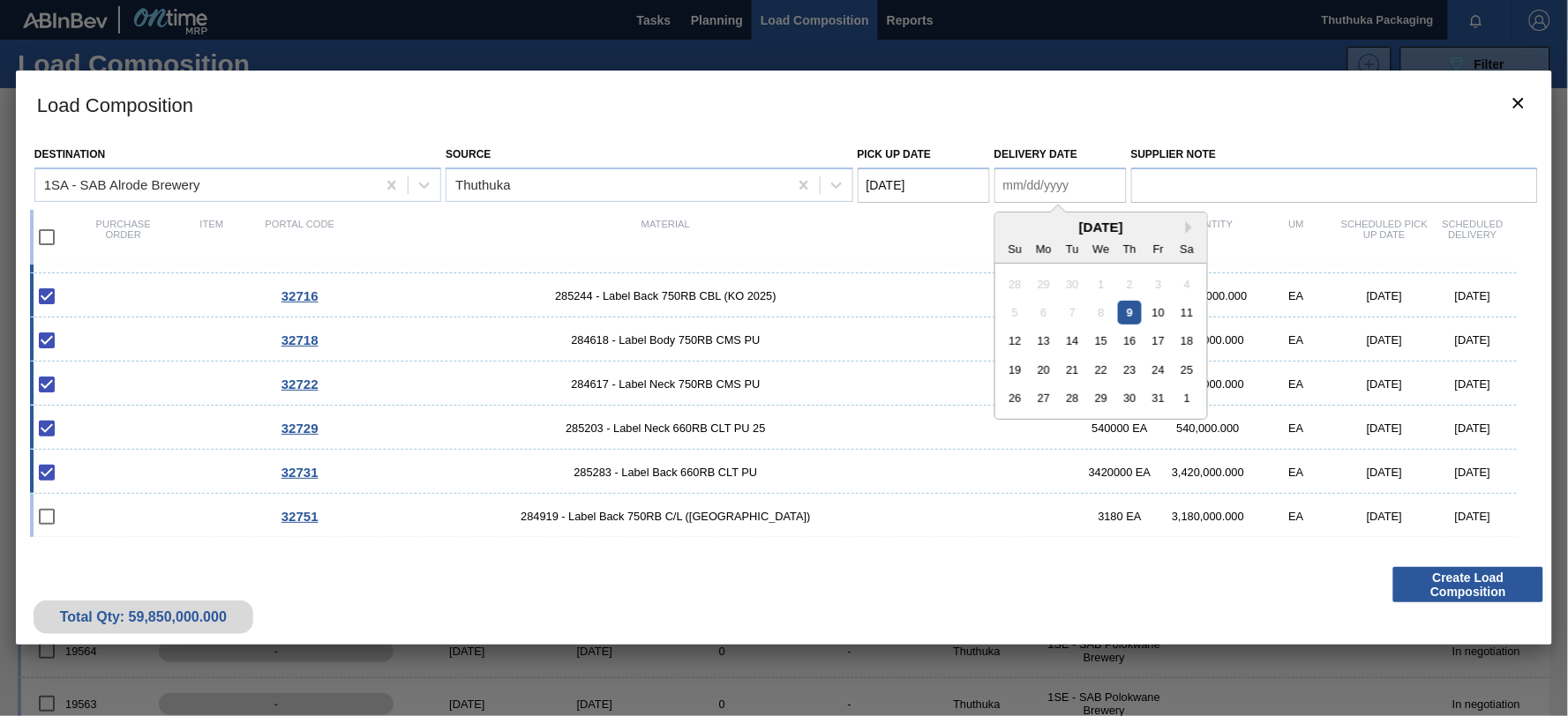
click at [1031, 183] on Date "Delivery Date" at bounding box center [1060, 185] width 132 height 36
click at [1162, 306] on div "10" at bounding box center [1159, 313] width 24 height 24
type Date "[DATE]"
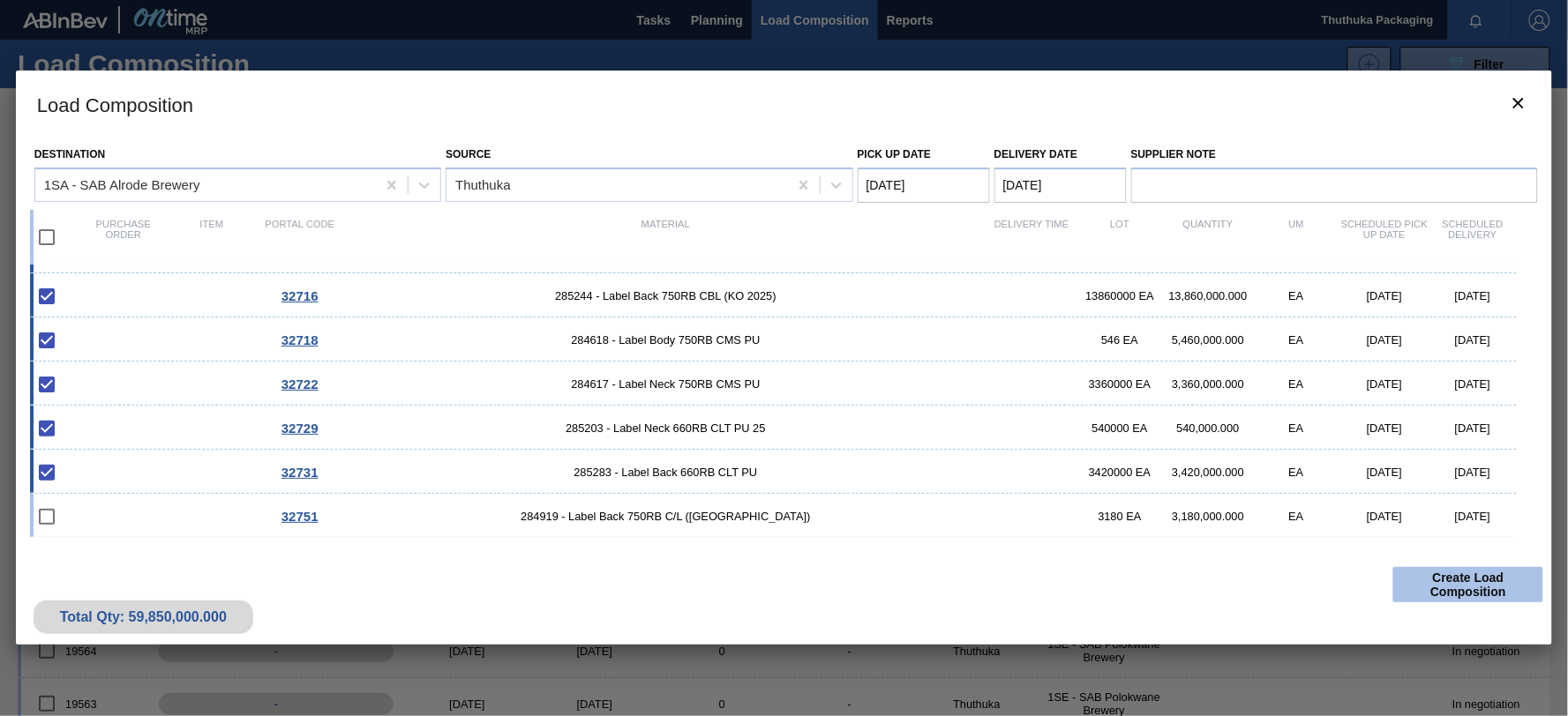
click at [1489, 587] on button "Create Load Composition" at bounding box center [1468, 585] width 150 height 36
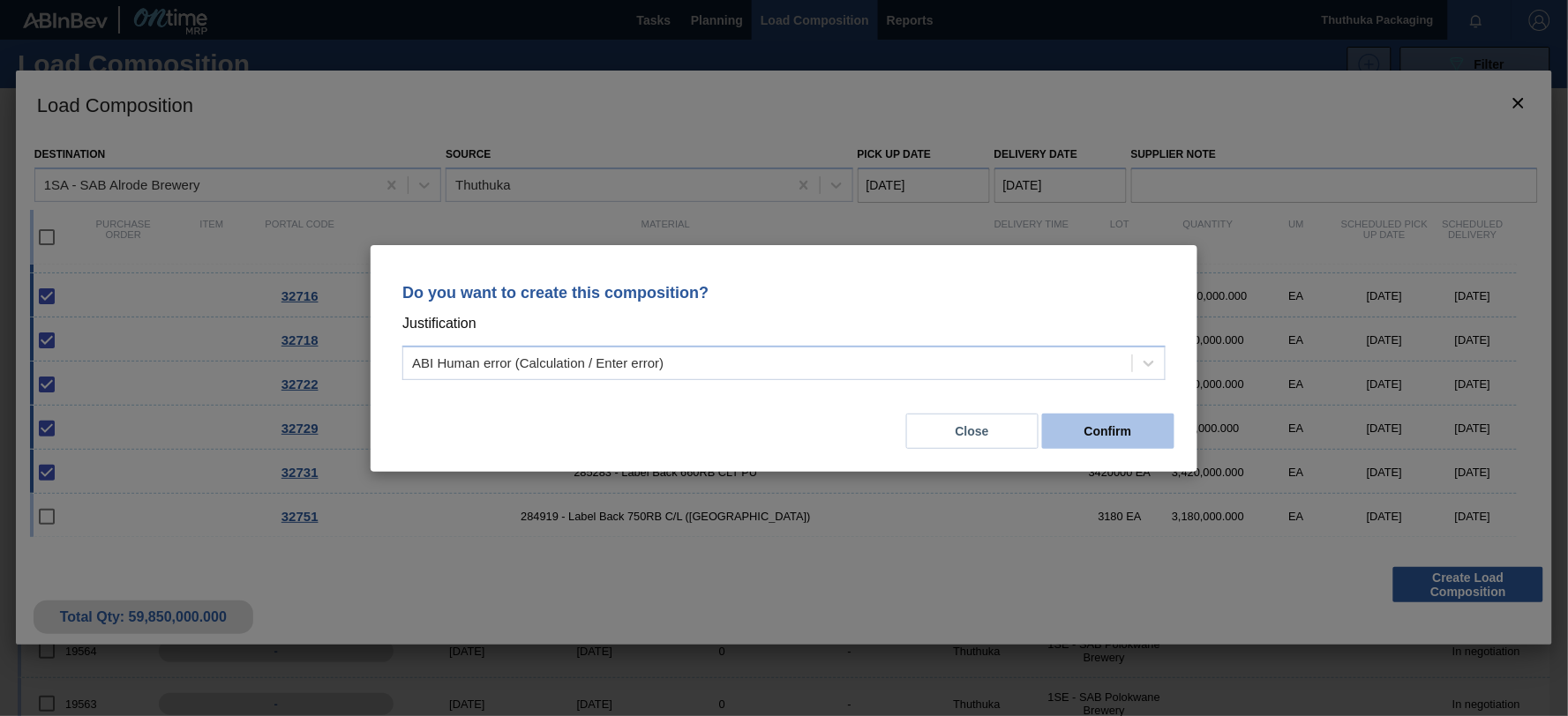
click at [1130, 427] on button "Confirm" at bounding box center [1108, 431] width 132 height 36
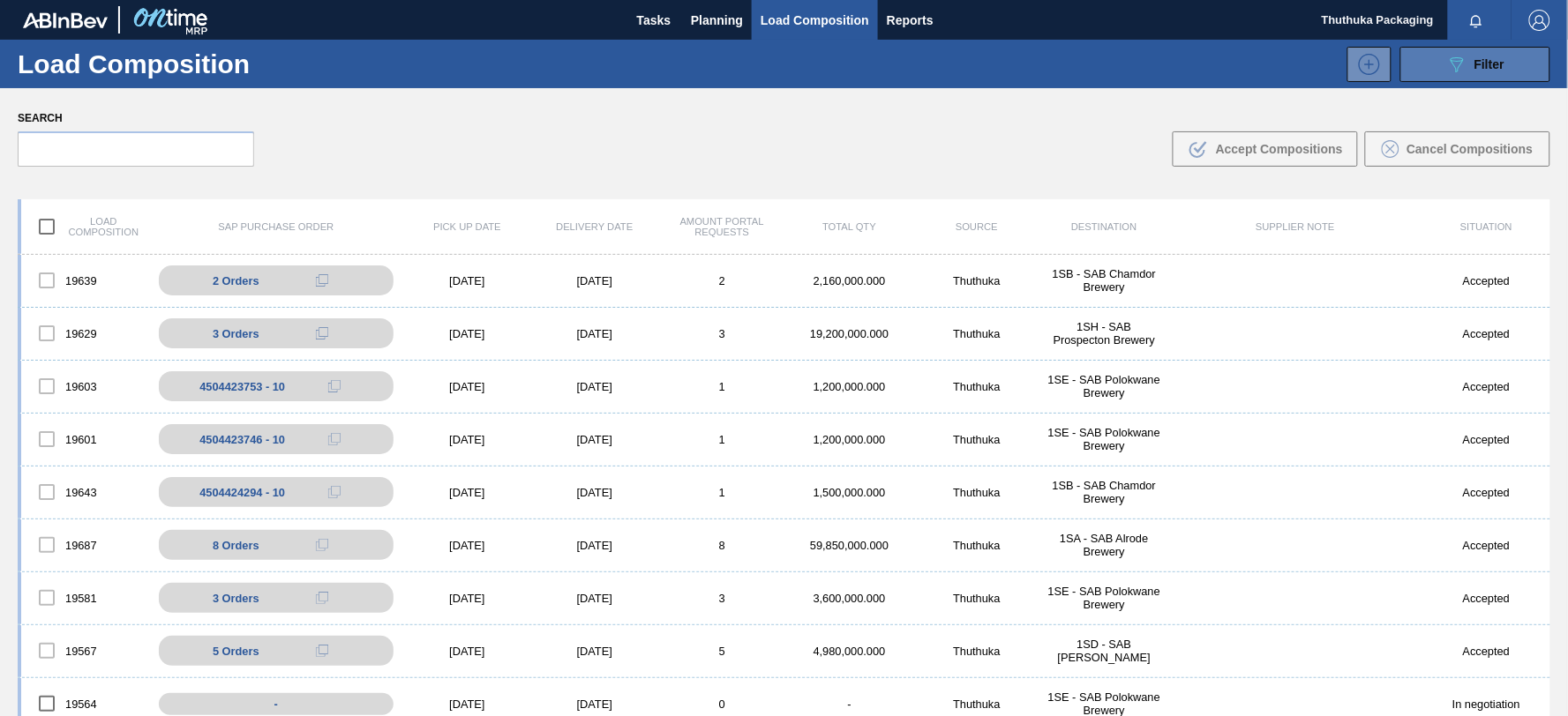
click at [1440, 67] on button "089F7B8B-B2A5-4AFE-B5C0-19BA573D28AC Filter" at bounding box center [1475, 64] width 150 height 36
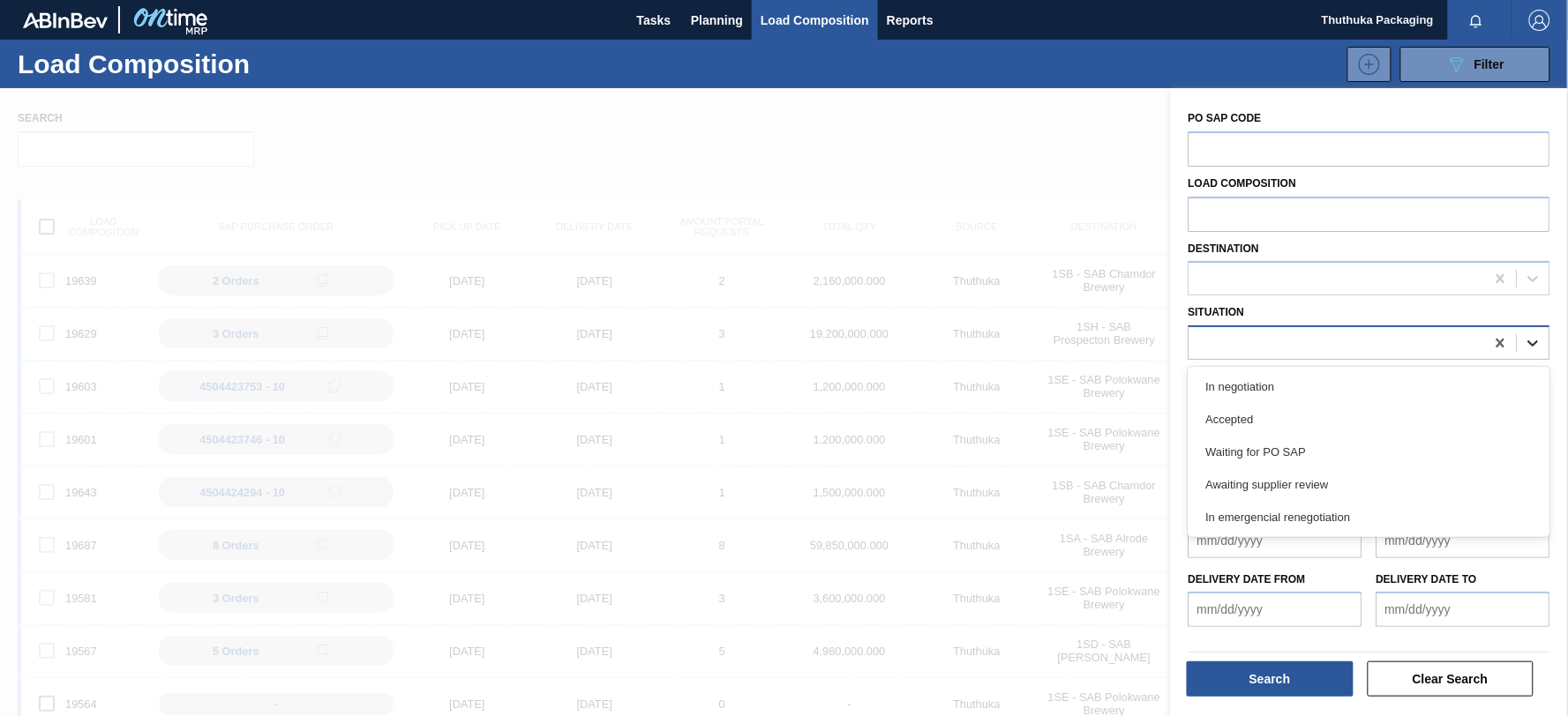
click at [1530, 347] on icon at bounding box center [1534, 343] width 17 height 17
click at [1527, 275] on icon at bounding box center [1534, 279] width 17 height 17
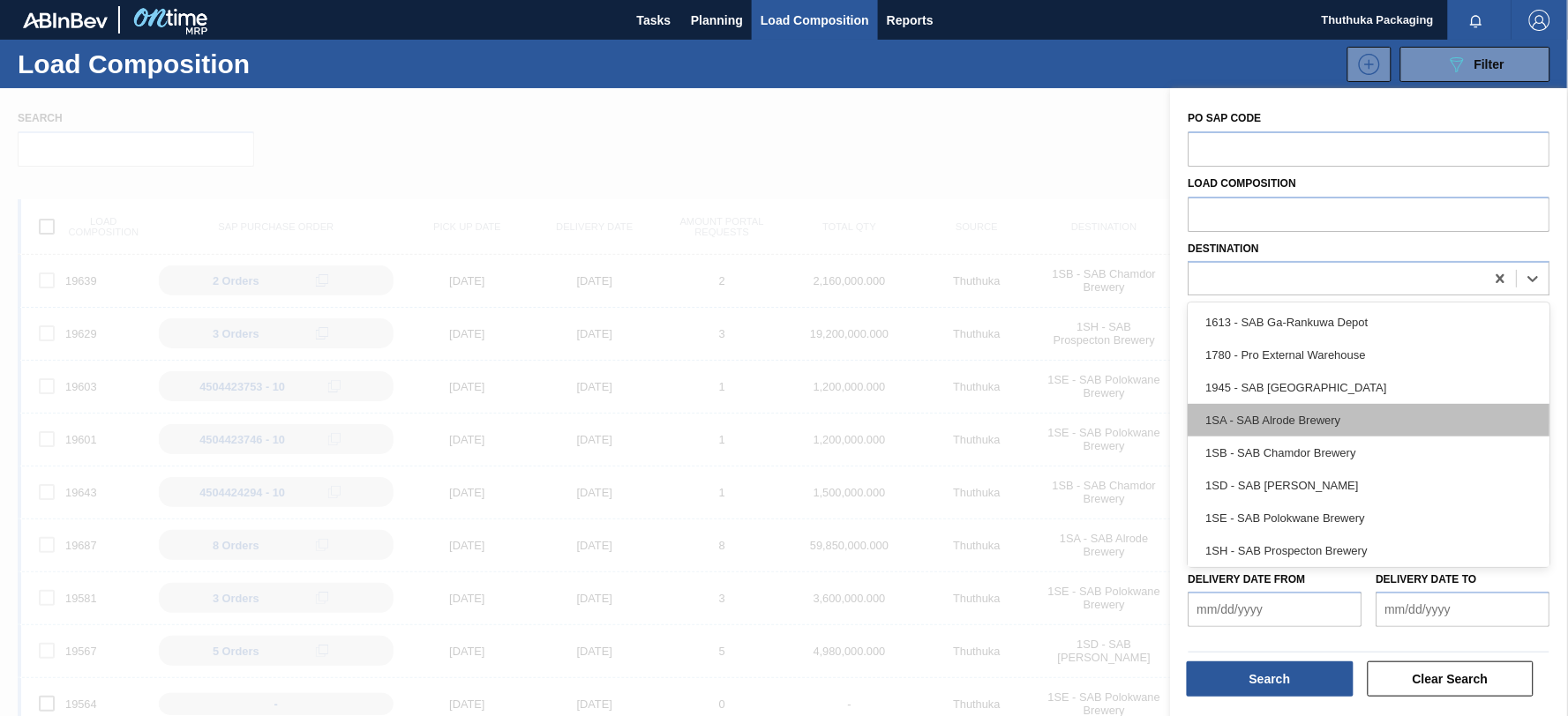
click at [1332, 416] on div "1SA - SAB Alrode Brewery" at bounding box center [1369, 421] width 362 height 33
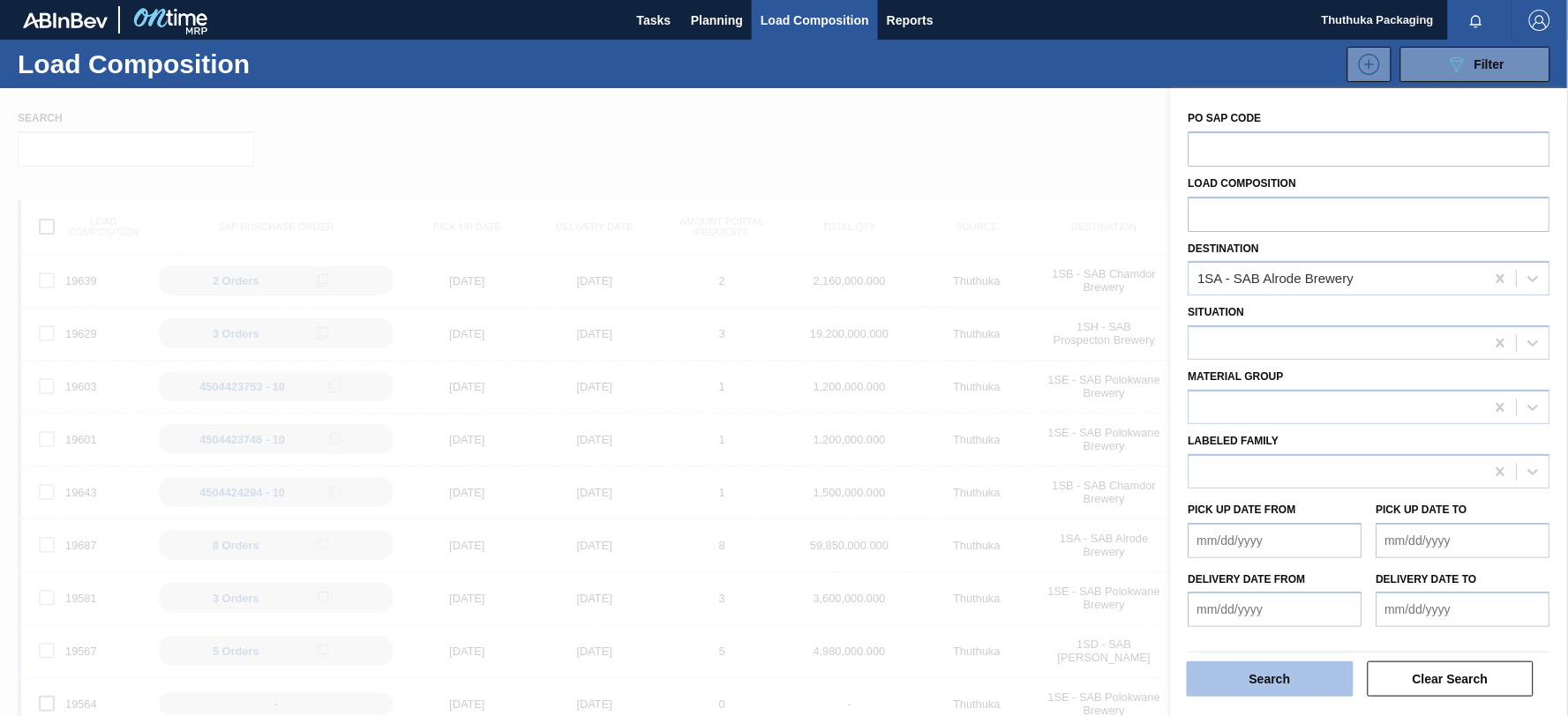
click at [1282, 679] on button "Search" at bounding box center [1271, 679] width 167 height 36
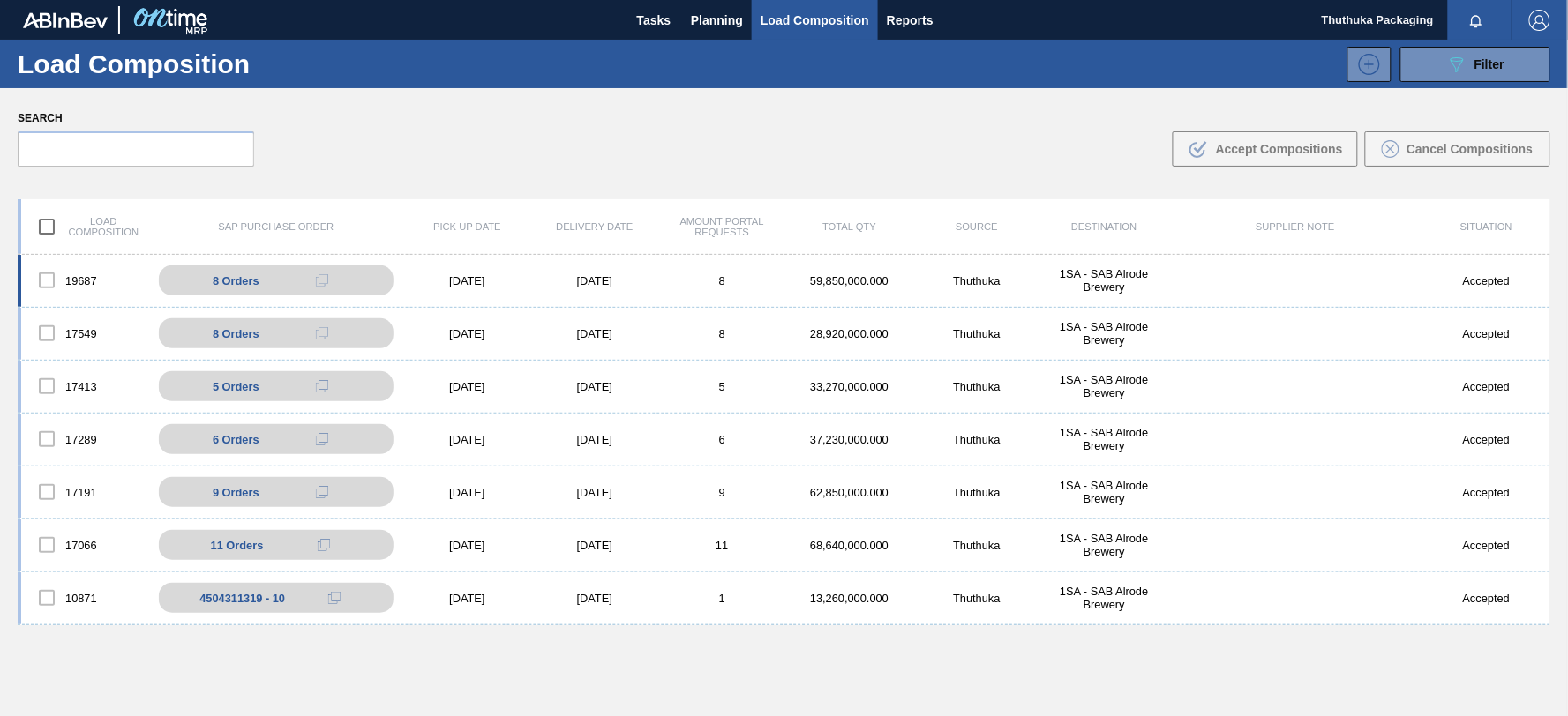
click at [844, 278] on div "59,850,000.000" at bounding box center [851, 281] width 127 height 14
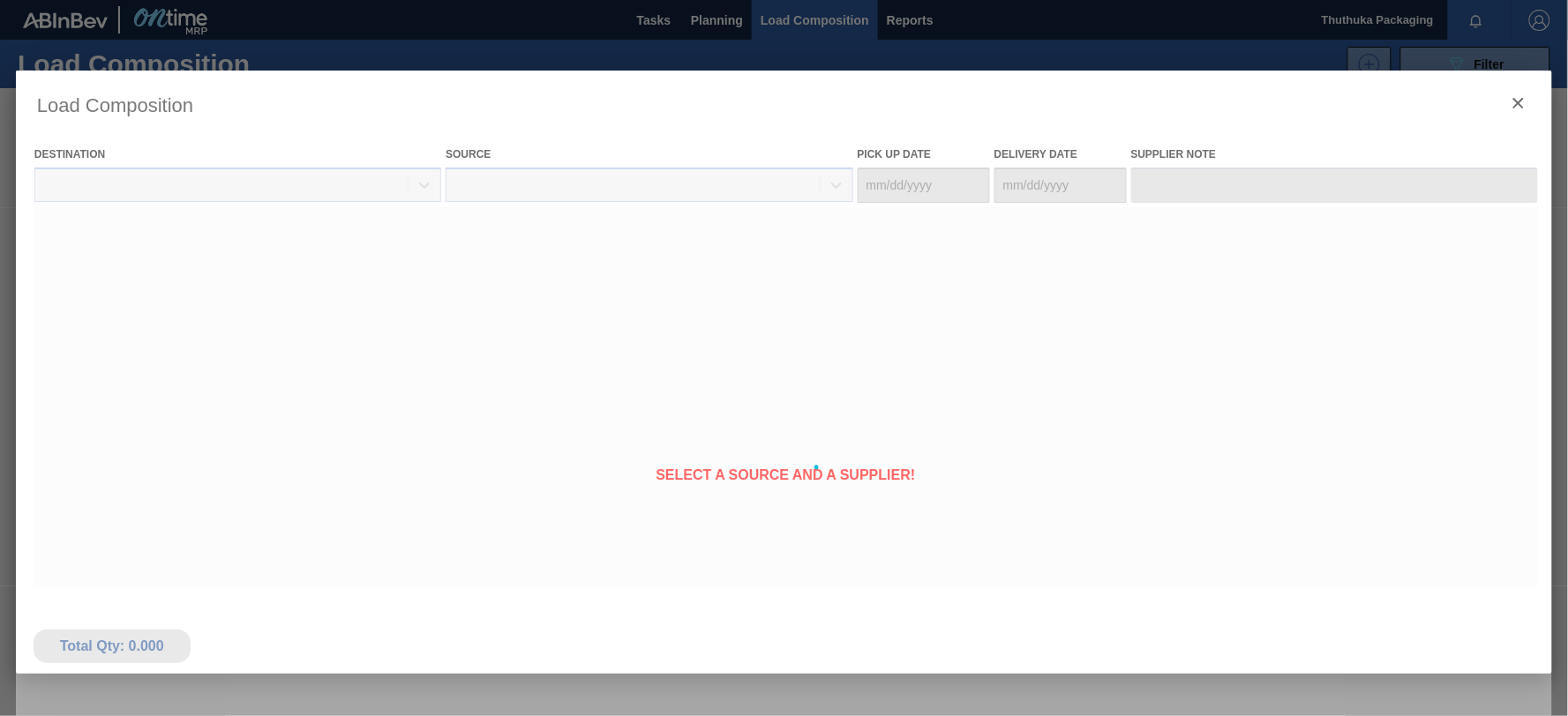
type Date "[DATE]"
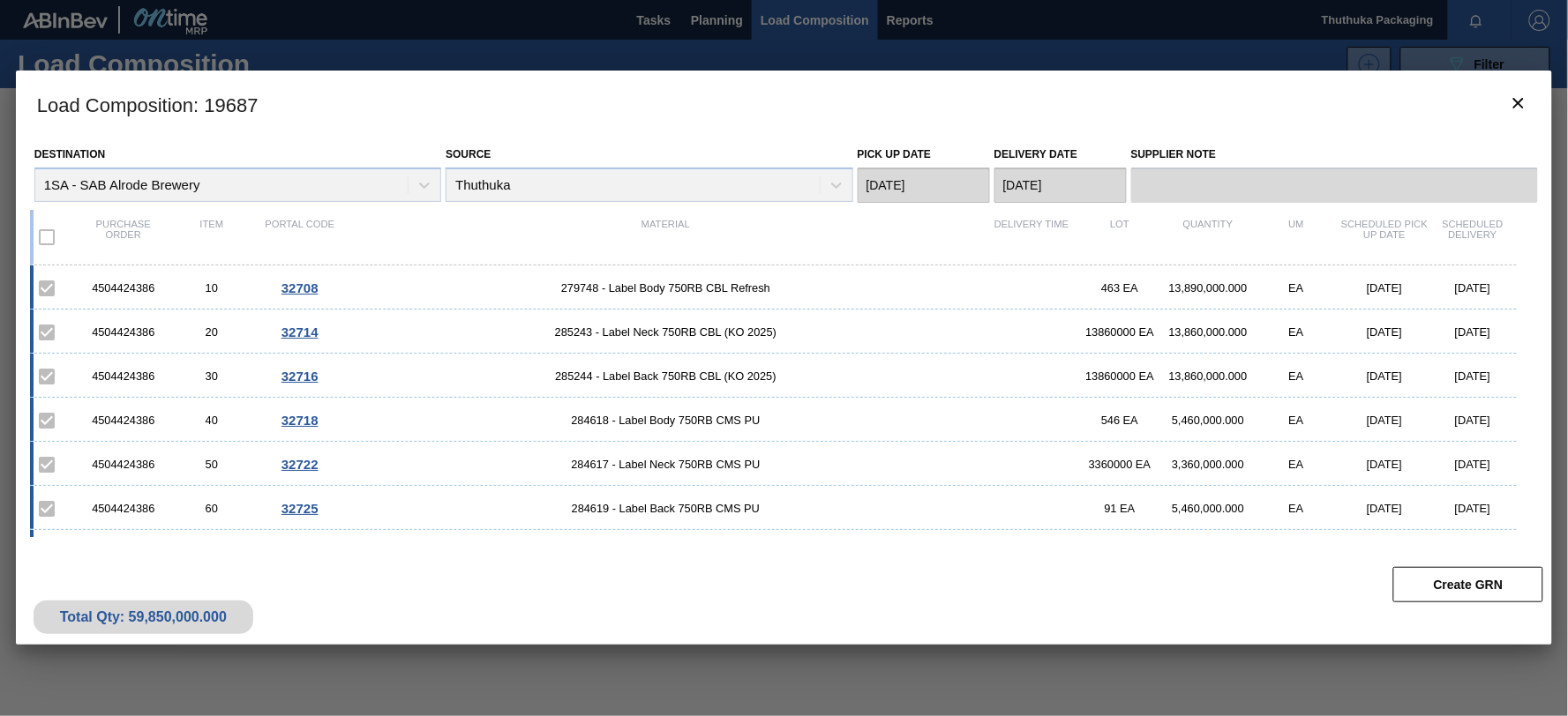
click at [112, 291] on div "4504424386" at bounding box center [123, 289] width 88 height 14
copy div "4504424386"
click at [584, 289] on span "279748 - Label Body 750RB CBL Refresh" at bounding box center [666, 289] width 643 height 14
click at [584, 288] on span "279748 - Label Body 750RB CBL Refresh" at bounding box center [666, 289] width 643 height 14
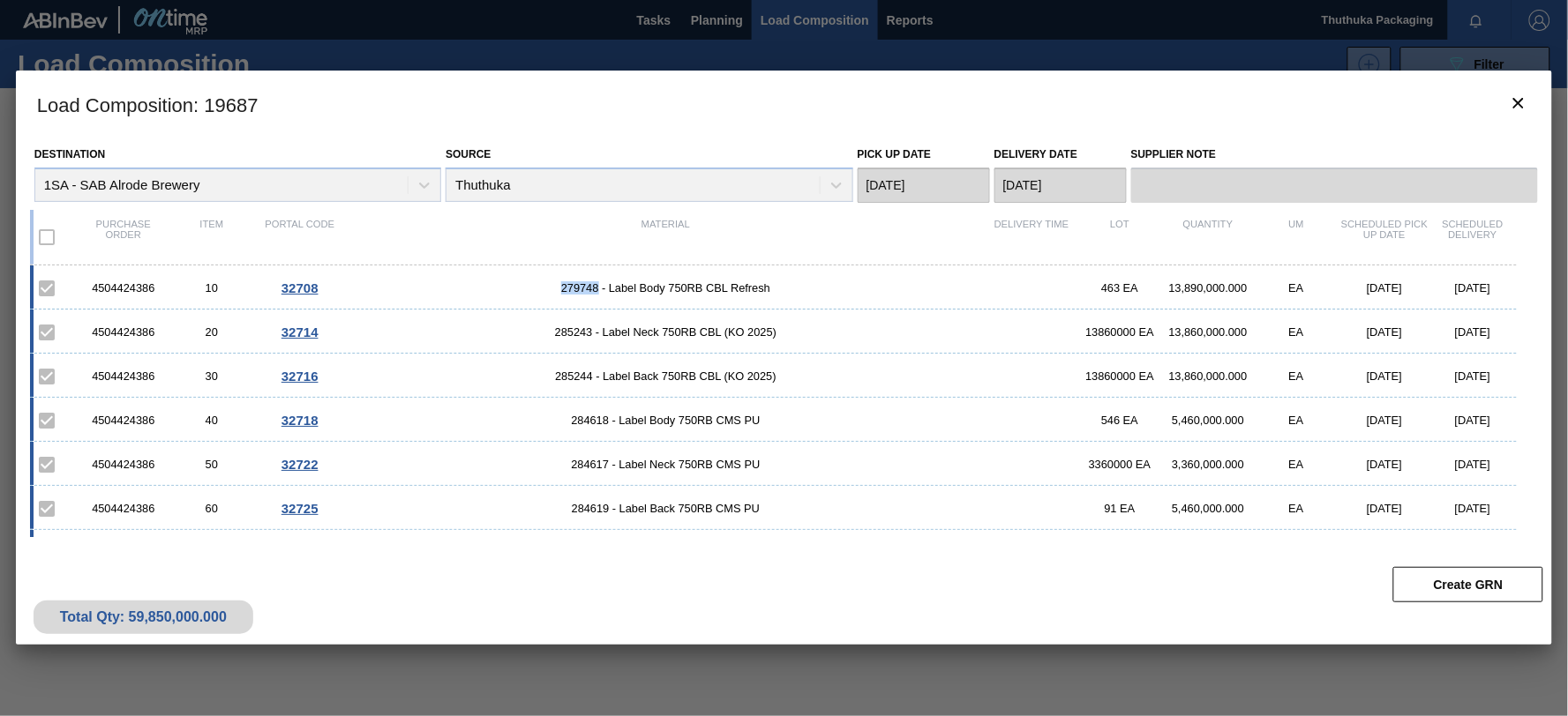
copy span "279748"
click at [580, 335] on span "285243 - Label Neck 750RB CBL (KO 2025)" at bounding box center [666, 332] width 643 height 14
copy span "285243"
click at [578, 372] on span "285244 - Label Back 750RB CBL (KO 2025)" at bounding box center [666, 376] width 643 height 14
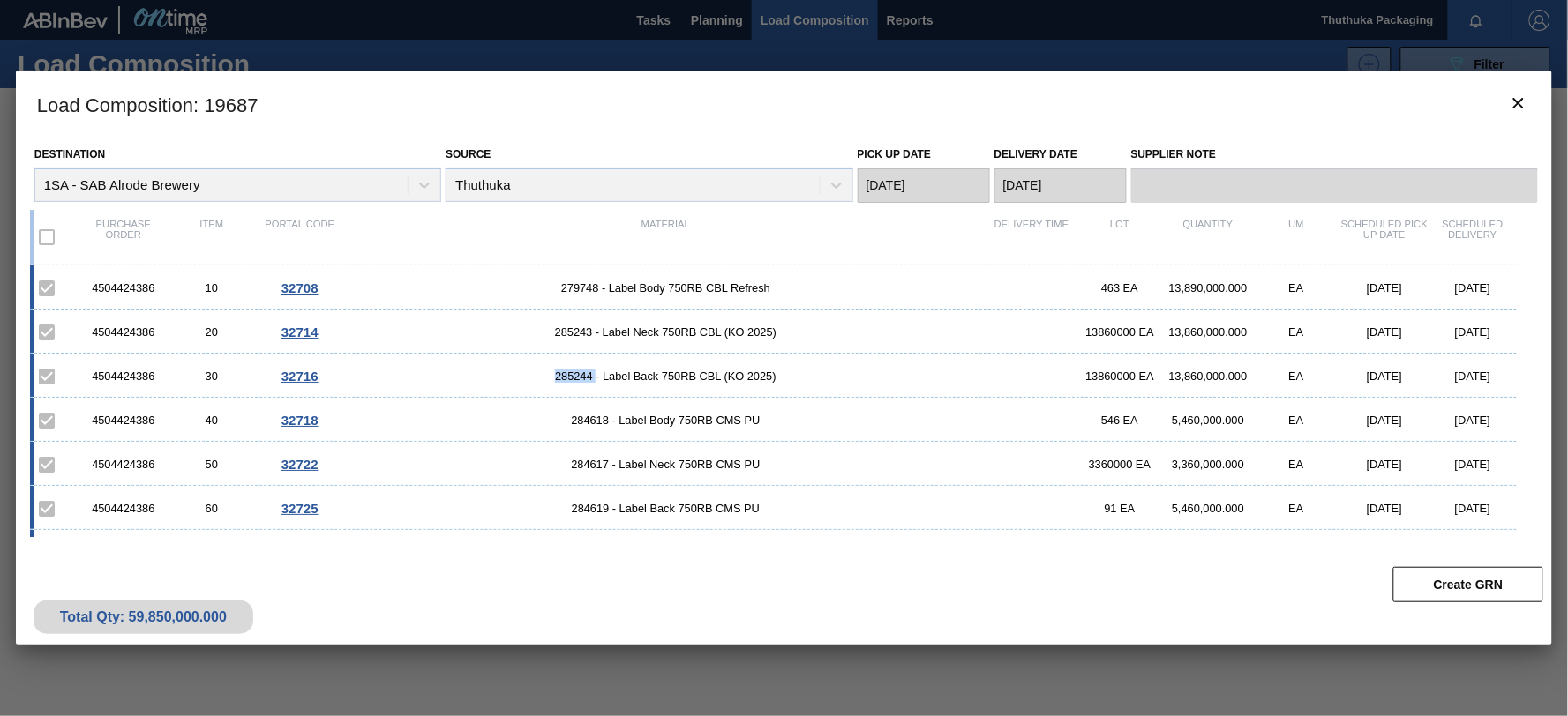
click at [577, 372] on span "285244 - Label Back 750RB CBL (KO 2025)" at bounding box center [666, 376] width 643 height 14
copy span "285244"
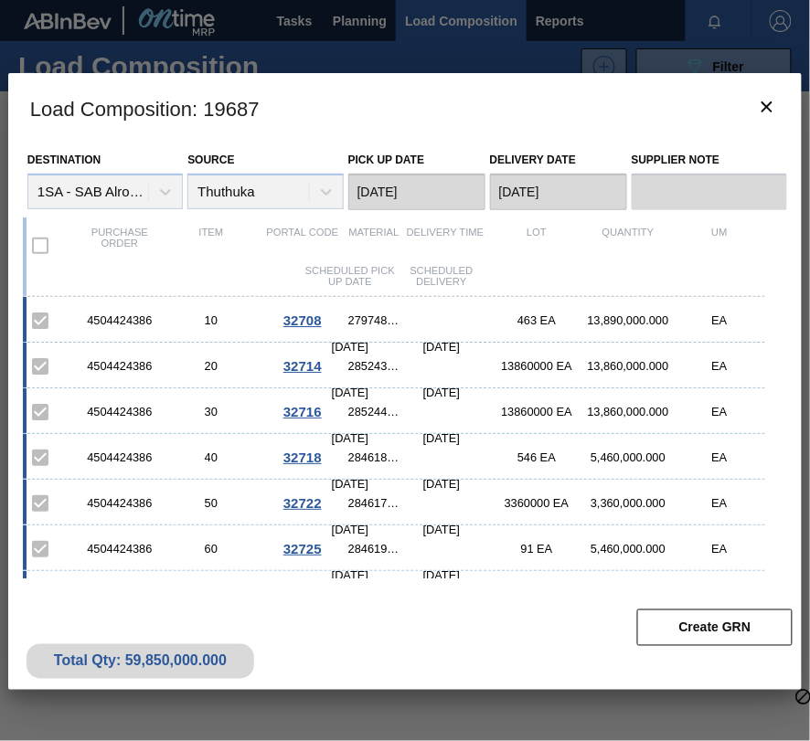
click at [368, 460] on span "284618 - Label Body 750RB CMS PU" at bounding box center [373, 458] width 51 height 14
copy span "284618"
click at [357, 501] on span "284617 - Label Neck 750RB CMS PU" at bounding box center [373, 503] width 51 height 14
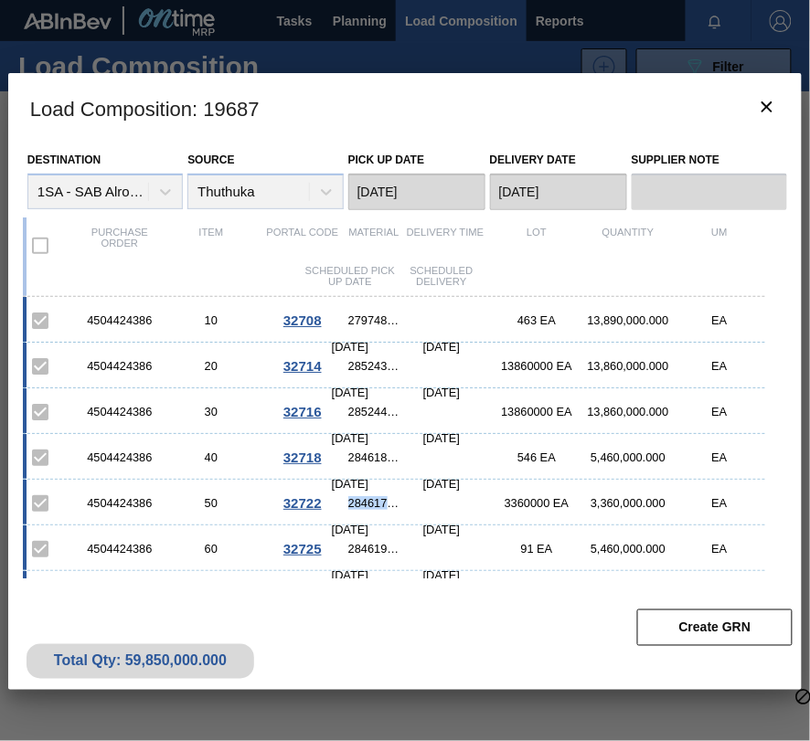
copy span "284617"
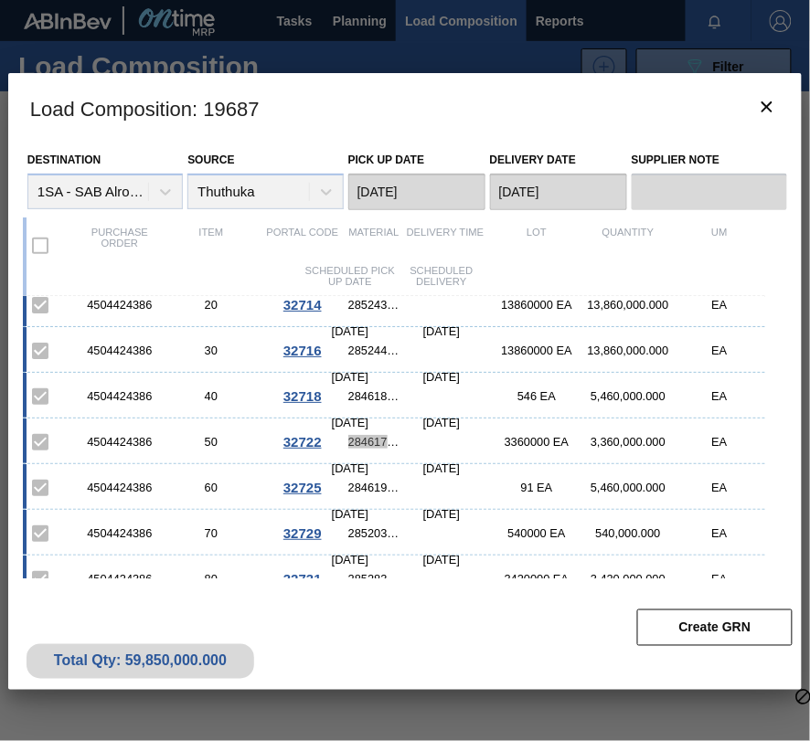
scroll to position [92, 0]
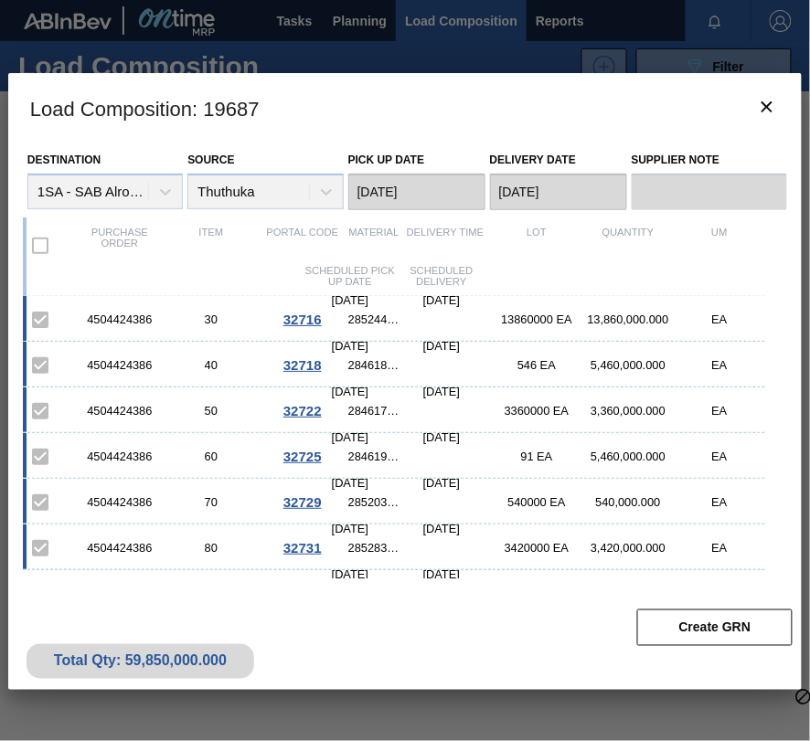
click at [367, 458] on span "284619 - Label Back 750RB CMS PU" at bounding box center [373, 457] width 51 height 14
copy span "284619"
click at [366, 503] on span "285203 - Label Neck 660RB CLT PU 25" at bounding box center [373, 502] width 51 height 14
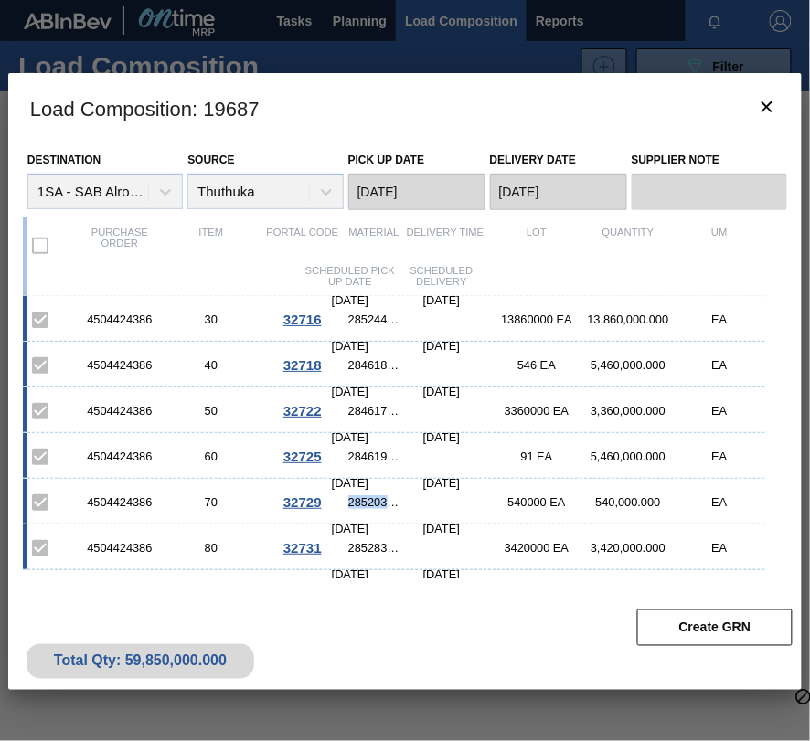
copy span "285203"
click at [359, 547] on span "285283 - Label Back 660RB CLT PU" at bounding box center [373, 548] width 51 height 14
copy span "285283"
click at [768, 110] on icon "botão de ícone" at bounding box center [767, 107] width 22 height 22
